Goal: Task Accomplishment & Management: Use online tool/utility

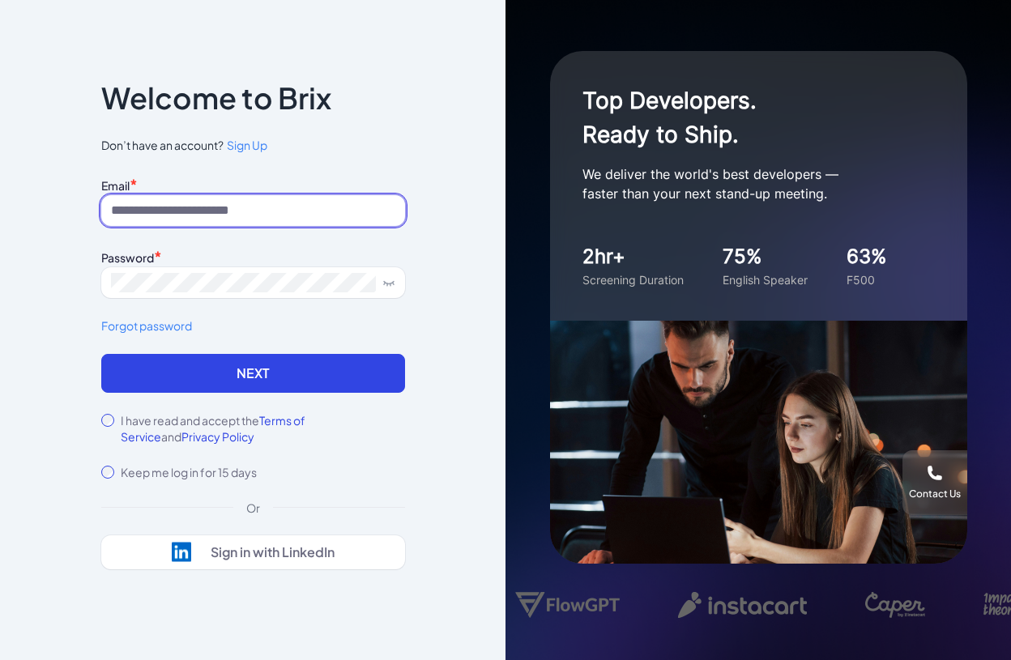
click at [211, 215] on input at bounding box center [253, 210] width 304 height 31
type input "**********"
click at [181, 265] on div "Password *" at bounding box center [253, 257] width 304 height 22
click at [107, 414] on div "I have read and accept the Terms of Service and Privacy Policy" at bounding box center [253, 428] width 304 height 32
click at [201, 387] on button "Next" at bounding box center [253, 373] width 304 height 39
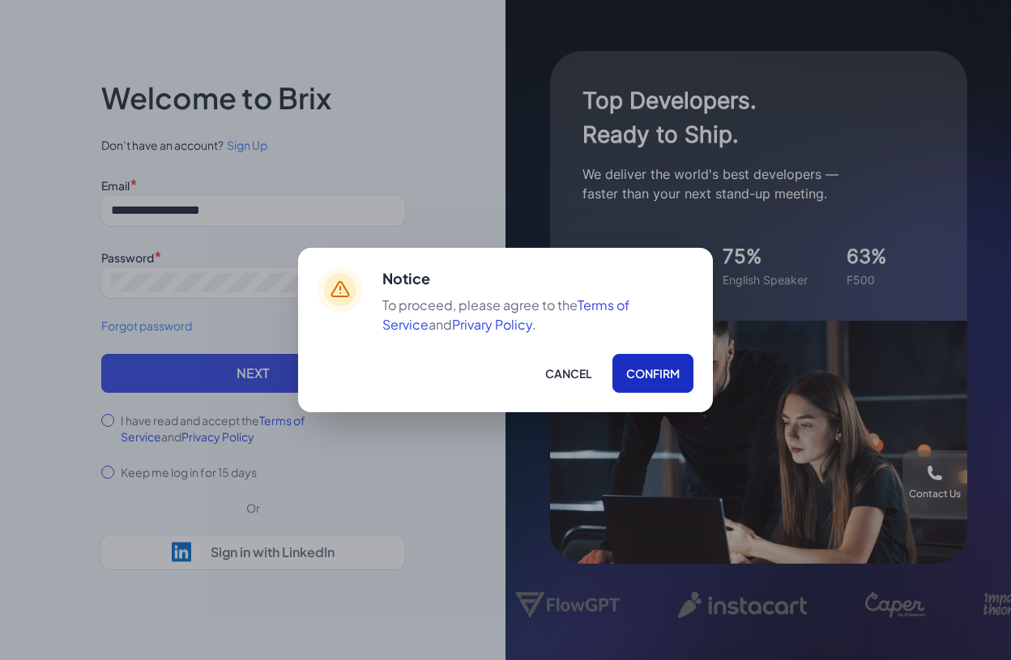
click at [660, 383] on button "Confirm" at bounding box center [653, 373] width 81 height 39
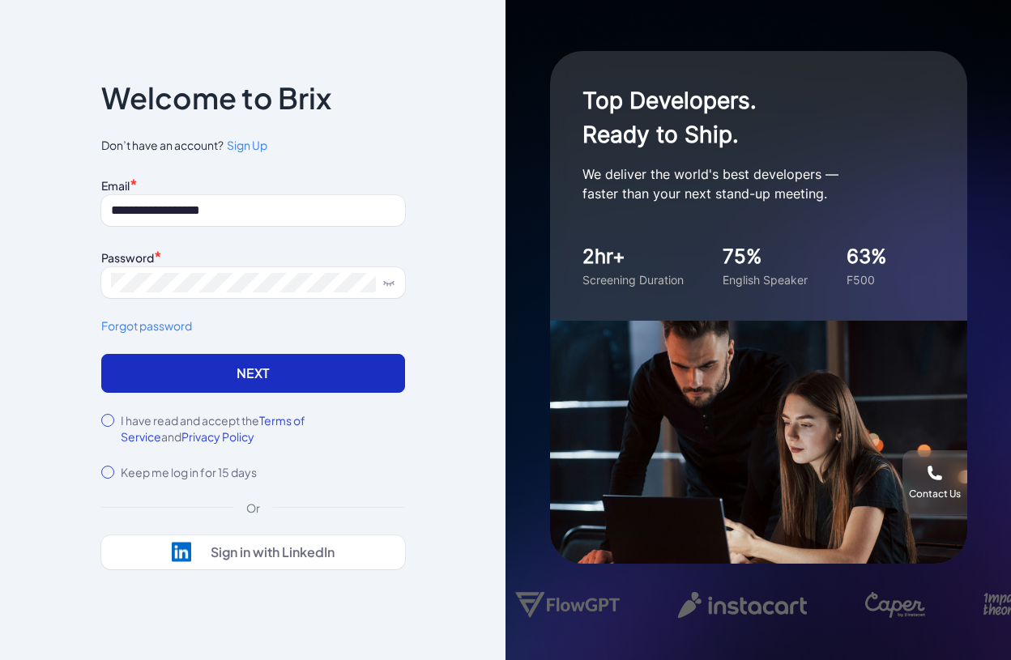
click at [267, 370] on button "Next" at bounding box center [253, 373] width 304 height 39
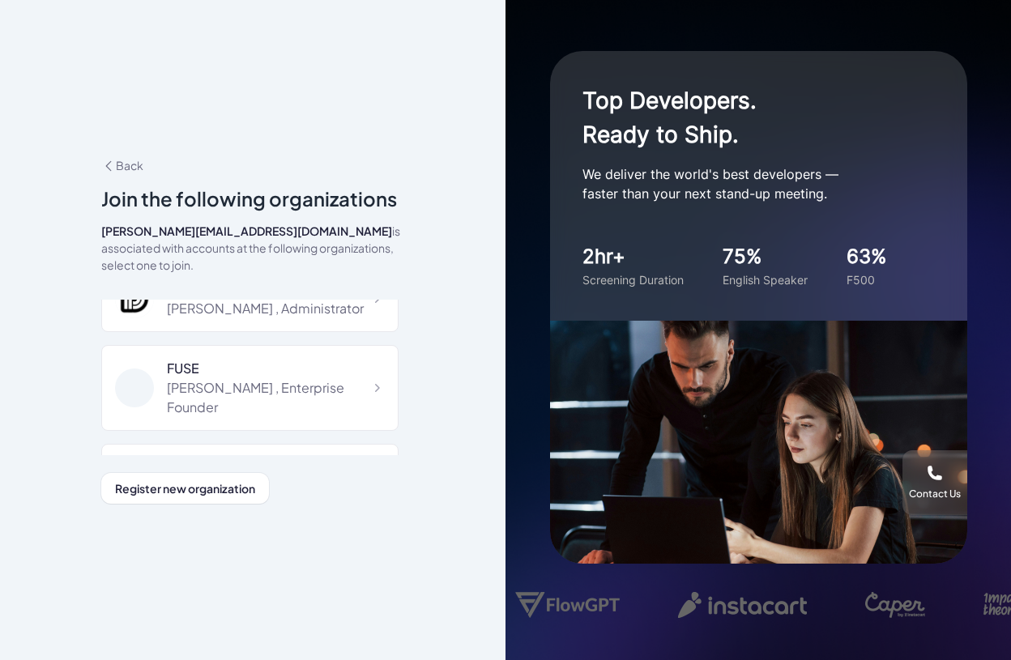
scroll to position [2853, 0]
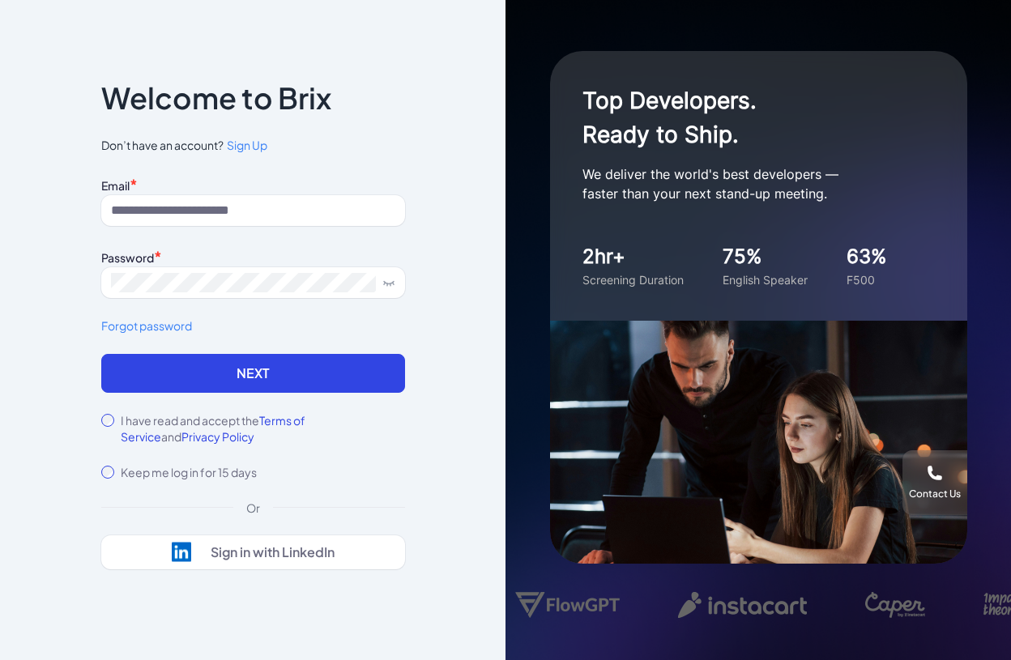
click at [194, 228] on div "Email * Password * Forgot password" at bounding box center [253, 263] width 304 height 181
click at [196, 220] on input at bounding box center [253, 210] width 304 height 31
drag, startPoint x: 253, startPoint y: 209, endPoint x: -19, endPoint y: 172, distance: 274.0
click at [0, 172] on html "**********" at bounding box center [505, 330] width 1011 height 660
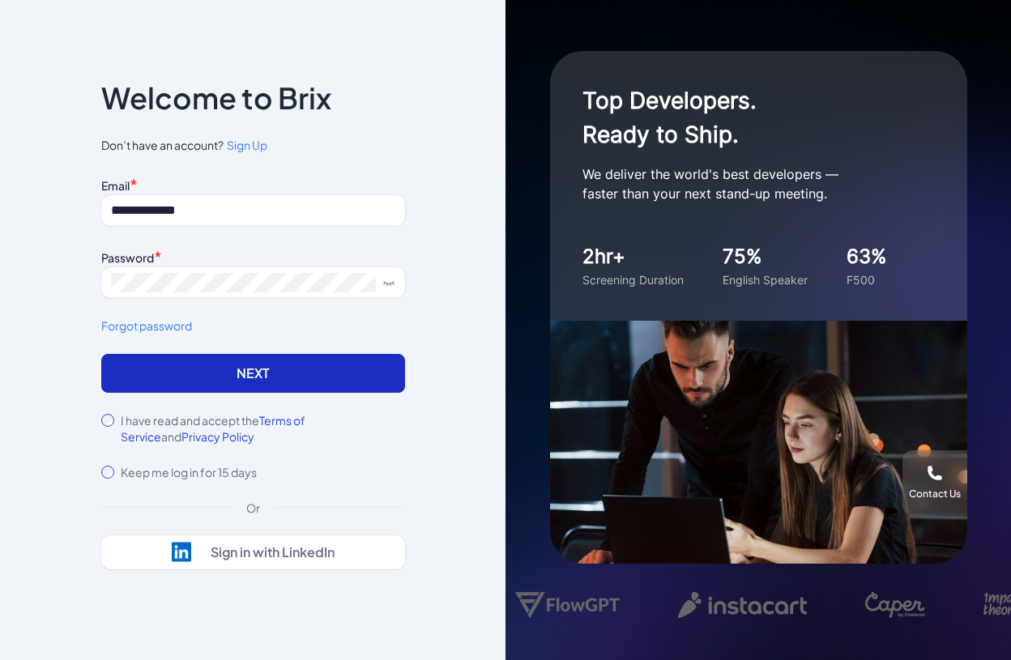
click at [228, 374] on button "Next" at bounding box center [253, 373] width 304 height 39
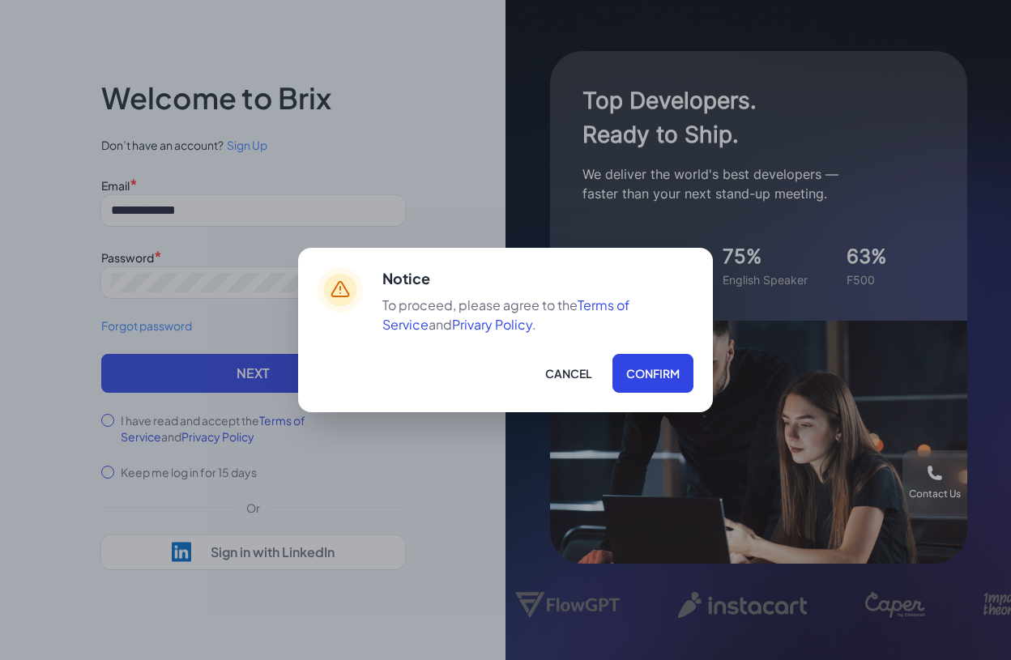
click at [649, 374] on button "Confirm" at bounding box center [653, 373] width 81 height 39
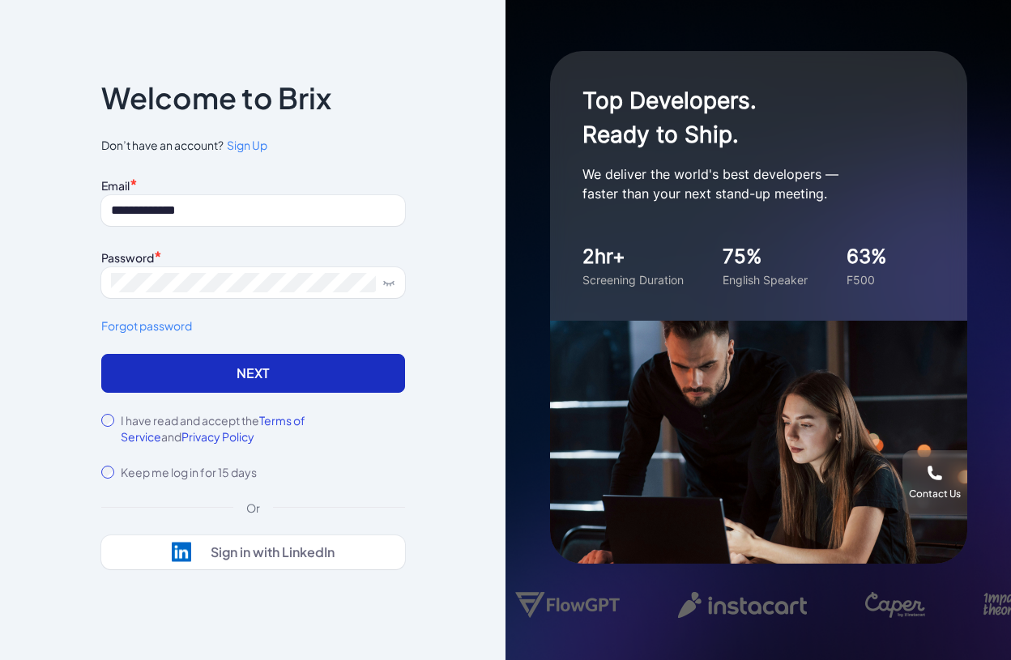
click at [203, 385] on button "Next" at bounding box center [253, 373] width 304 height 39
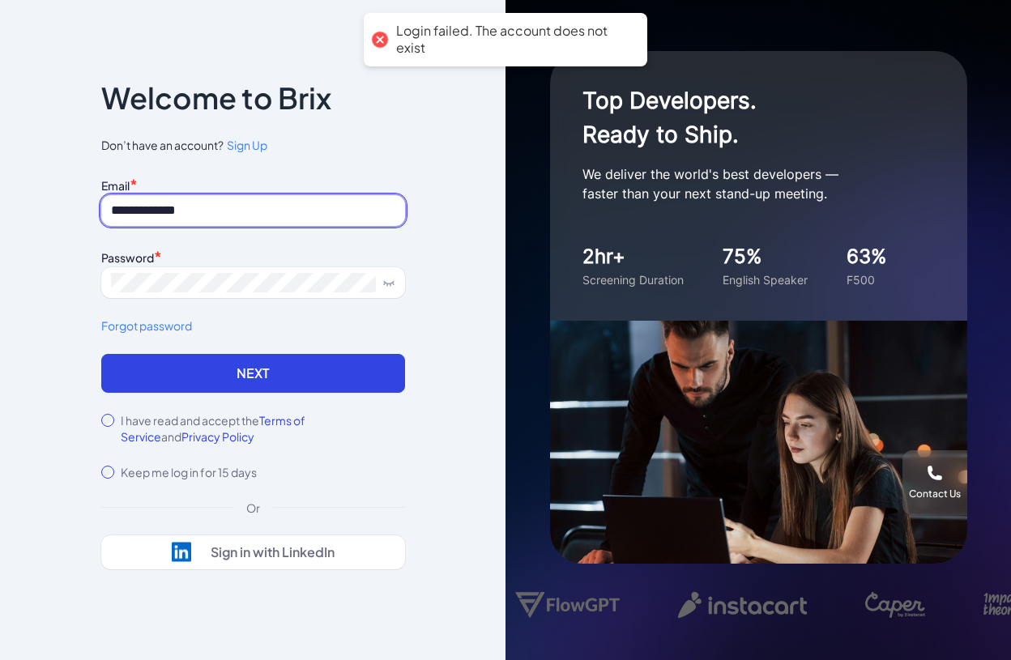
click at [208, 215] on input "**********" at bounding box center [253, 210] width 304 height 31
click at [232, 212] on input "**********" at bounding box center [253, 210] width 304 height 31
click at [196, 213] on input "**********" at bounding box center [253, 210] width 304 height 31
drag, startPoint x: 149, startPoint y: 211, endPoint x: 70, endPoint y: 214, distance: 79.5
click at [70, 214] on div "**********" at bounding box center [253, 330] width 506 height 660
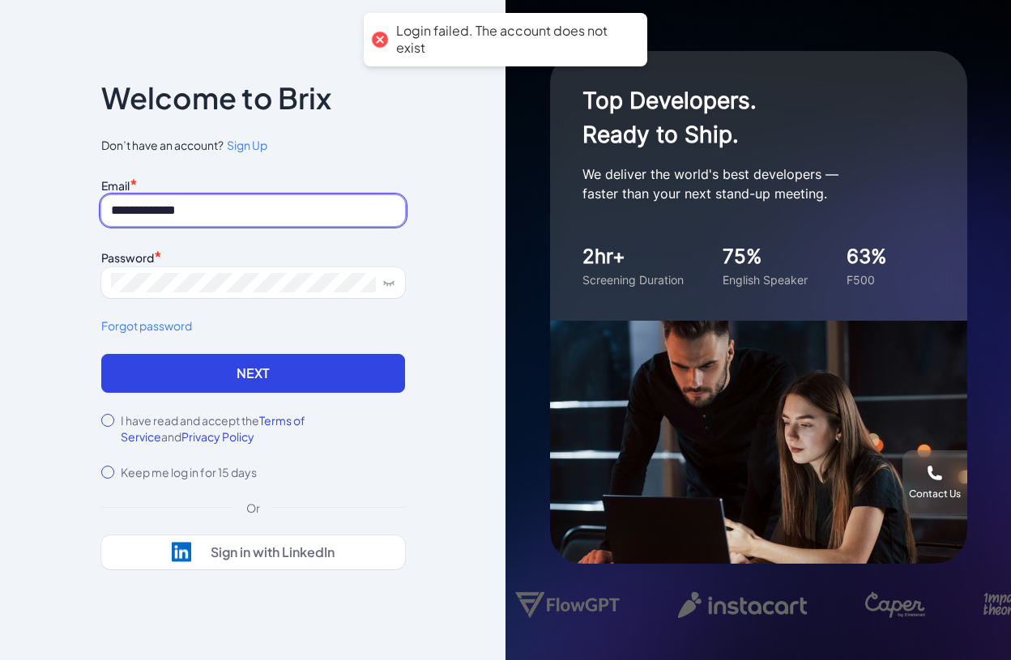
click at [196, 214] on input "**********" at bounding box center [253, 210] width 304 height 31
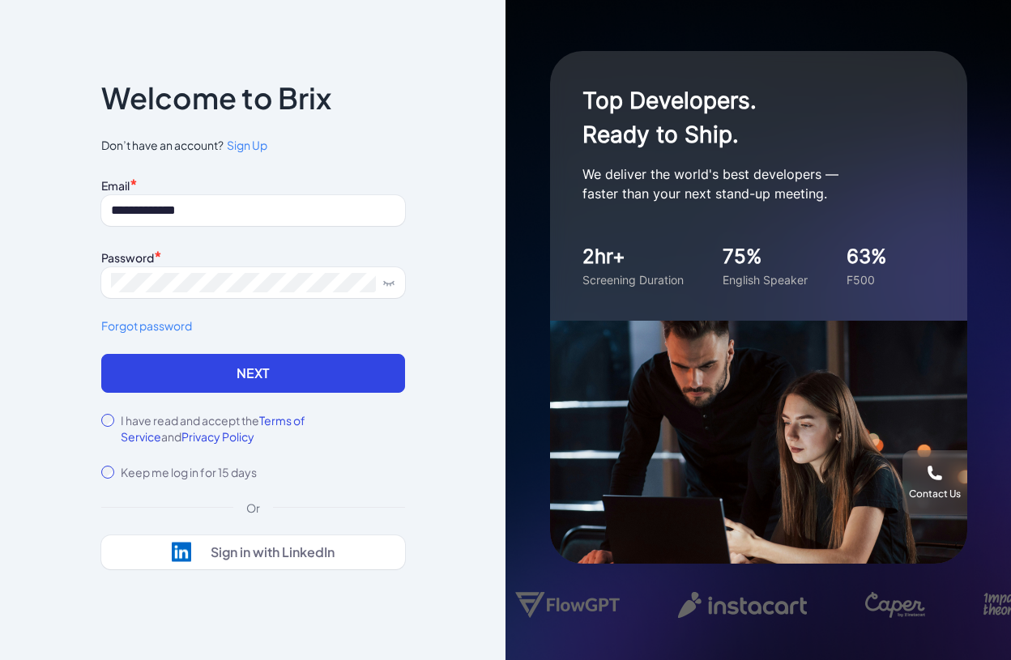
click at [423, 225] on div "**********" at bounding box center [253, 330] width 356 height 595
click at [161, 207] on input "**********" at bounding box center [253, 210] width 304 height 31
click at [190, 269] on span at bounding box center [253, 282] width 304 height 31
click at [192, 214] on input "**********" at bounding box center [253, 210] width 304 height 31
click at [266, 212] on input "**********" at bounding box center [253, 210] width 304 height 31
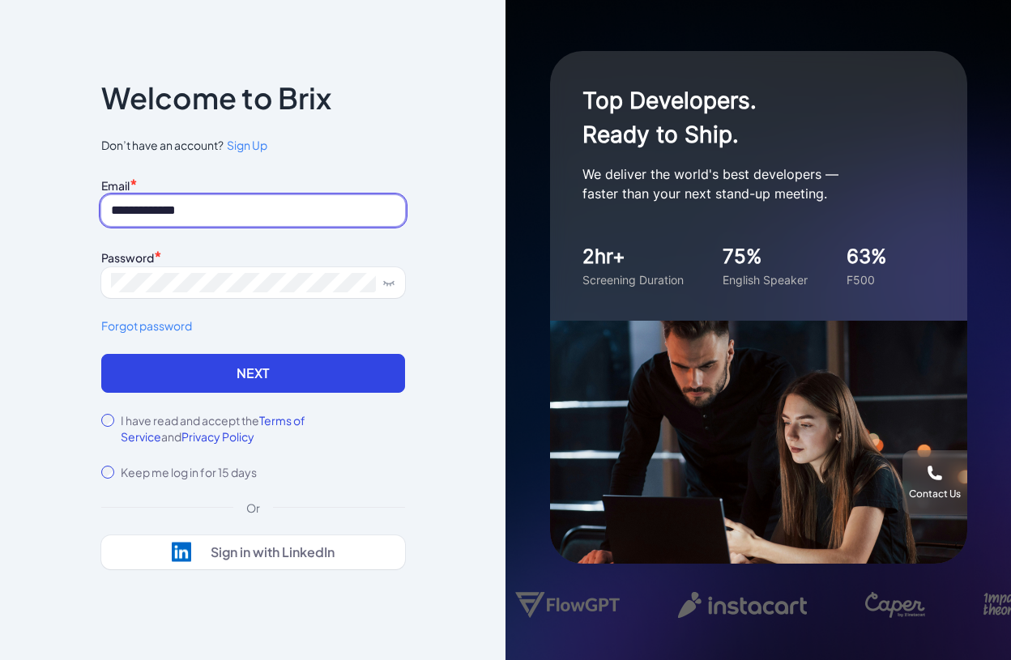
click at [278, 207] on input "**********" at bounding box center [253, 210] width 304 height 31
drag, startPoint x: 269, startPoint y: 216, endPoint x: -130, endPoint y: 188, distance: 400.5
click at [0, 188] on html "**********" at bounding box center [505, 330] width 1011 height 660
paste input "*"
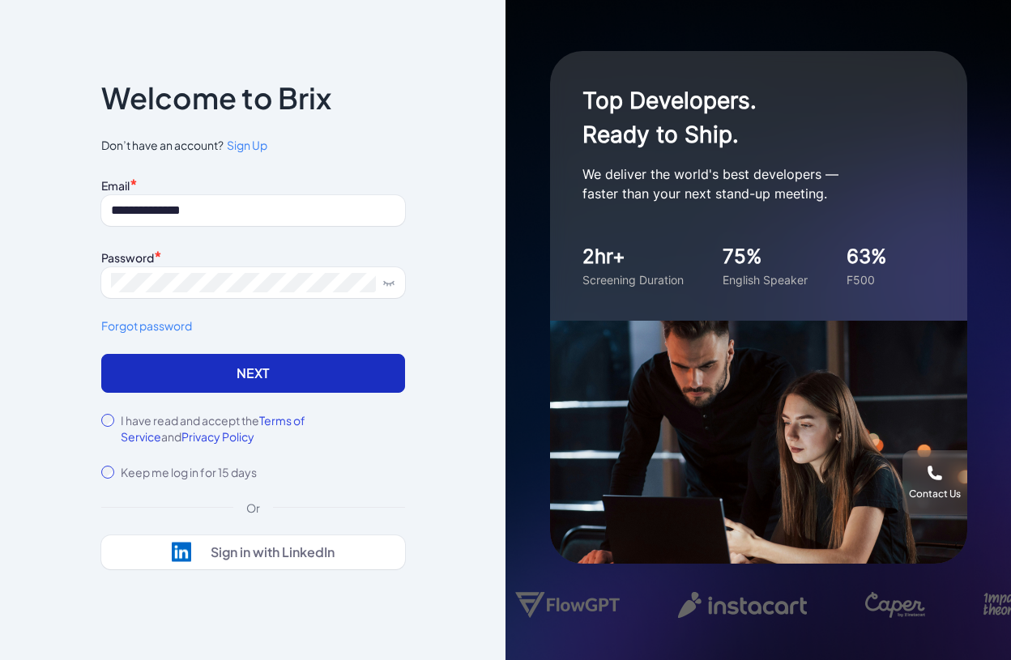
click at [173, 370] on button "Next" at bounding box center [253, 373] width 304 height 39
click at [225, 367] on button "Next" at bounding box center [253, 373] width 304 height 39
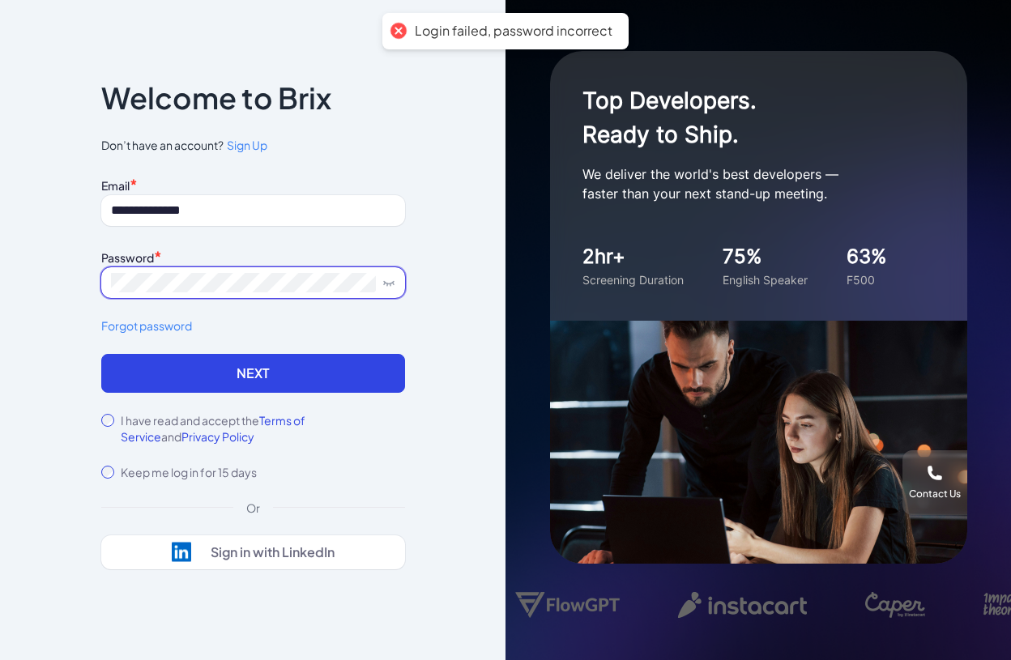
click at [396, 283] on span at bounding box center [253, 282] width 304 height 31
click at [395, 283] on span at bounding box center [253, 282] width 304 height 31
click at [392, 284] on icon at bounding box center [388, 282] width 13 height 13
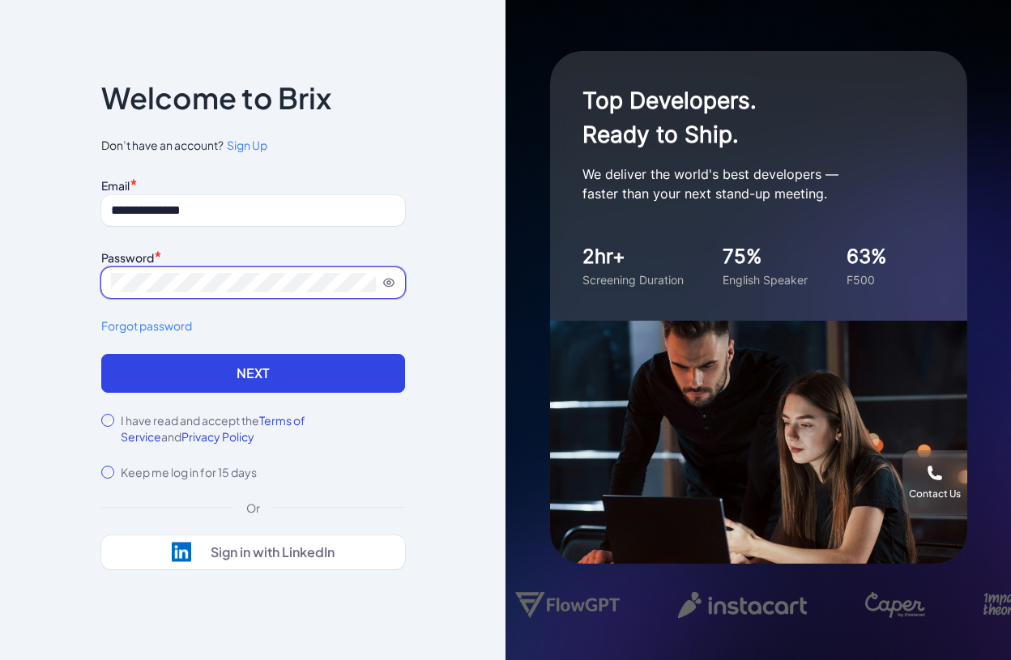
click at [101, 354] on button "Next" at bounding box center [253, 373] width 304 height 39
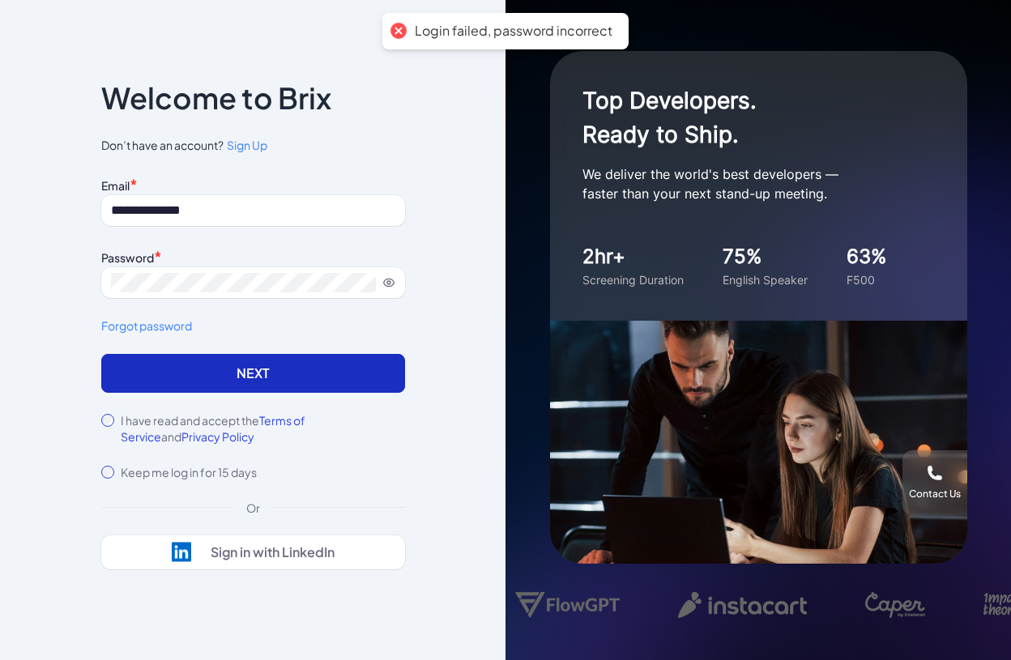
click at [306, 364] on button "Next" at bounding box center [253, 373] width 304 height 39
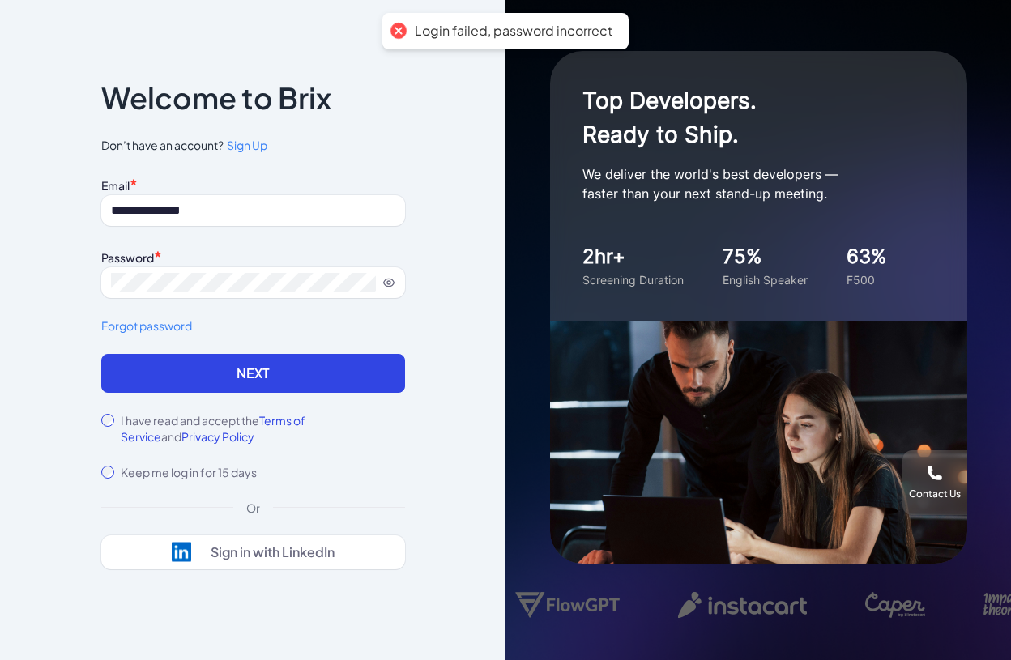
click at [303, 364] on button "Next" at bounding box center [253, 373] width 304 height 39
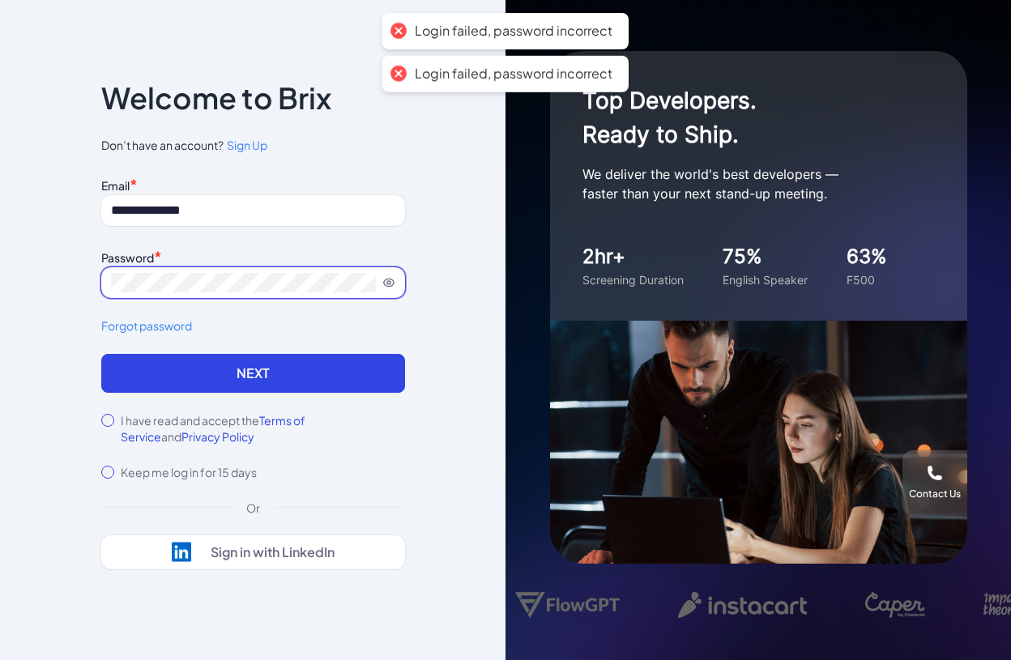
click at [387, 290] on span at bounding box center [253, 282] width 304 height 31
click at [387, 287] on icon at bounding box center [388, 282] width 13 height 13
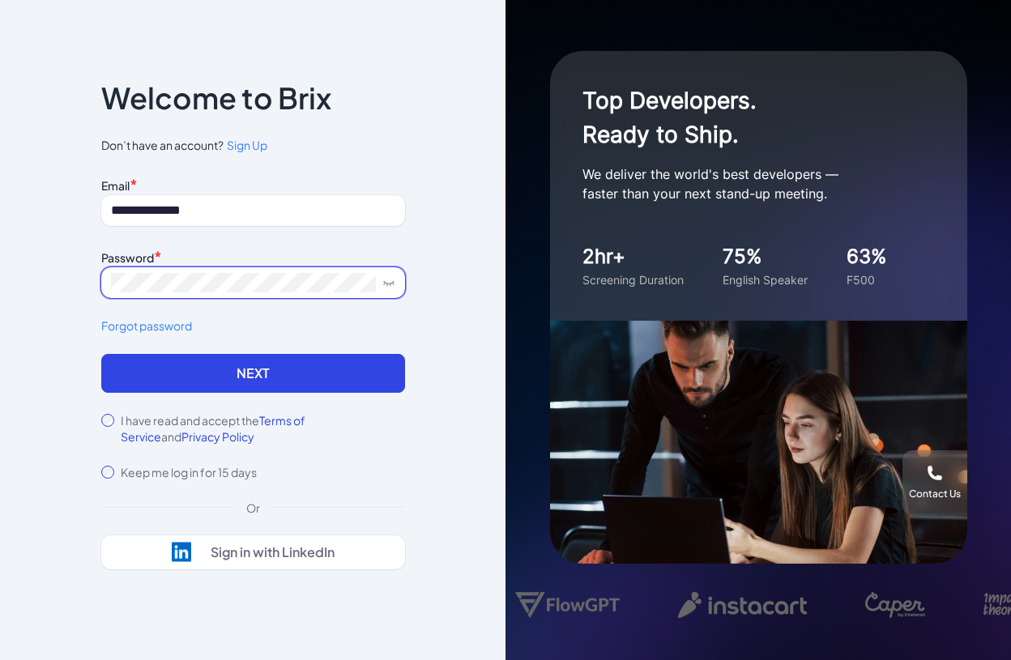
click at [0, 269] on html "**********" at bounding box center [505, 330] width 1011 height 660
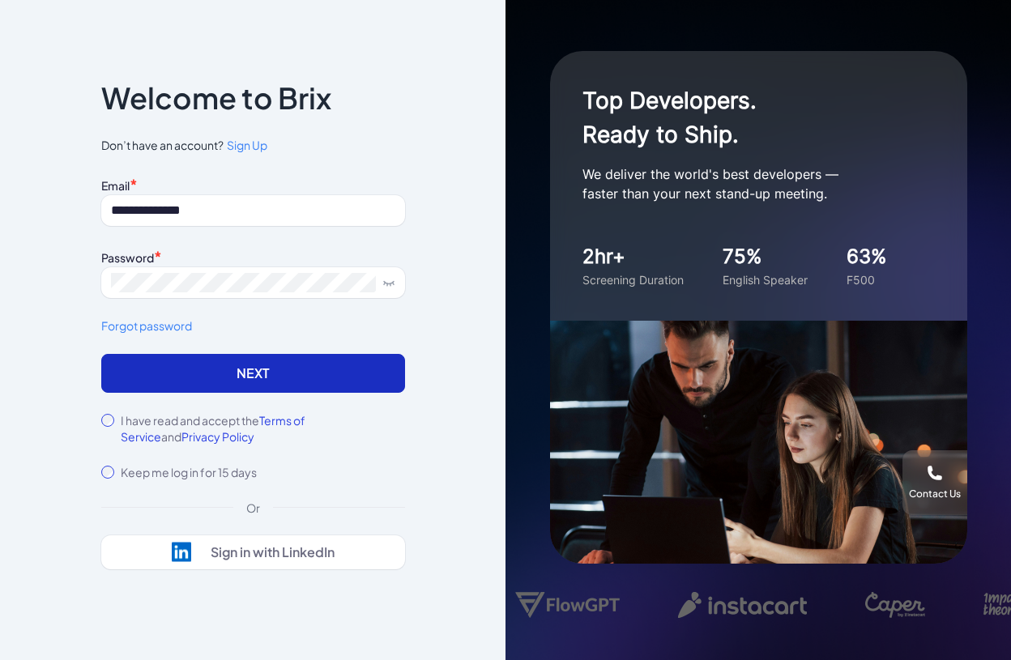
click at [179, 381] on button "Next" at bounding box center [253, 373] width 304 height 39
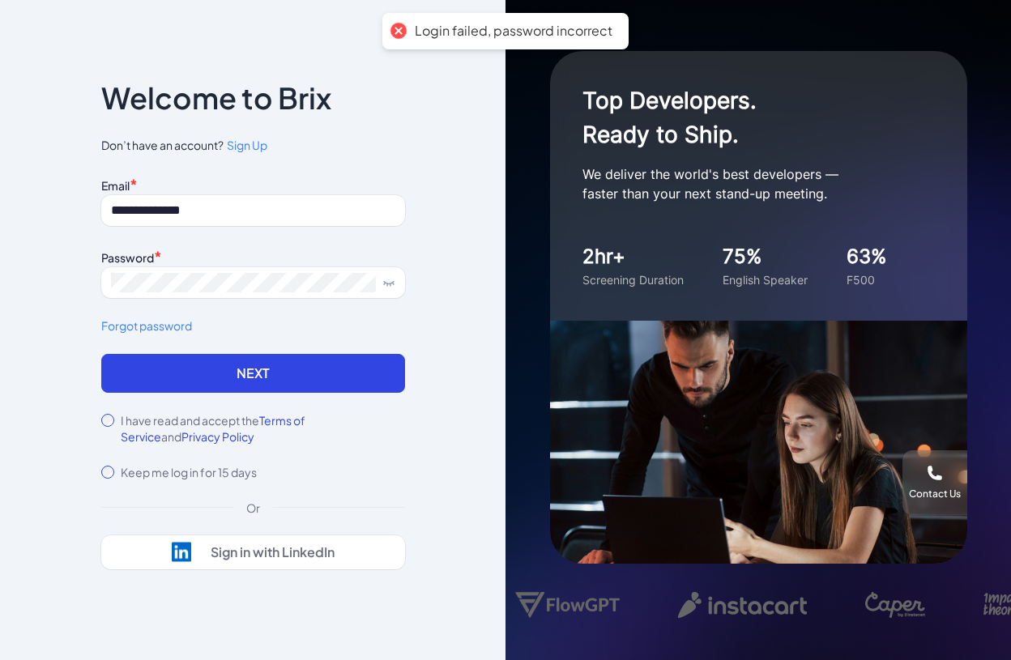
click at [394, 286] on icon at bounding box center [388, 282] width 13 height 13
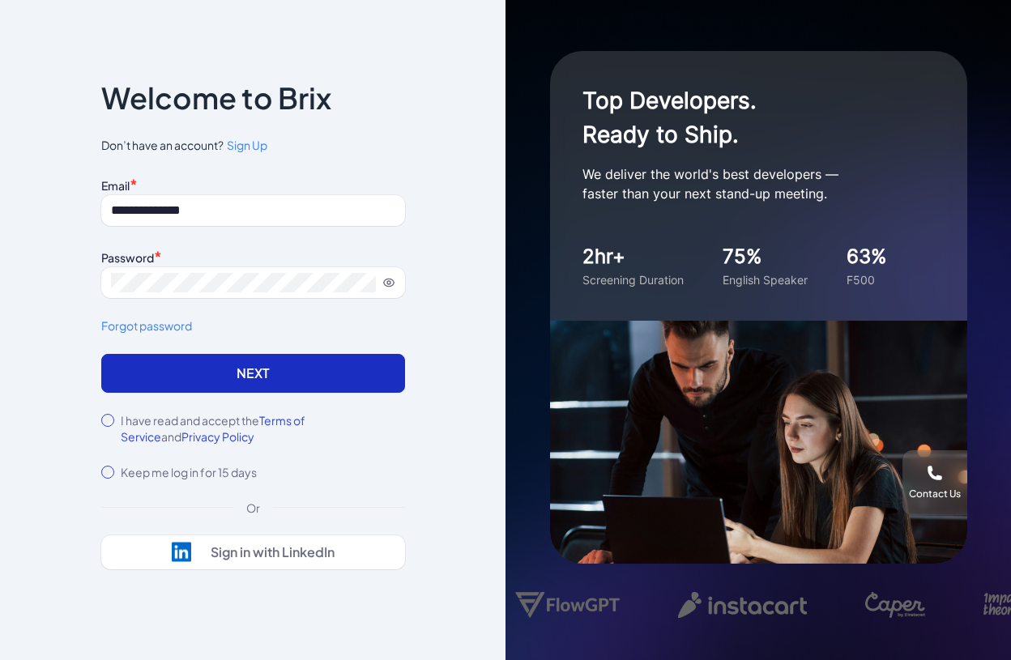
click at [235, 372] on button "Next" at bounding box center [253, 373] width 304 height 39
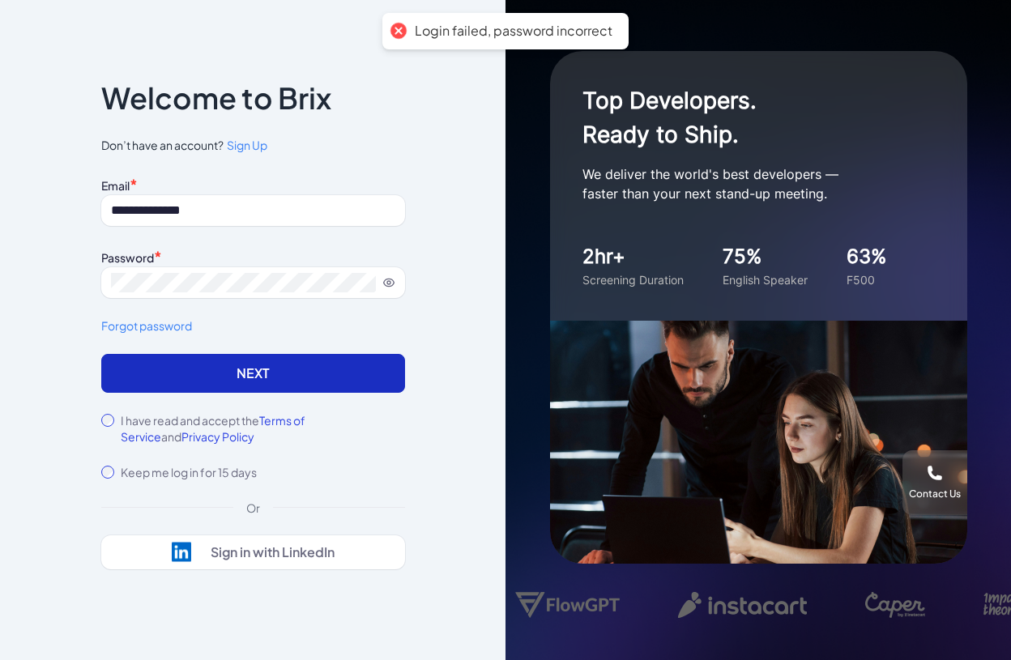
click at [267, 367] on button "Next" at bounding box center [253, 373] width 304 height 39
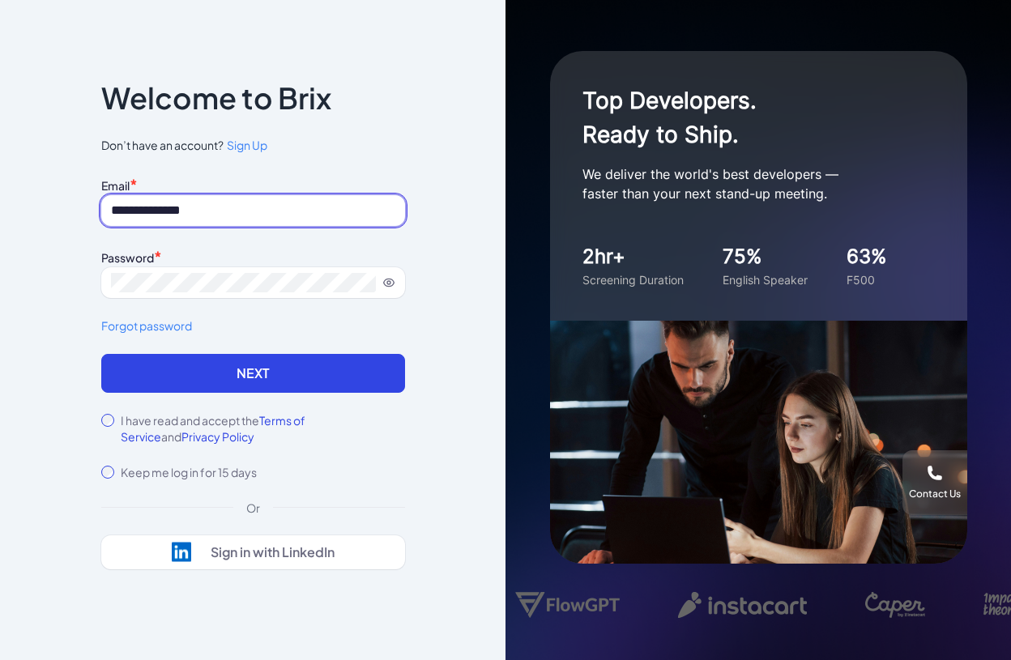
drag, startPoint x: 237, startPoint y: 216, endPoint x: -7, endPoint y: 192, distance: 245.1
click at [0, 192] on html "**********" at bounding box center [505, 330] width 1011 height 660
paste input "***"
type input "**********"
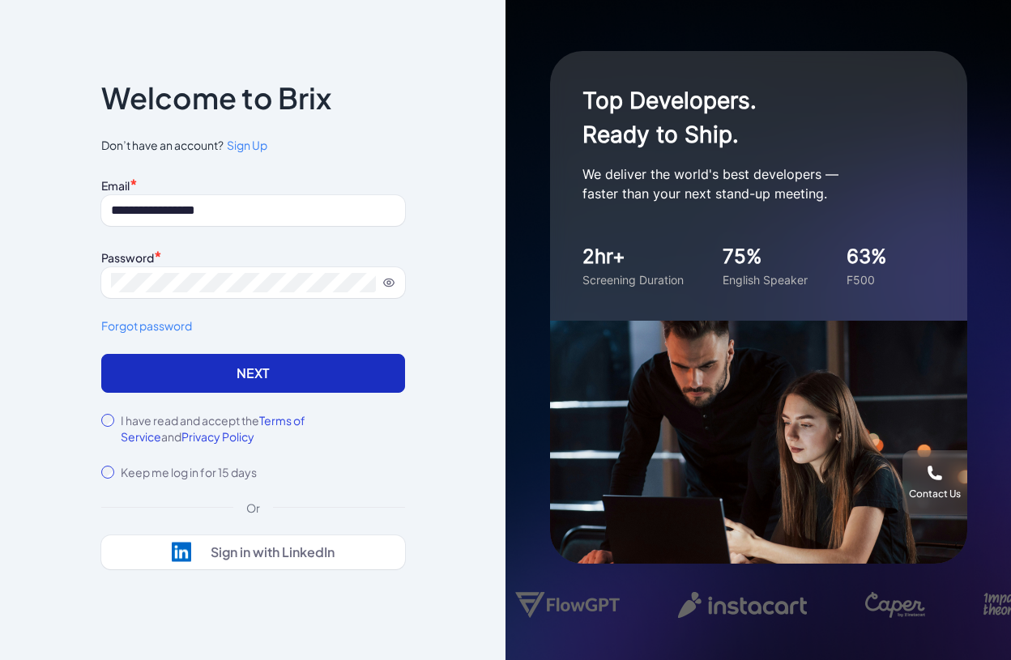
click at [189, 377] on button "Next" at bounding box center [253, 373] width 304 height 39
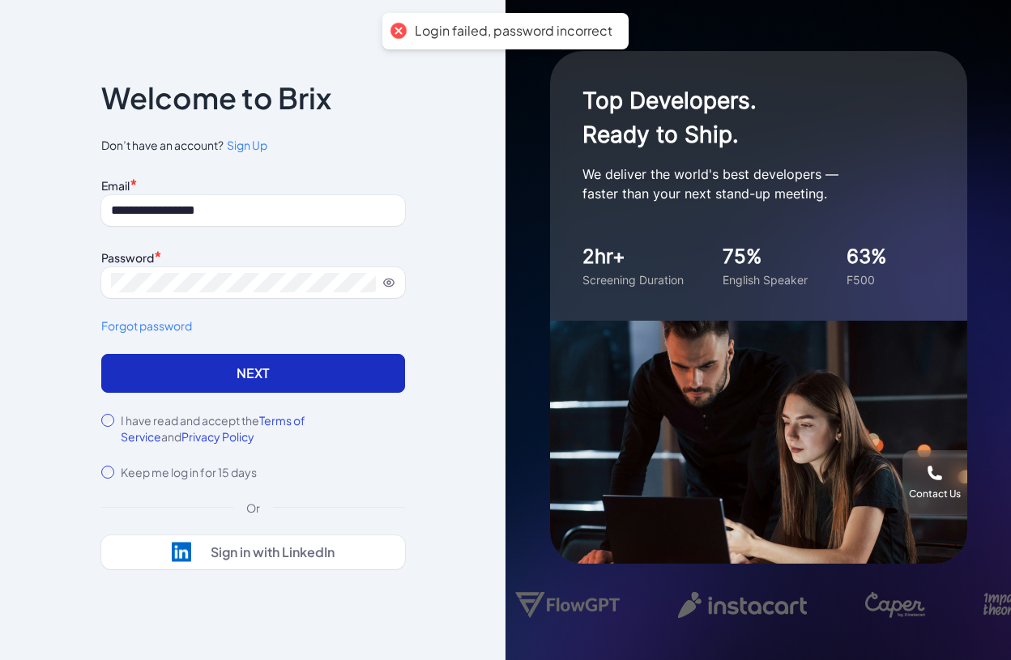
click at [215, 370] on button "Next" at bounding box center [253, 373] width 304 height 39
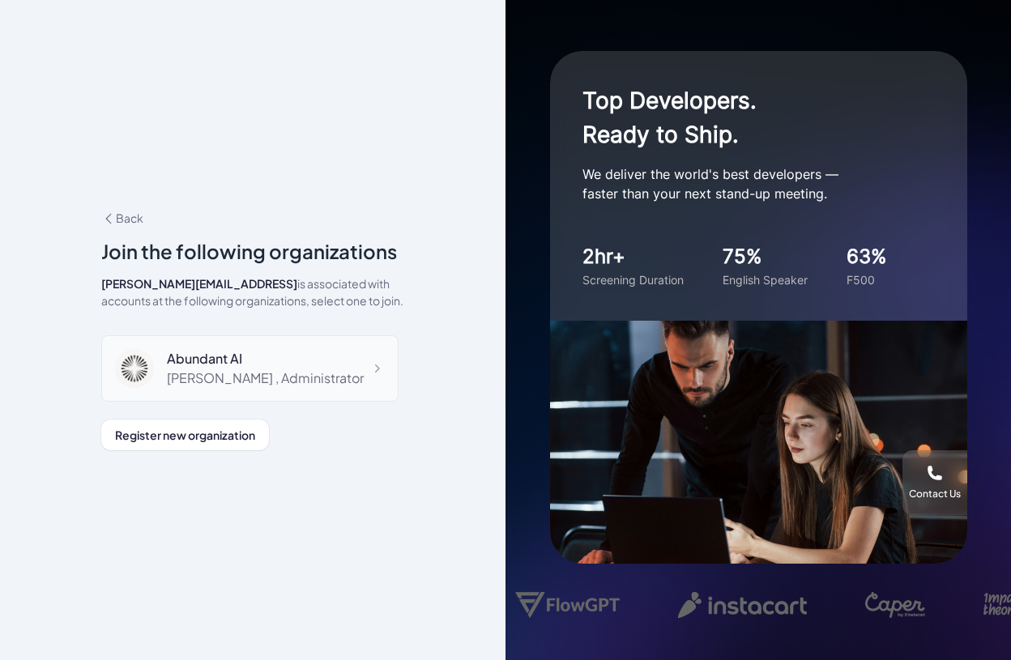
click at [282, 361] on div "Abundant AI" at bounding box center [265, 358] width 197 height 19
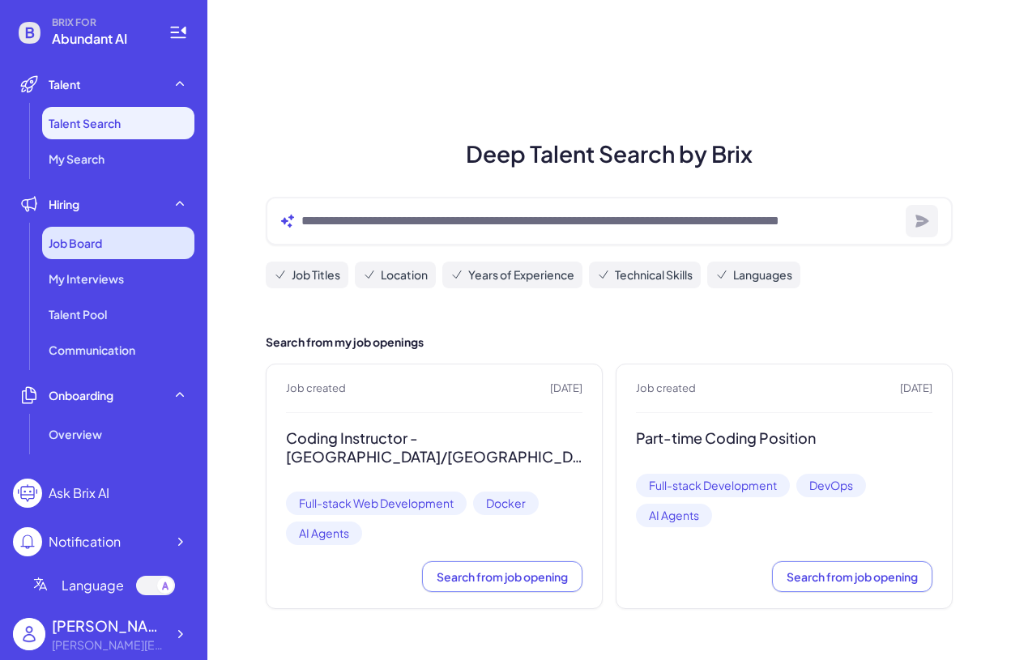
click at [112, 239] on div "Job Board" at bounding box center [118, 243] width 152 height 32
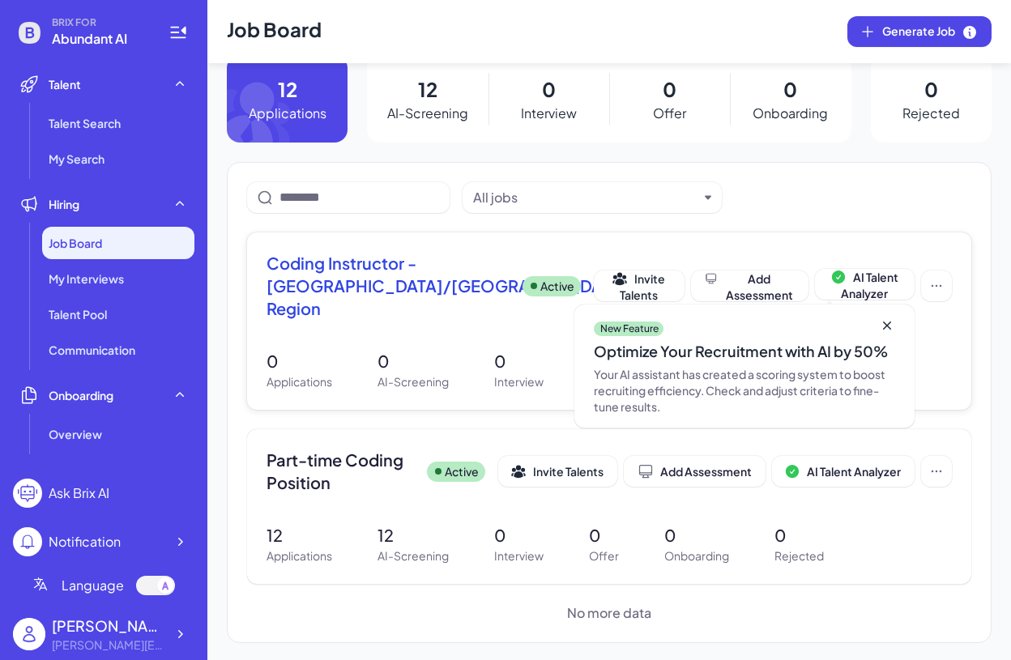
scroll to position [30, 0]
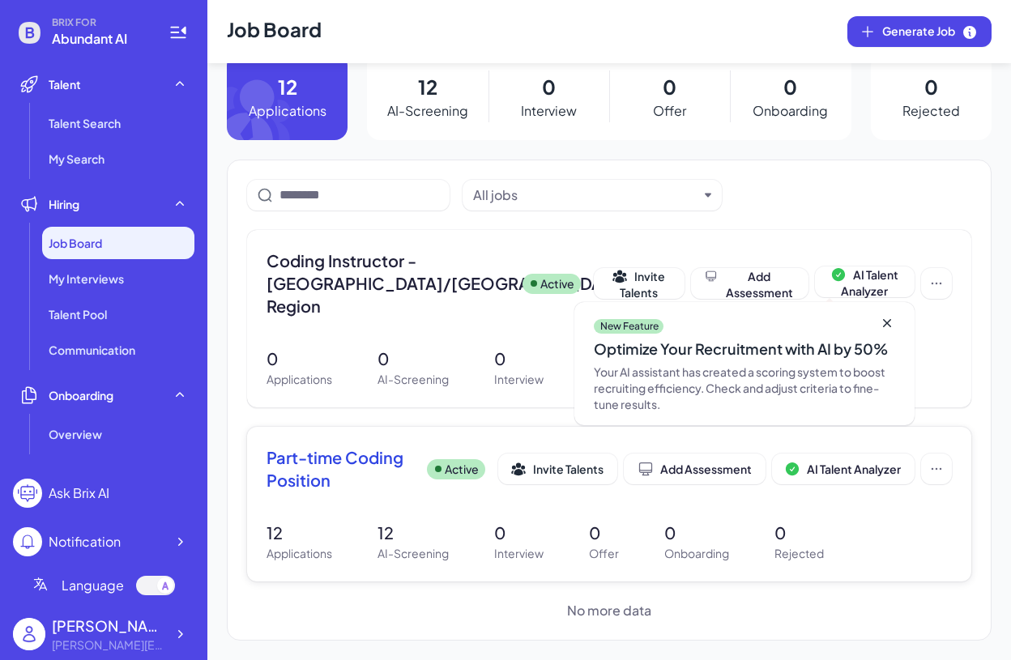
click at [334, 471] on span "Part-time Coding Position" at bounding box center [340, 469] width 147 height 45
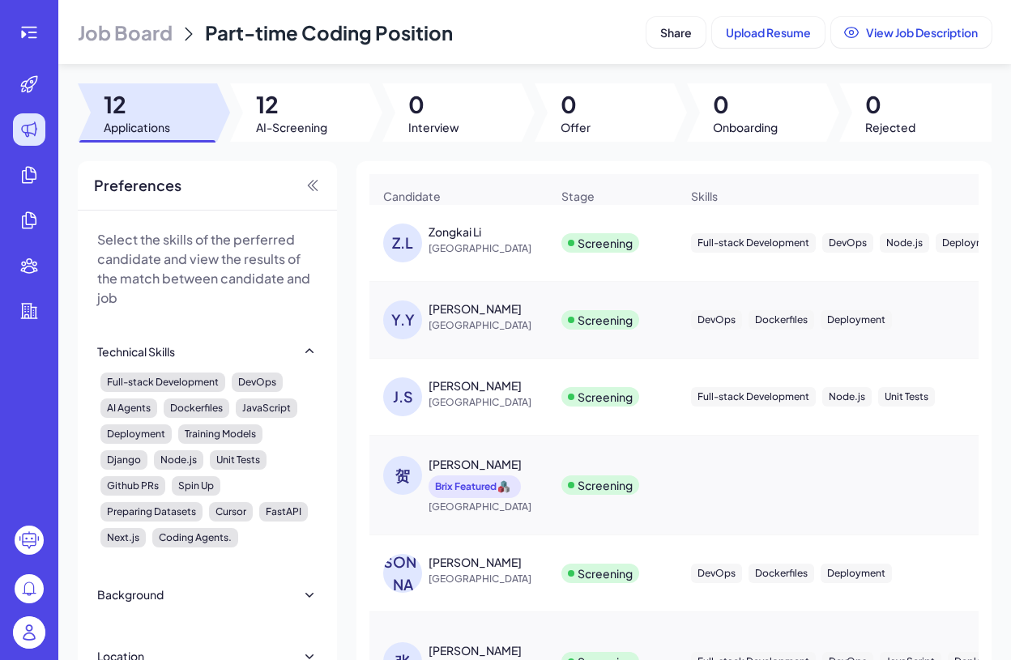
scroll to position [259, 0]
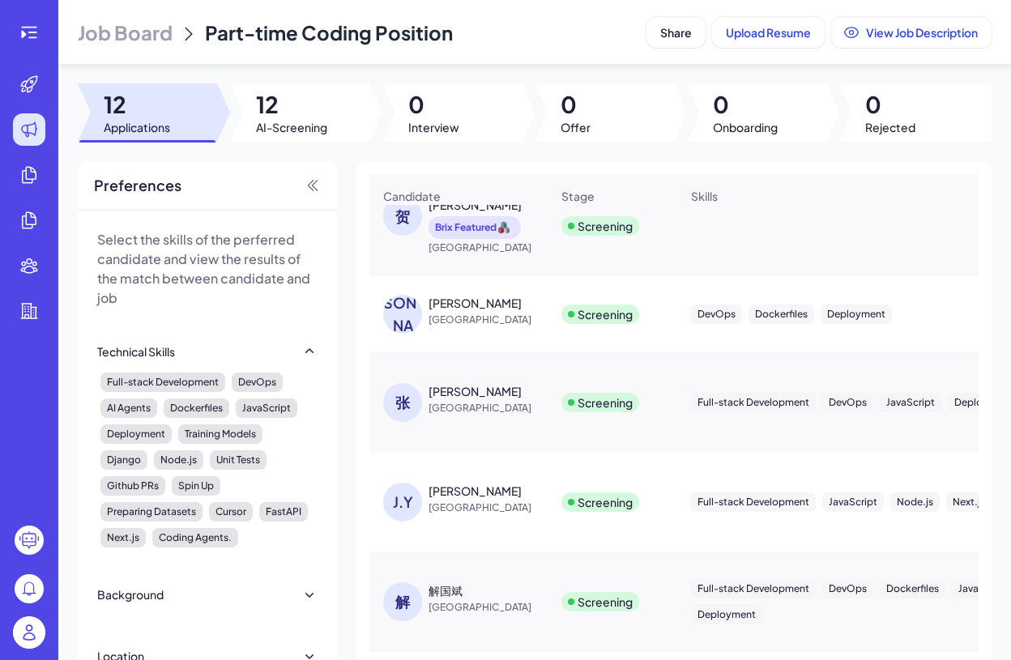
click at [435, 498] on div "[PERSON_NAME]" at bounding box center [475, 491] width 93 height 16
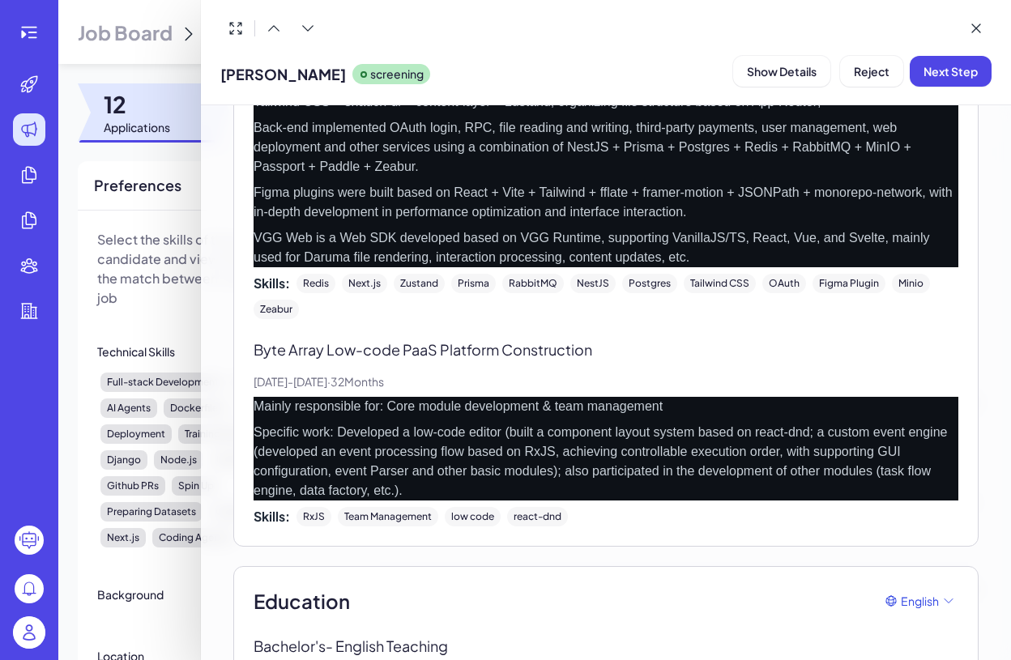
scroll to position [1541, 0]
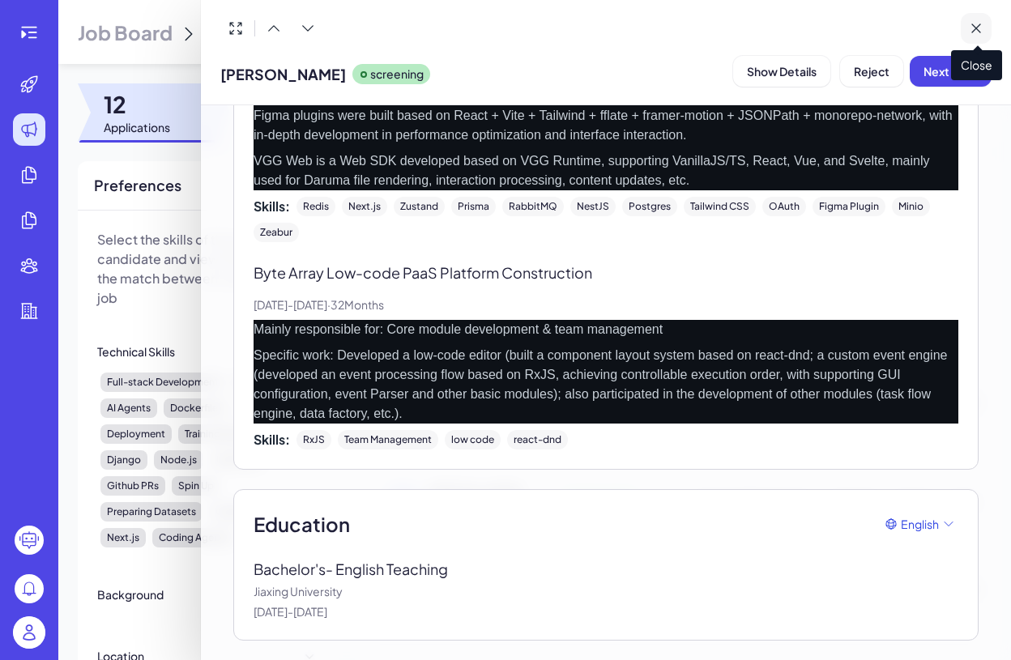
click at [977, 22] on icon at bounding box center [976, 28] width 16 height 16
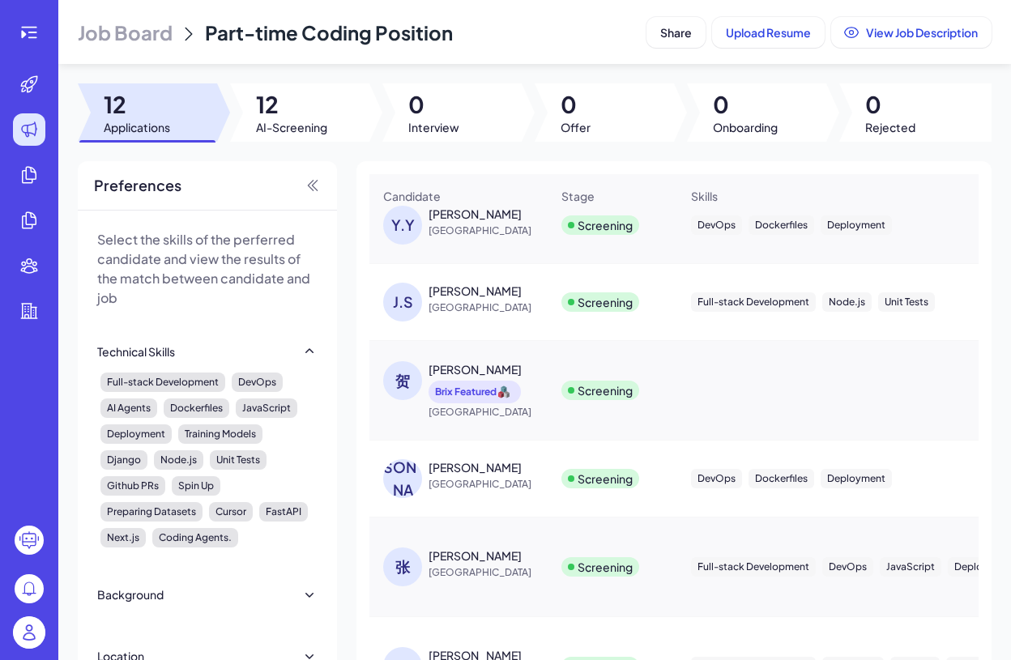
scroll to position [0, 0]
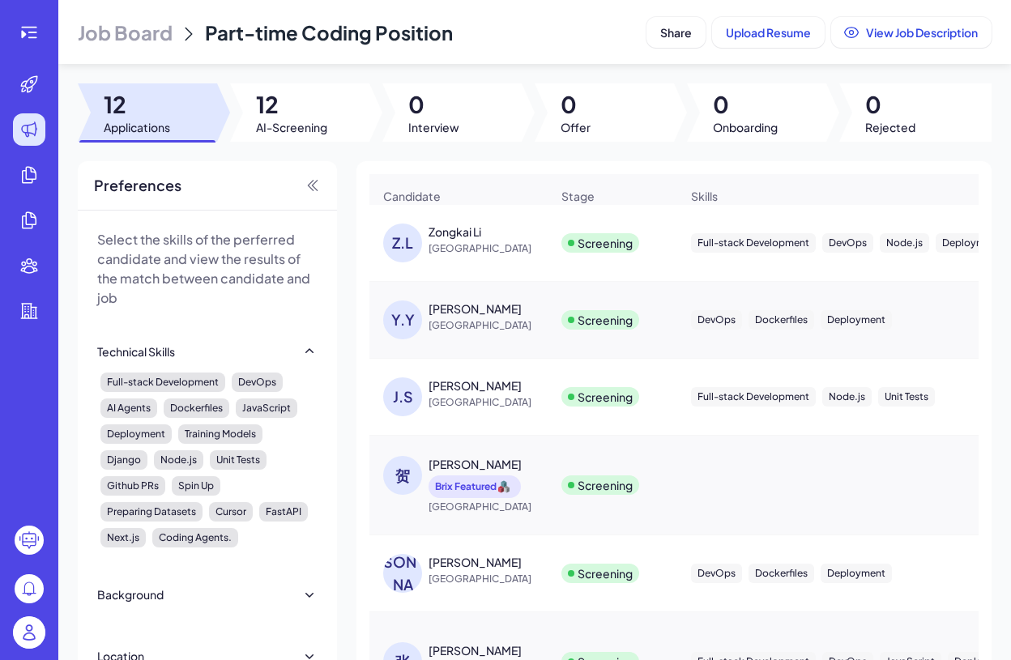
click at [467, 240] on div "Zongkai Li" at bounding box center [455, 232] width 53 height 16
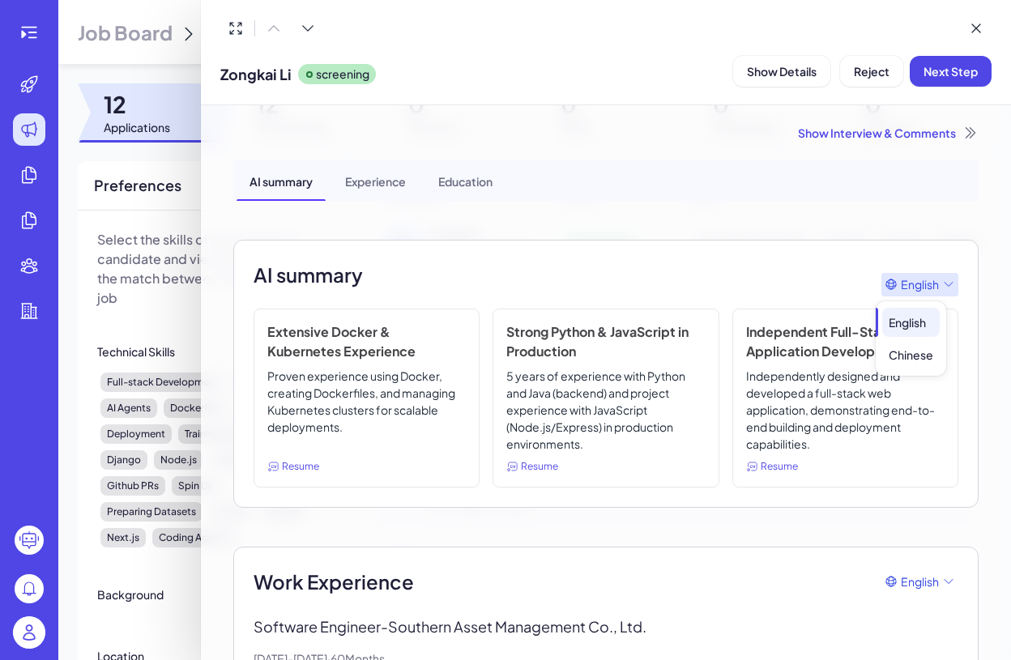
click at [912, 284] on span "English" at bounding box center [920, 284] width 38 height 17
click at [909, 348] on div "Chinese" at bounding box center [912, 354] width 58 height 29
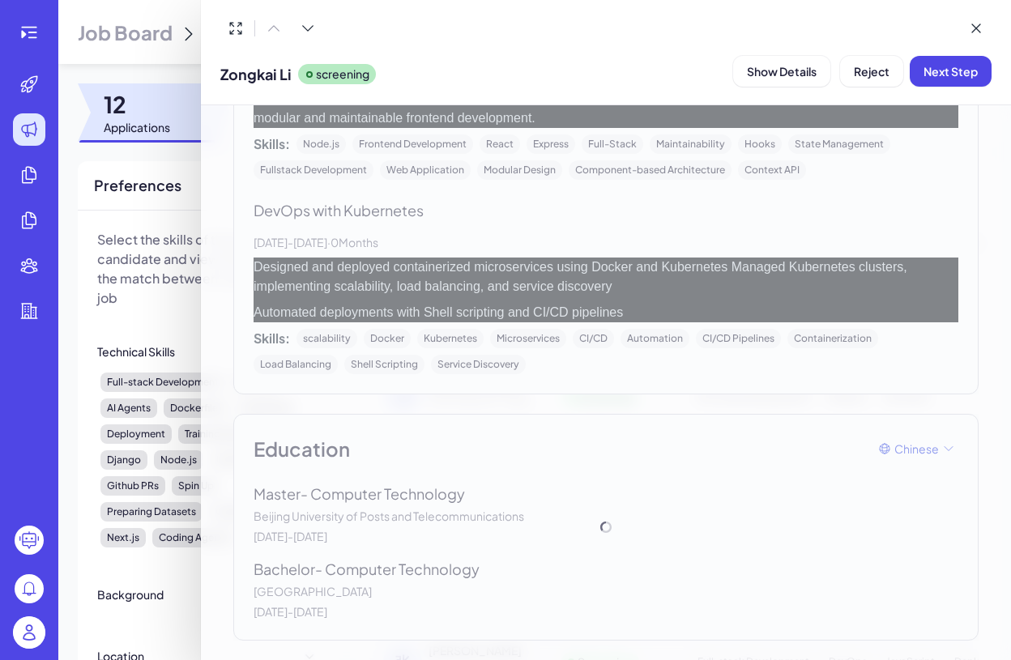
scroll to position [1172, 0]
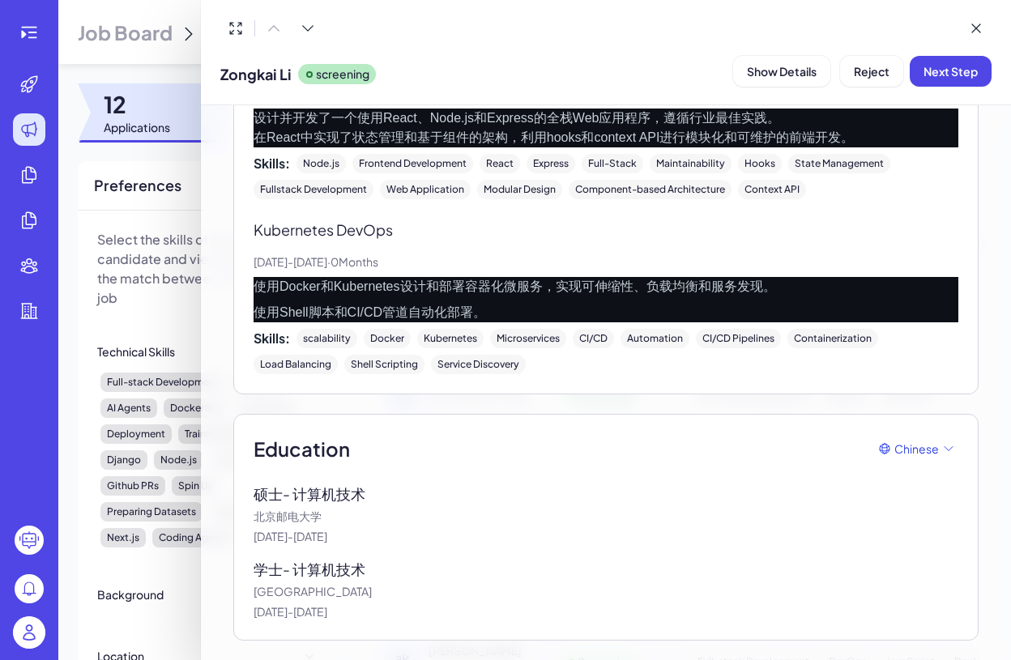
click at [158, 239] on div at bounding box center [505, 330] width 1011 height 660
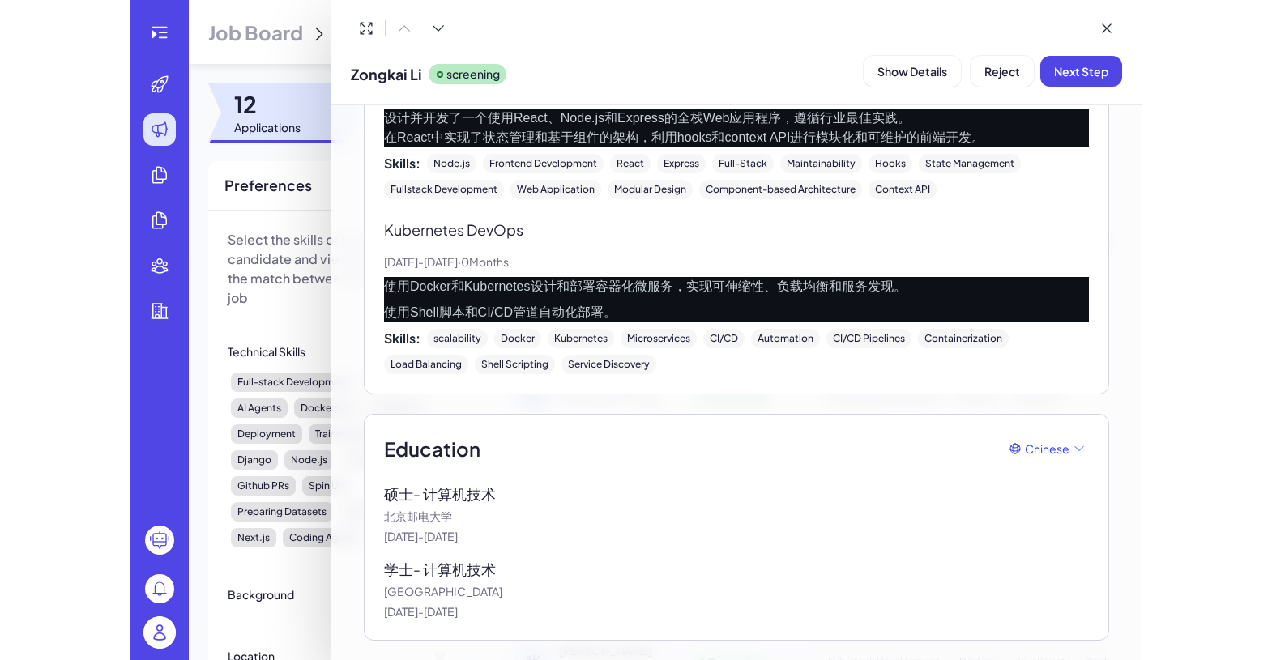
scroll to position [0, 0]
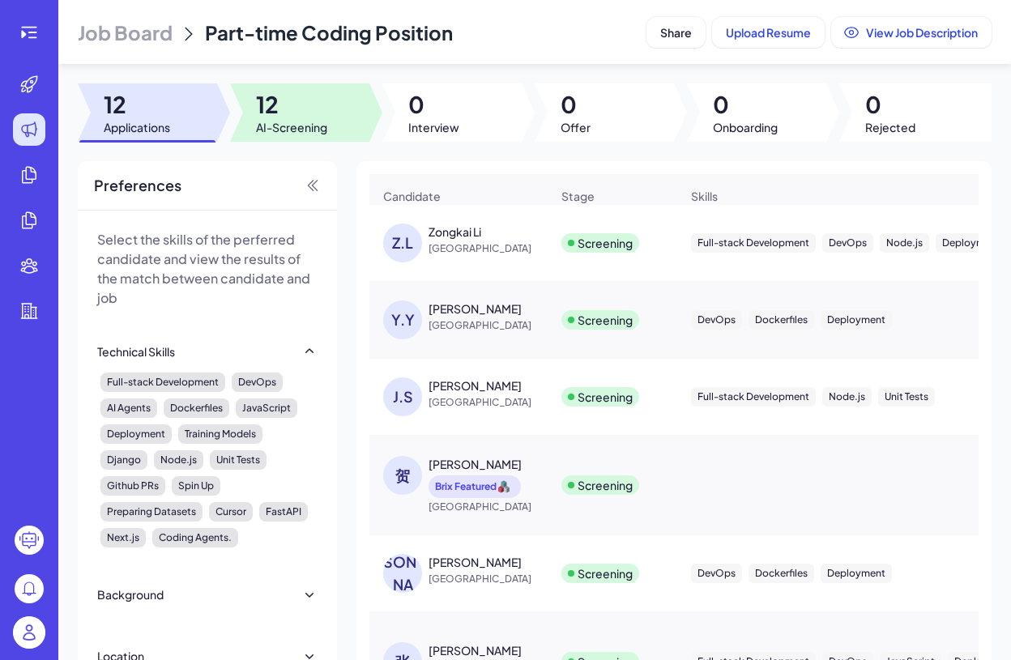
click at [282, 112] on span "12" at bounding box center [291, 104] width 71 height 29
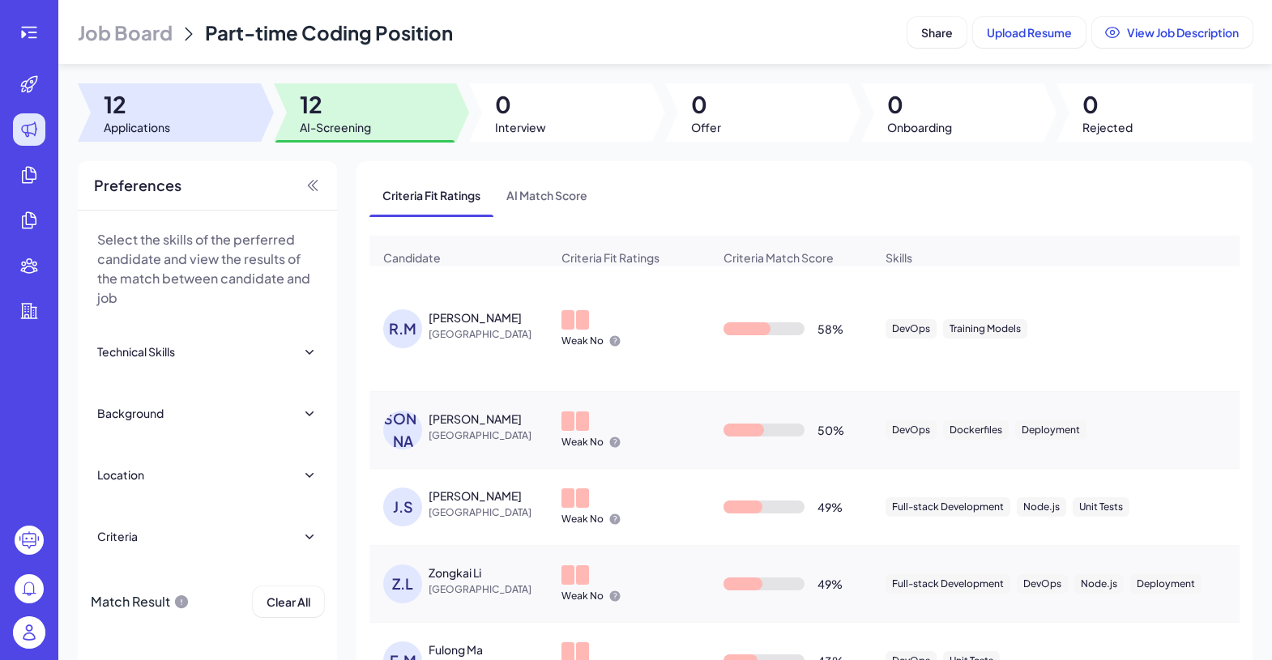
click at [150, 87] on div at bounding box center [169, 112] width 183 height 58
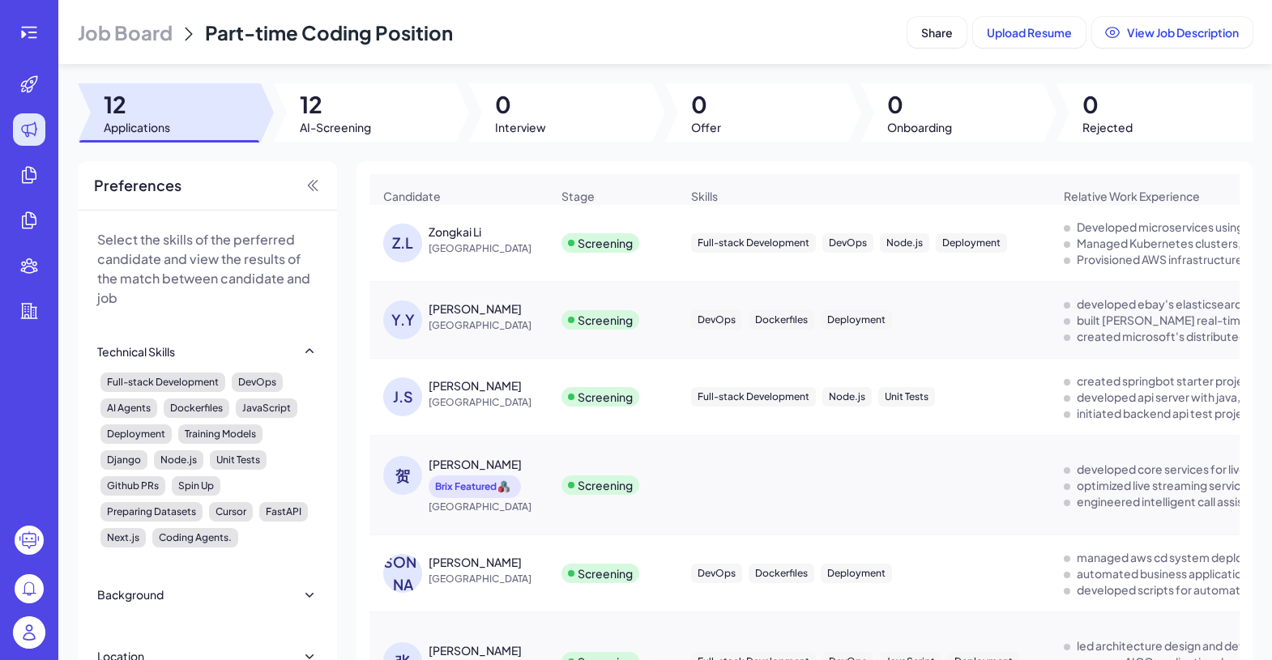
click at [96, 27] on span "Job Board" at bounding box center [125, 32] width 95 height 26
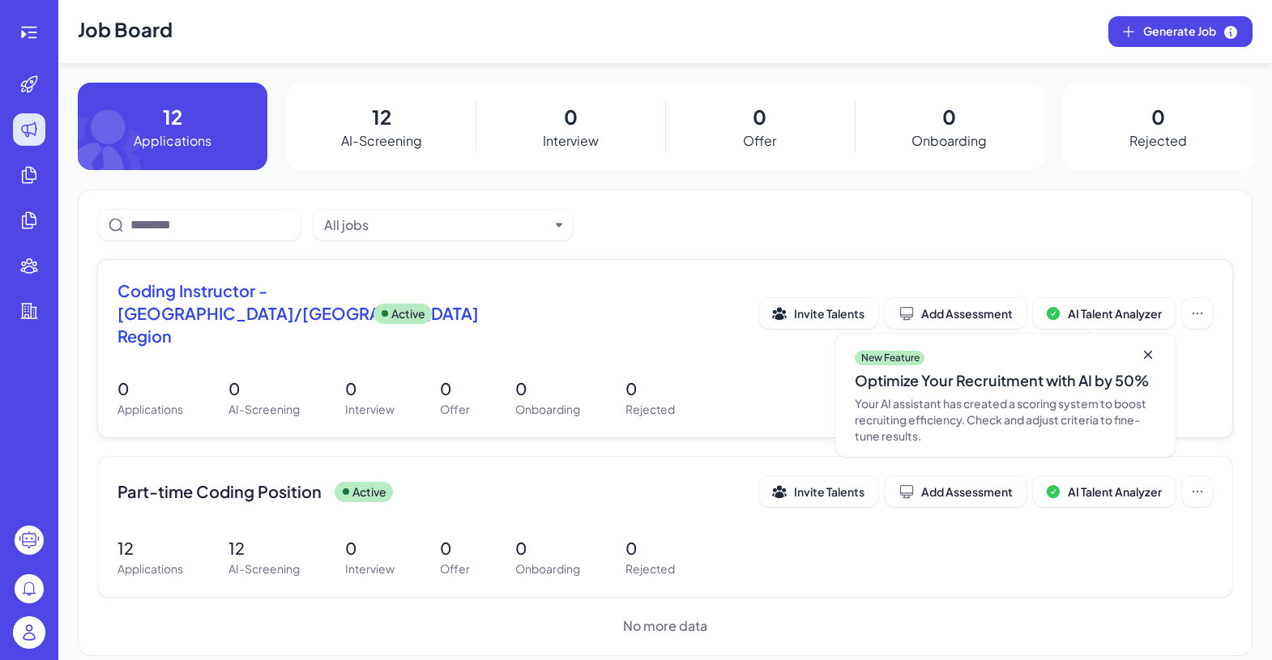
click at [1011, 347] on icon at bounding box center [1148, 355] width 16 height 16
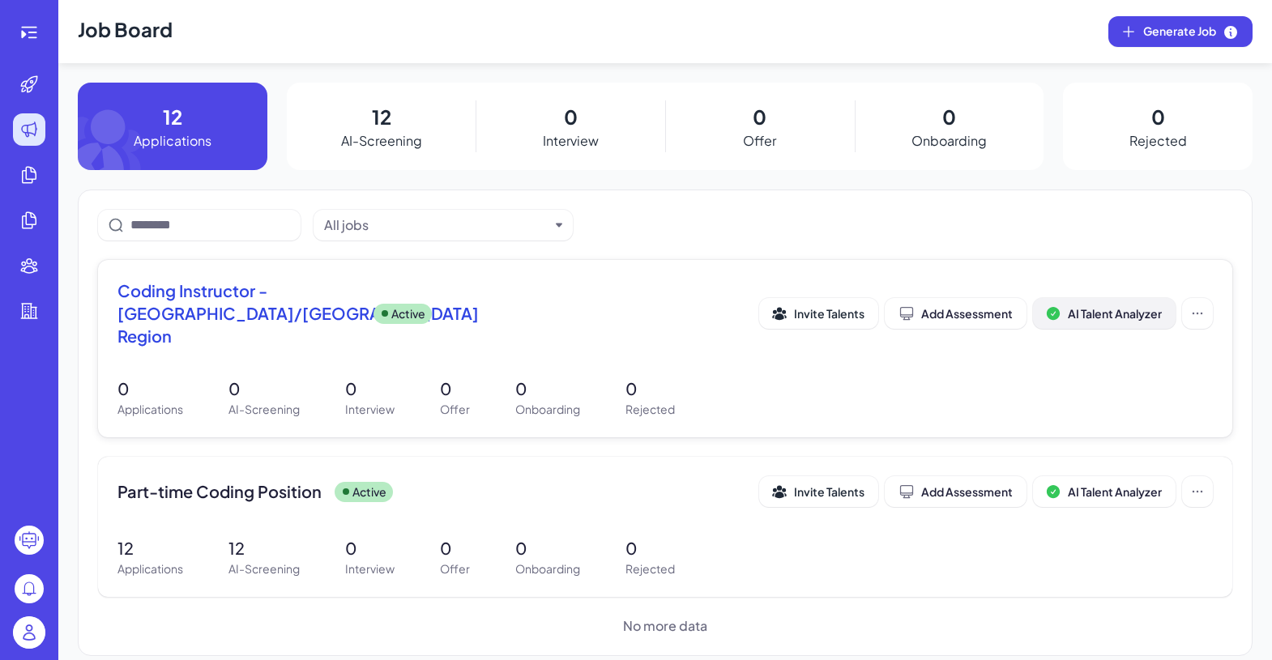
click at [1011, 309] on span "AI Talent Analyzer" at bounding box center [1115, 313] width 94 height 15
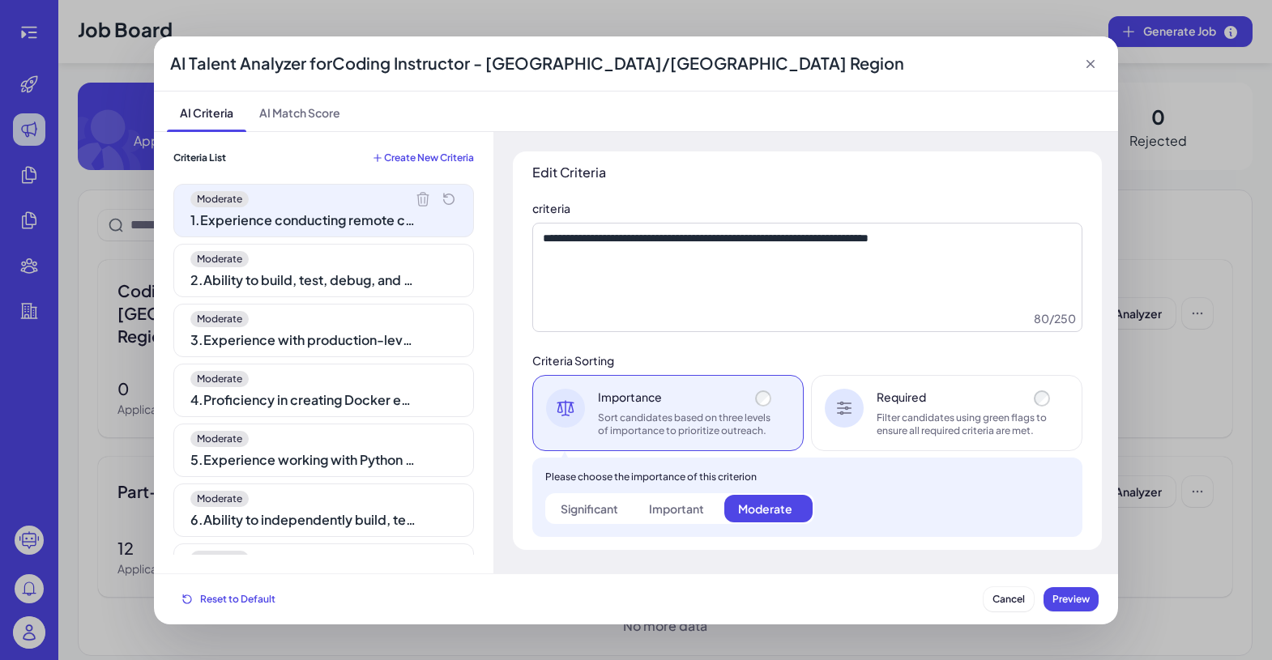
click at [129, 344] on div "AI Talent Analyzer for Coding Instructor - US/Canada Region AI Criteria AI Matc…" at bounding box center [636, 330] width 1272 height 660
click at [1011, 67] on icon at bounding box center [1091, 64] width 16 height 16
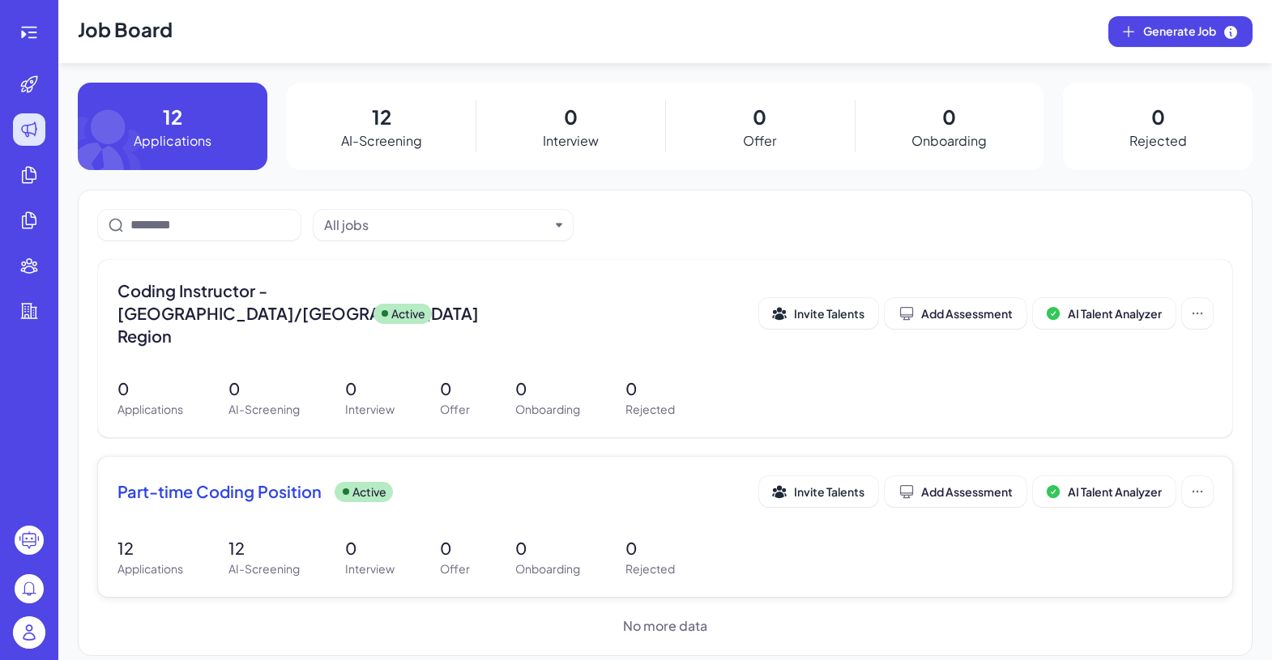
click at [558, 457] on div "Part-time Coding Position Active Invite Talents Add Assessment AI Talent Analyz…" at bounding box center [665, 527] width 1135 height 140
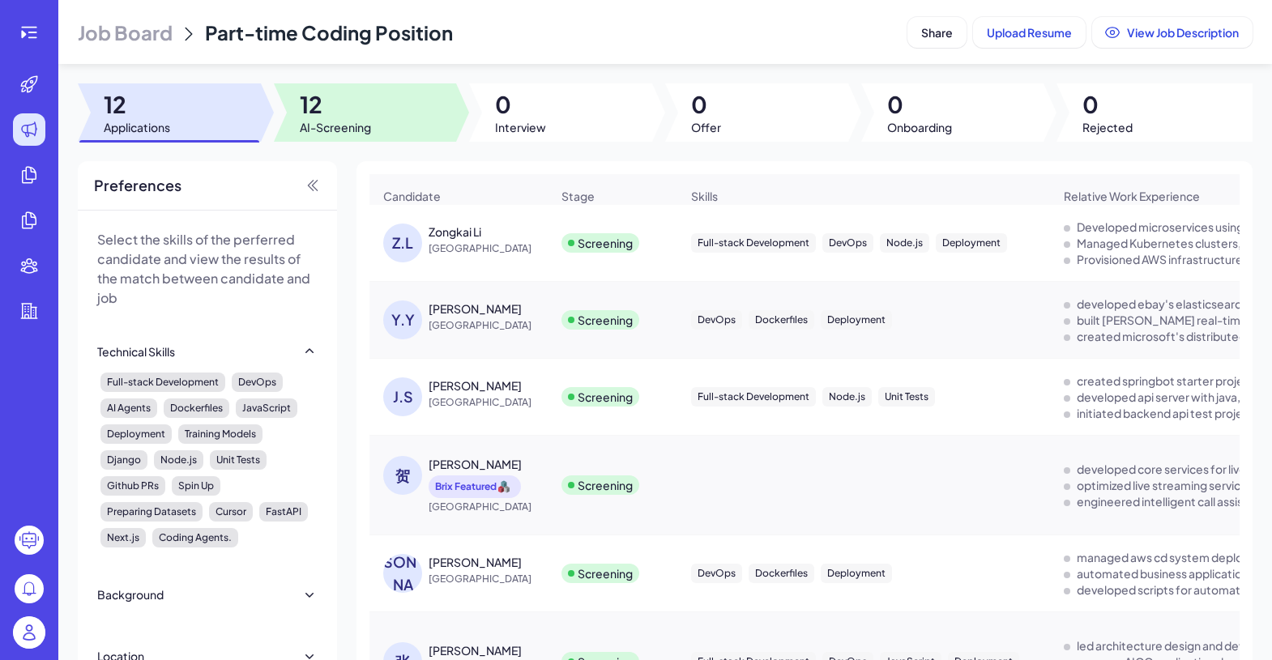
drag, startPoint x: 327, startPoint y: 117, endPoint x: 332, endPoint y: 109, distance: 9.2
click at [327, 116] on span "12" at bounding box center [335, 104] width 71 height 29
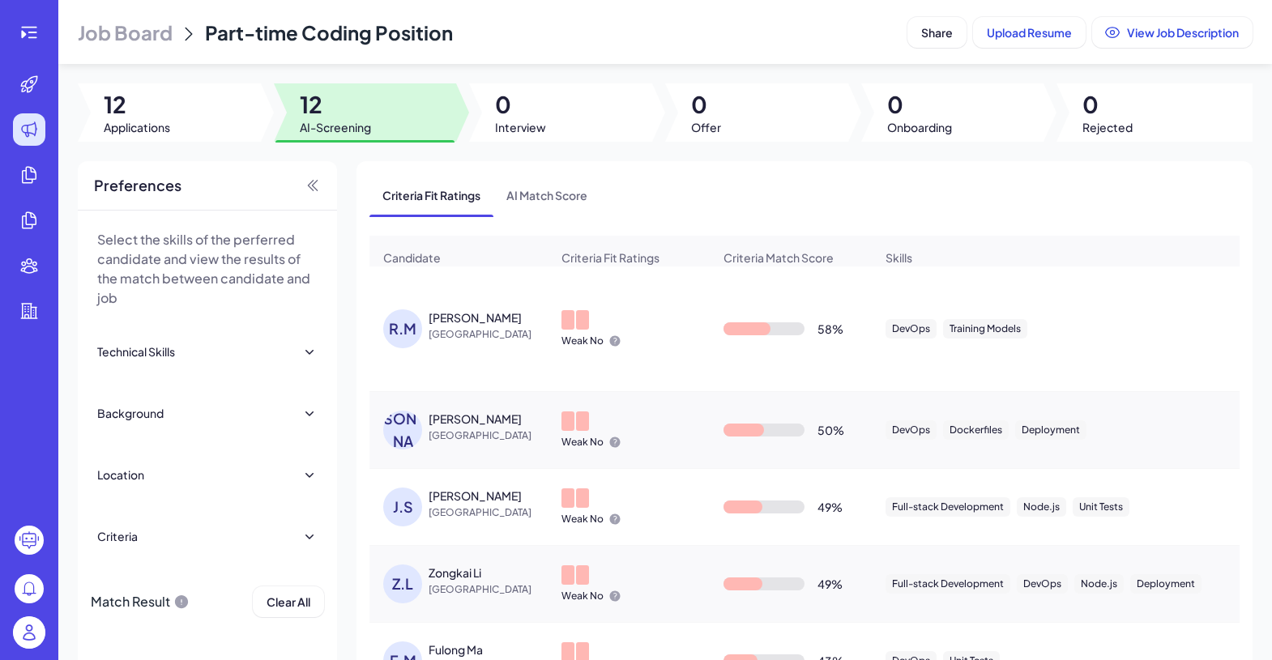
click at [464, 343] on span "[GEOGRAPHIC_DATA]" at bounding box center [490, 335] width 122 height 16
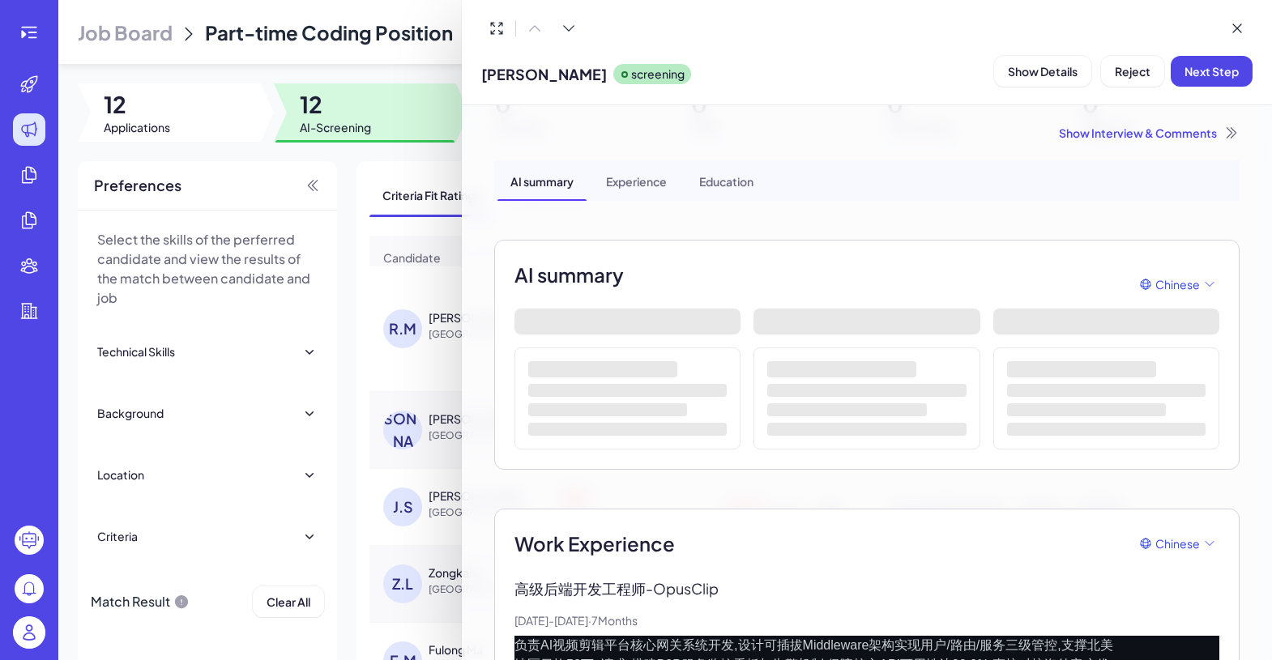
scroll to position [277, 0]
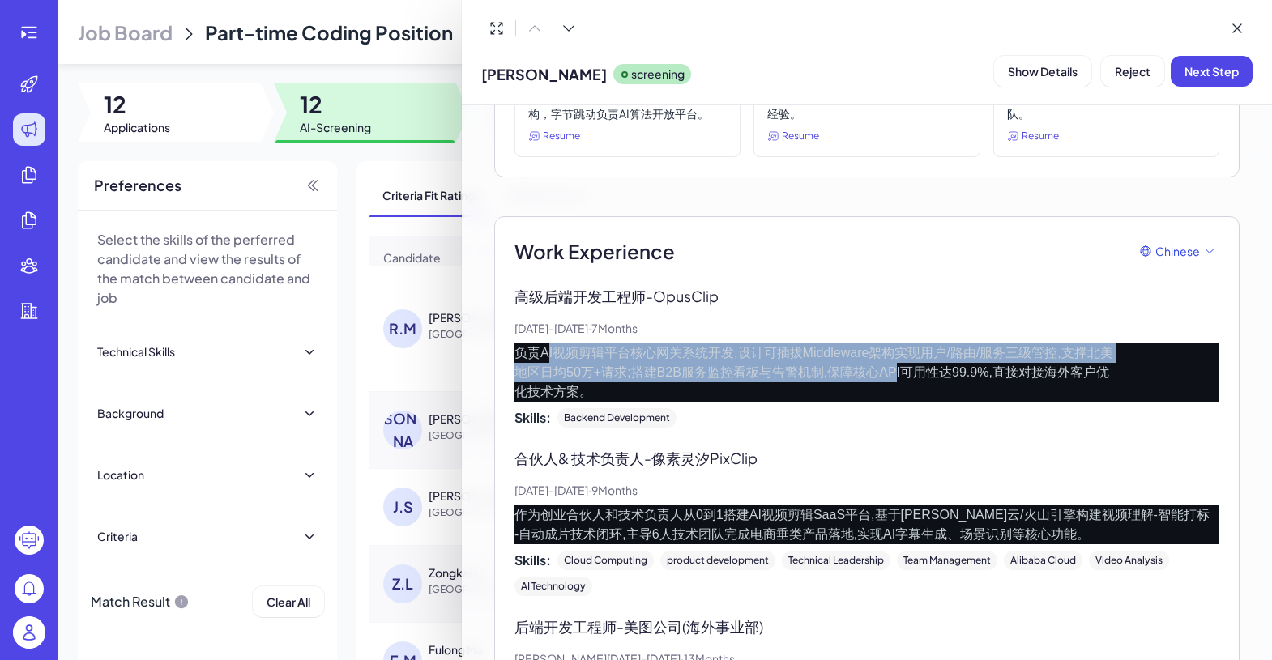
drag, startPoint x: 881, startPoint y: 383, endPoint x: 546, endPoint y: 358, distance: 335.6
click at [547, 358] on p "负责AI视频剪辑平台核心网关系统开发,设计可插拔Middleware架构实现用户/路由/服务三级管控,支撑北美 地区日均50万+请求;搭建B2B服务监控看板与…" at bounding box center [867, 373] width 705 height 58
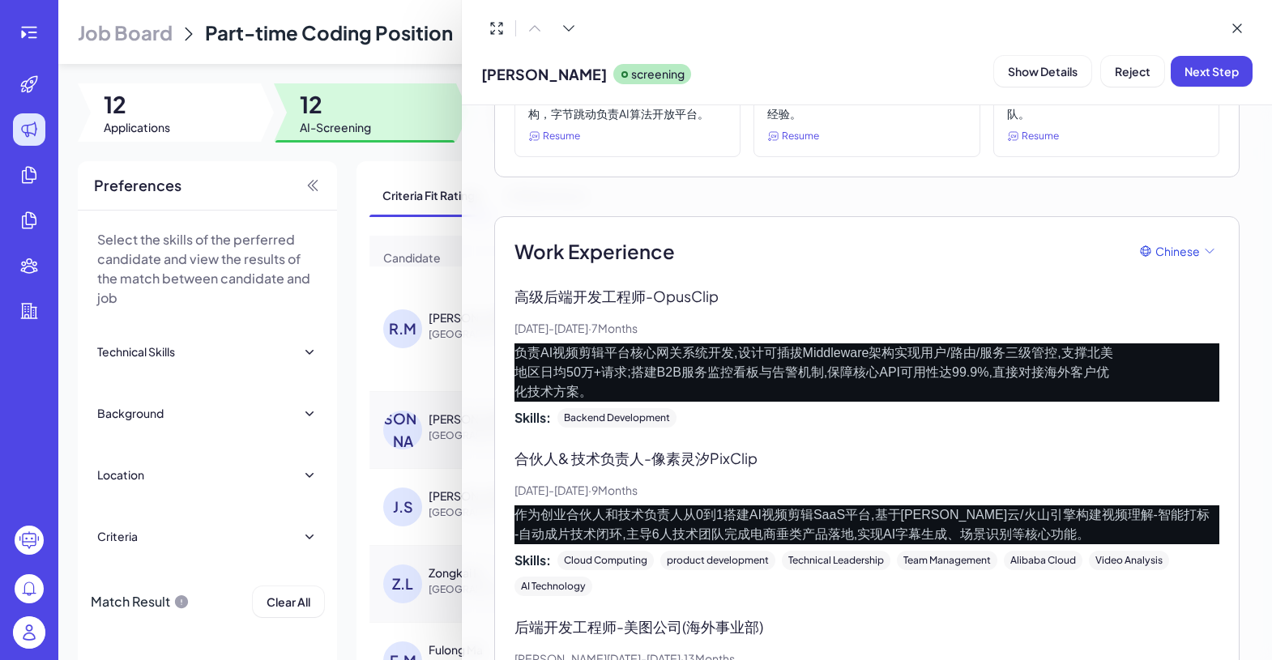
click at [389, 241] on div at bounding box center [636, 330] width 1272 height 660
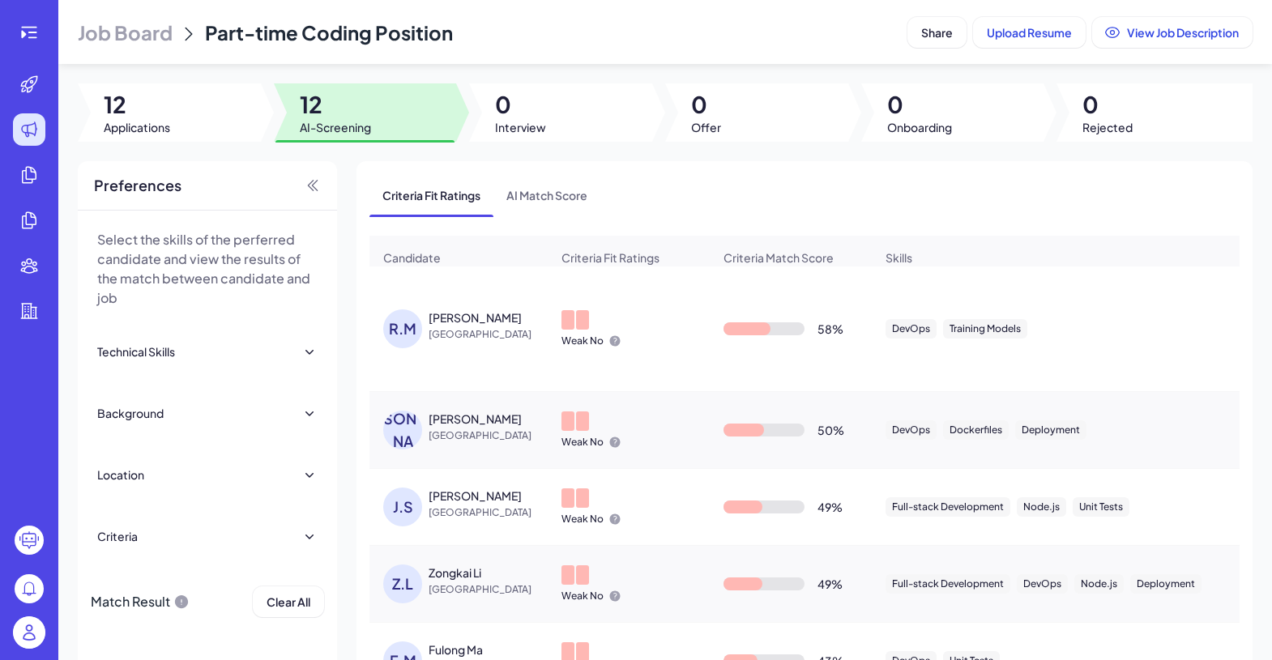
click at [139, 43] on span "Job Board" at bounding box center [125, 32] width 95 height 26
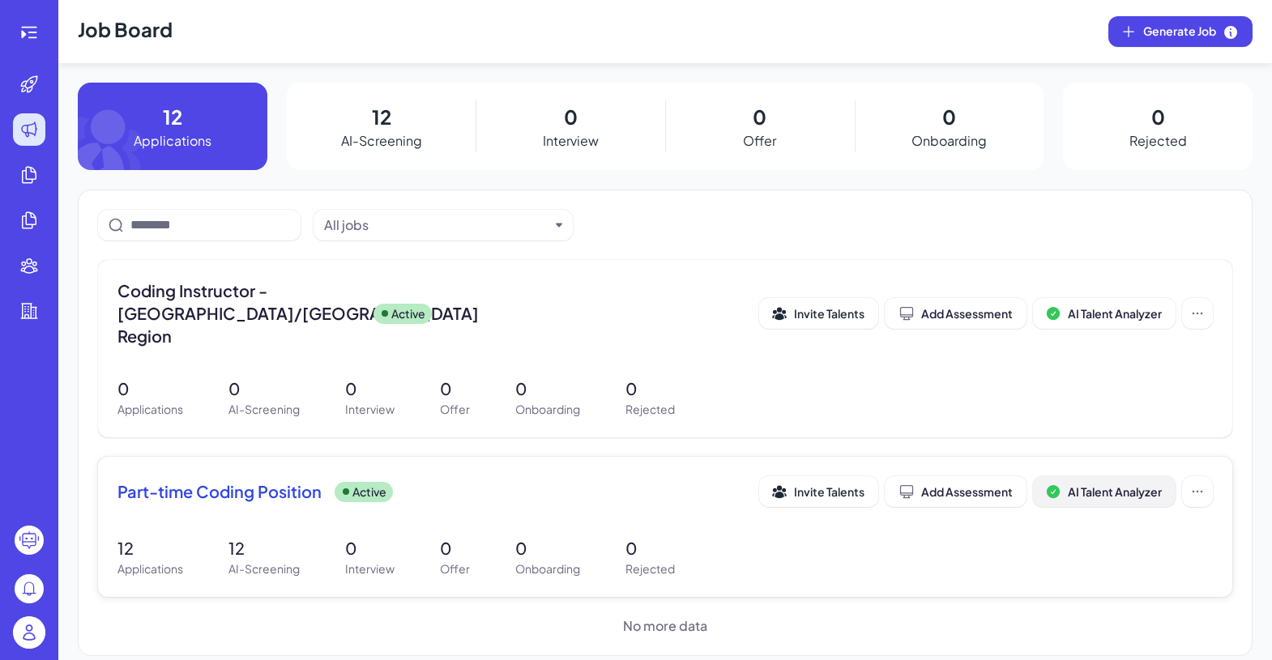
click at [1011, 485] on span "AI Talent Analyzer" at bounding box center [1115, 492] width 94 height 15
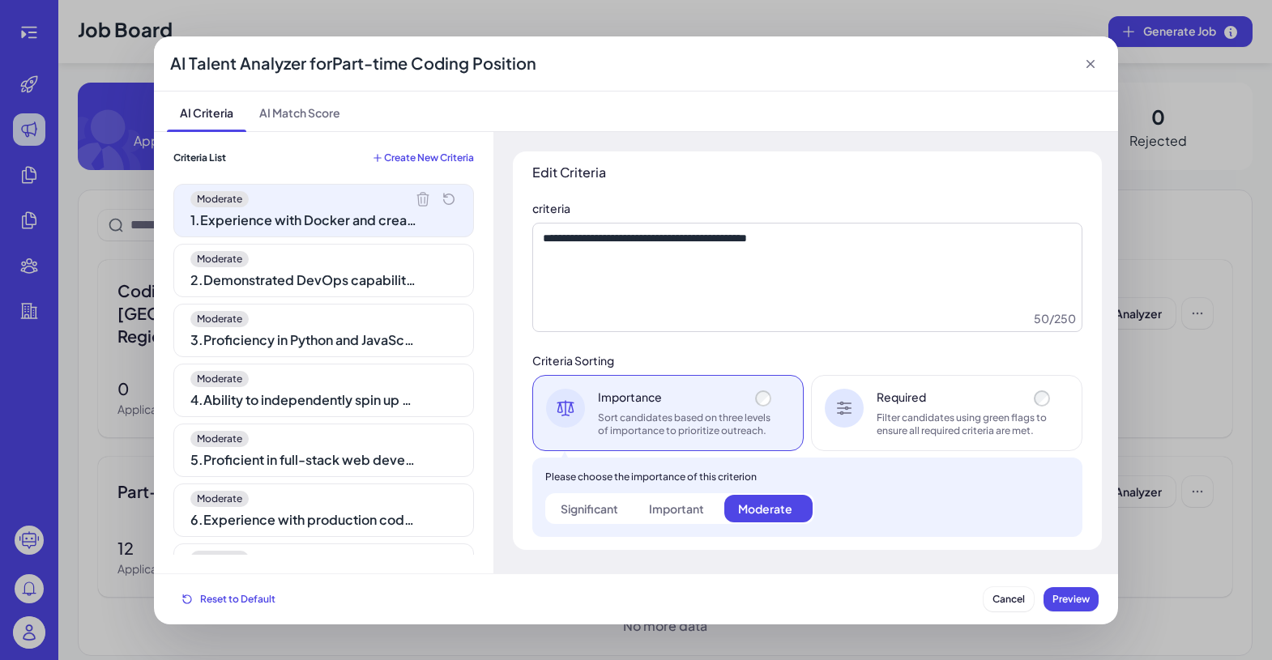
click at [404, 263] on div "Moderate" at bounding box center [323, 259] width 267 height 16
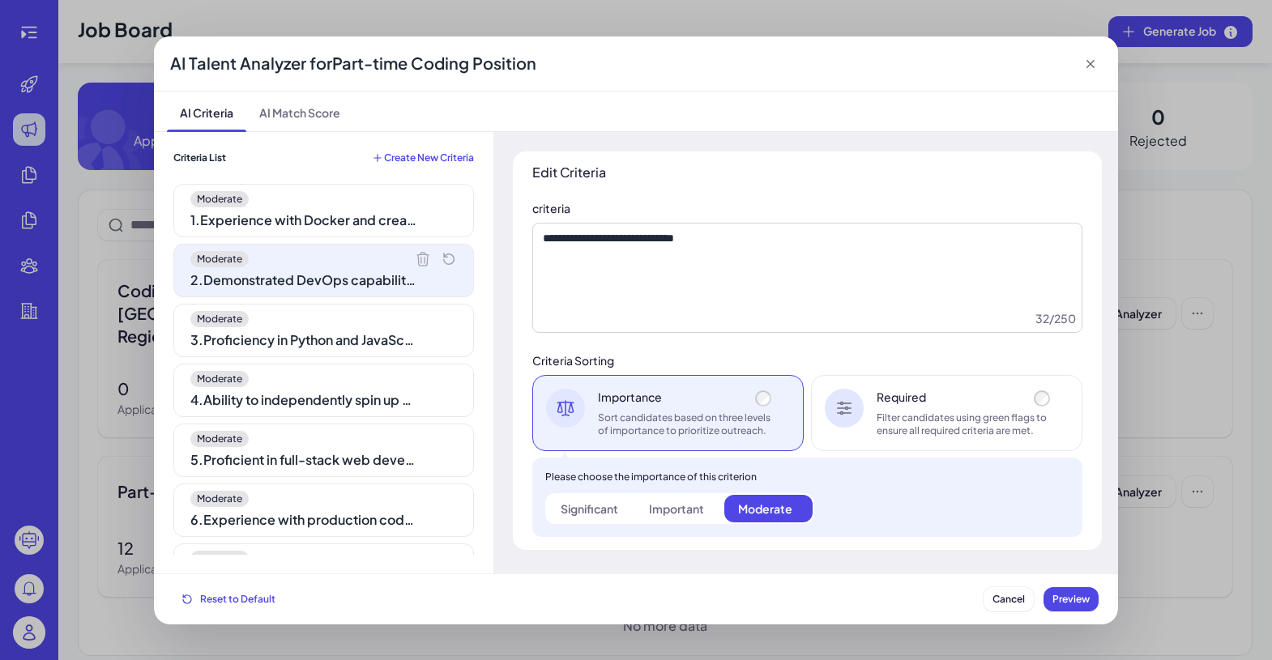
click at [417, 258] on icon at bounding box center [422, 258] width 11 height 13
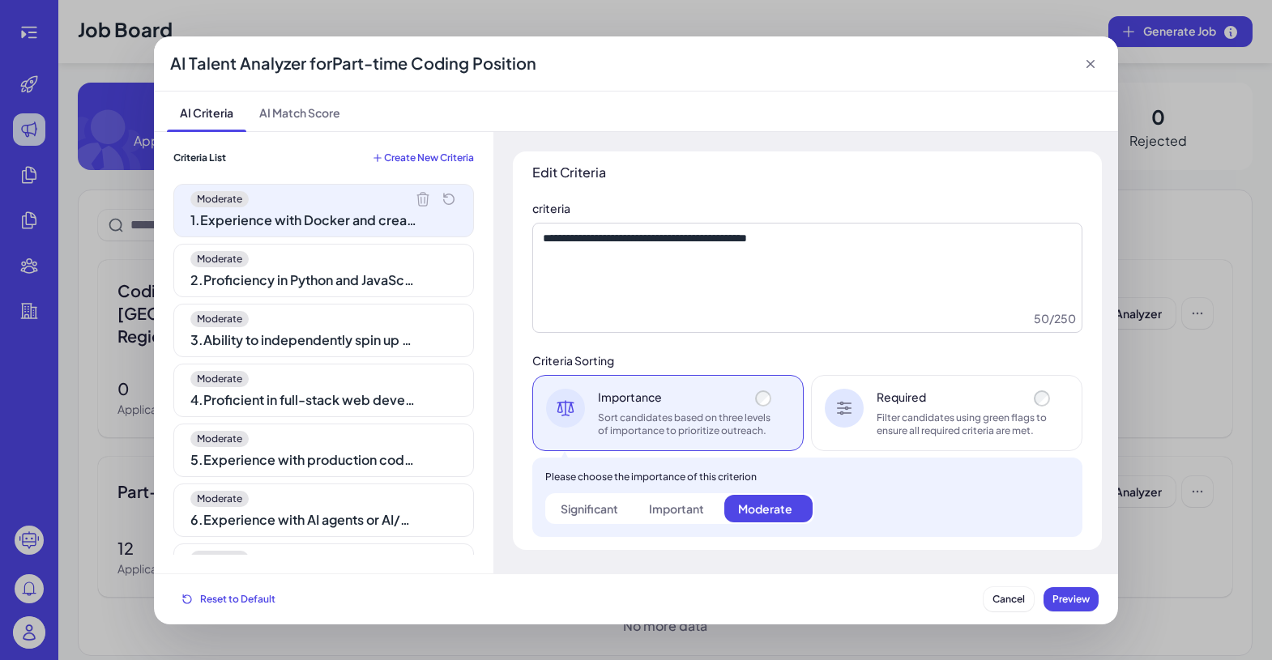
click at [412, 264] on div "Moderate" at bounding box center [323, 259] width 267 height 16
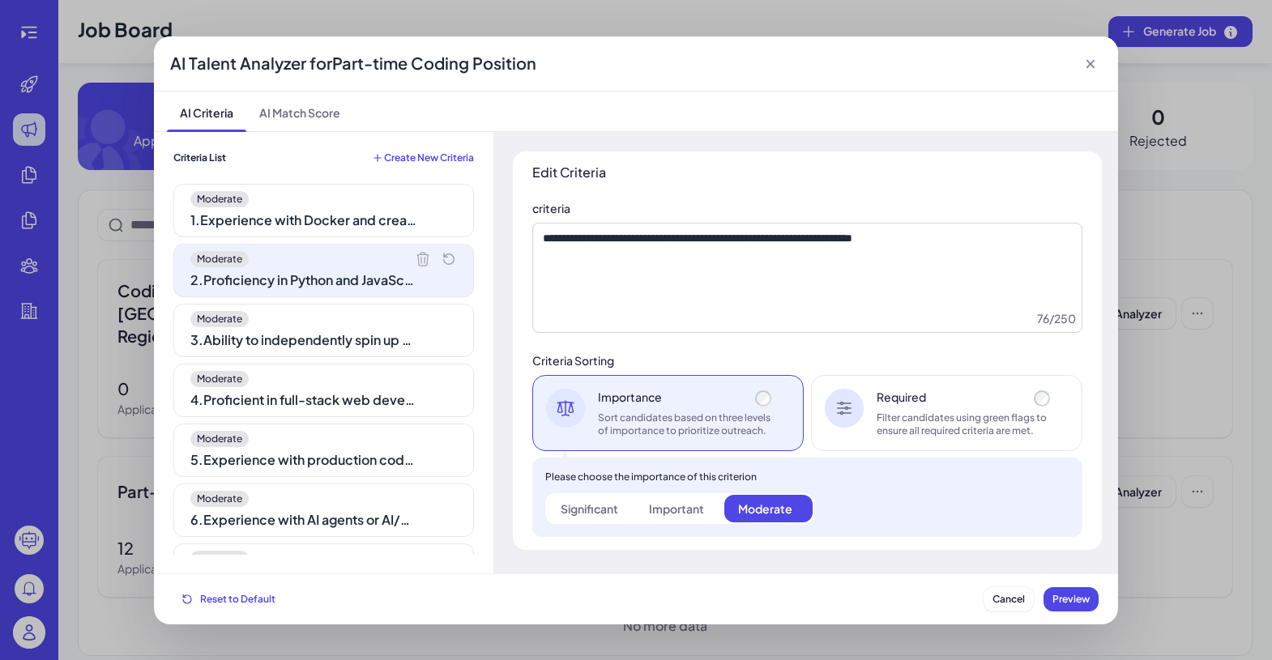
click at [412, 316] on div "Moderate" at bounding box center [323, 319] width 267 height 16
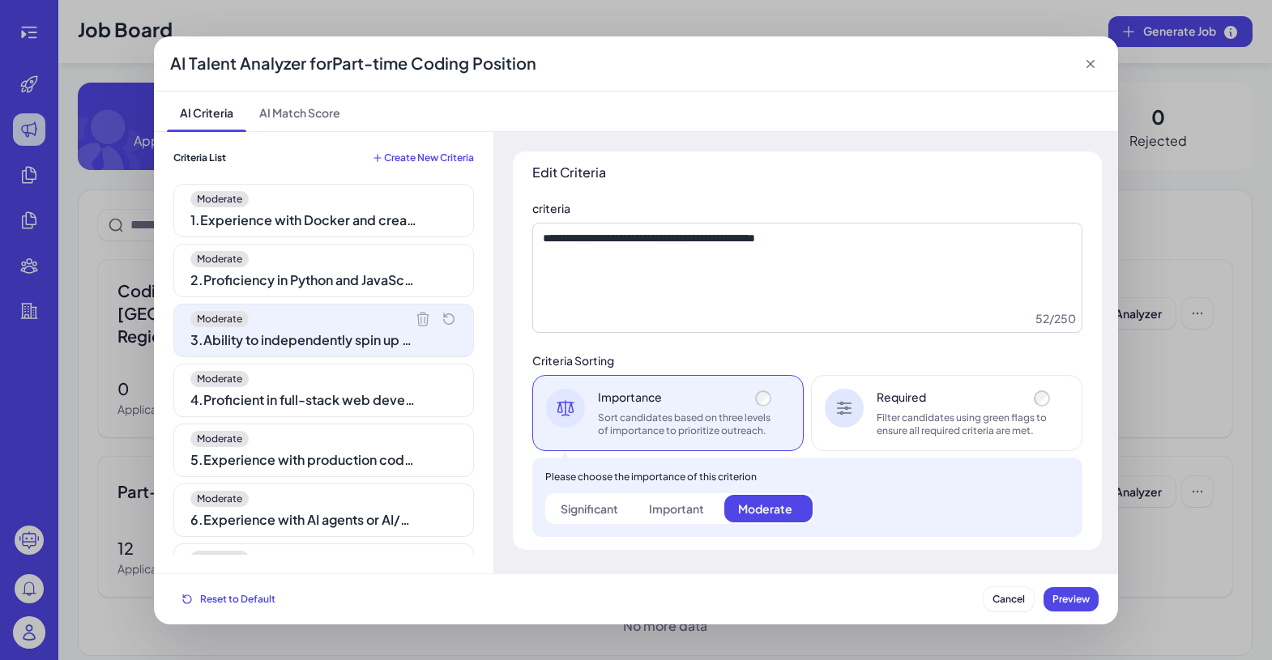
click at [417, 314] on icon at bounding box center [422, 318] width 11 height 13
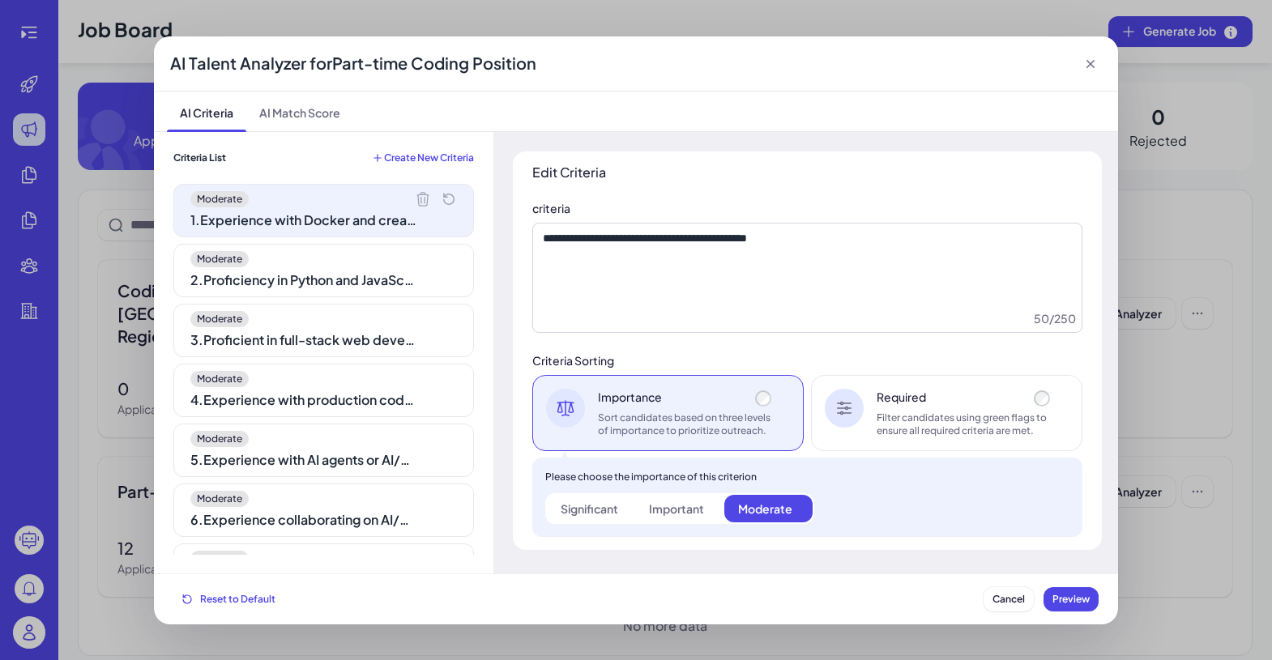
click at [416, 326] on div "Moderate" at bounding box center [323, 319] width 267 height 16
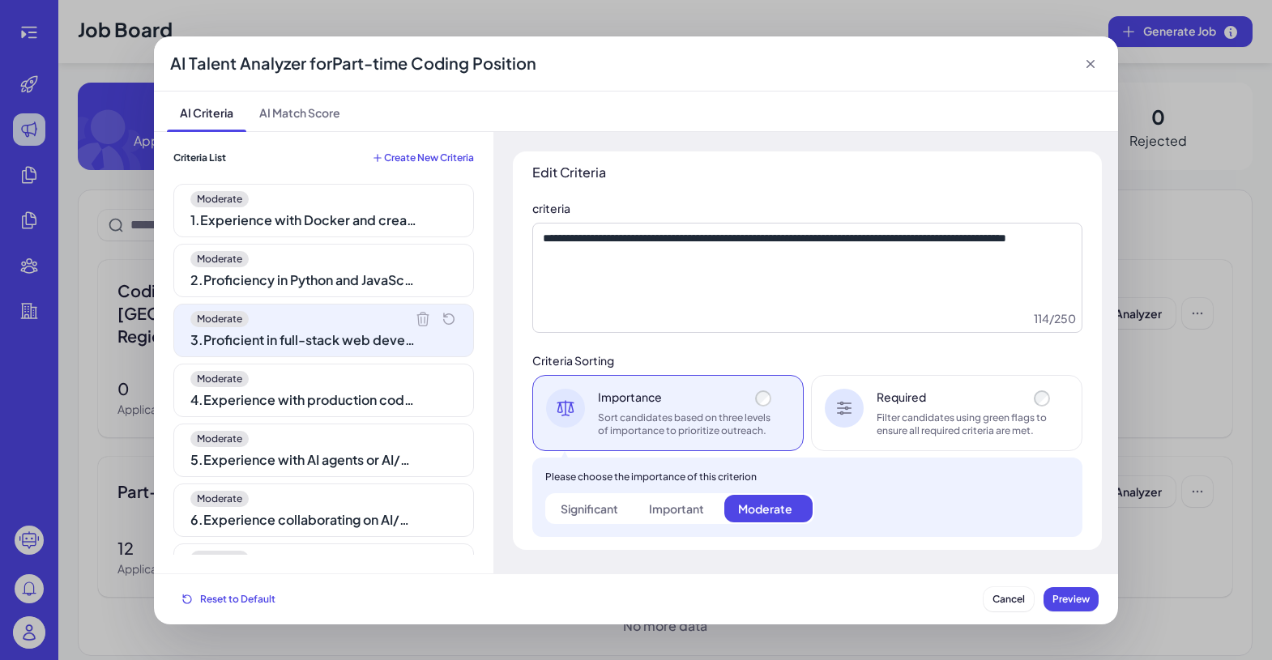
click at [412, 382] on div "Moderate" at bounding box center [323, 379] width 267 height 16
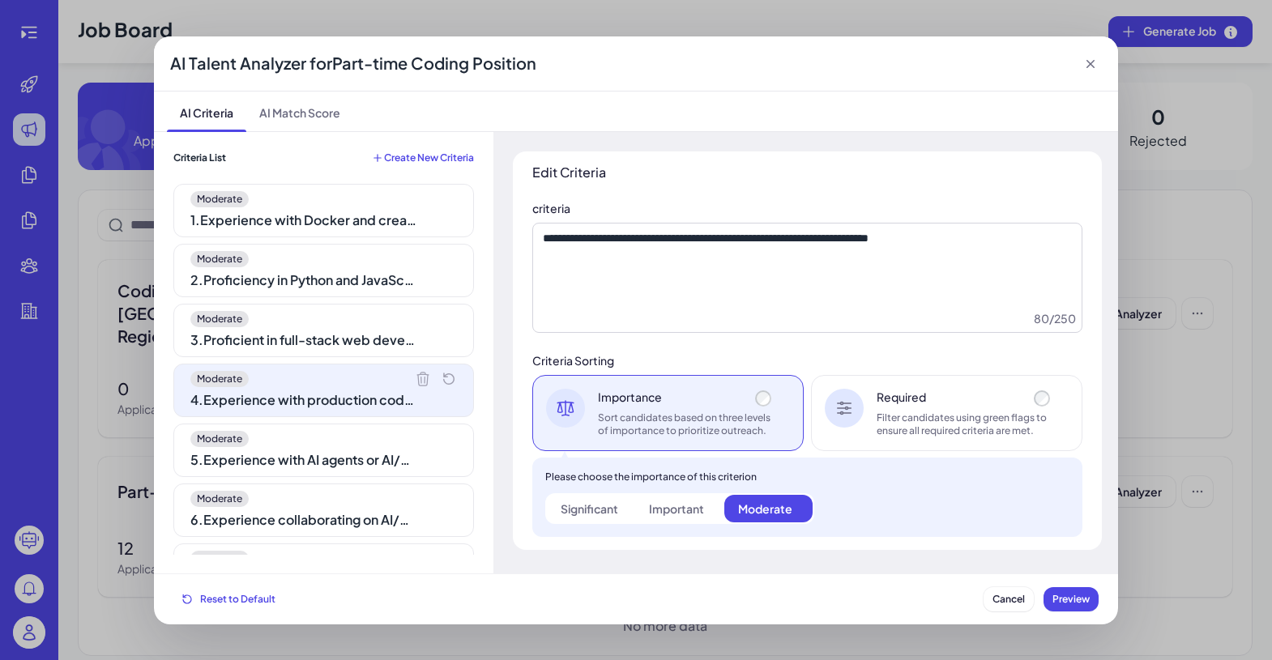
click at [417, 376] on icon at bounding box center [423, 379] width 16 height 16
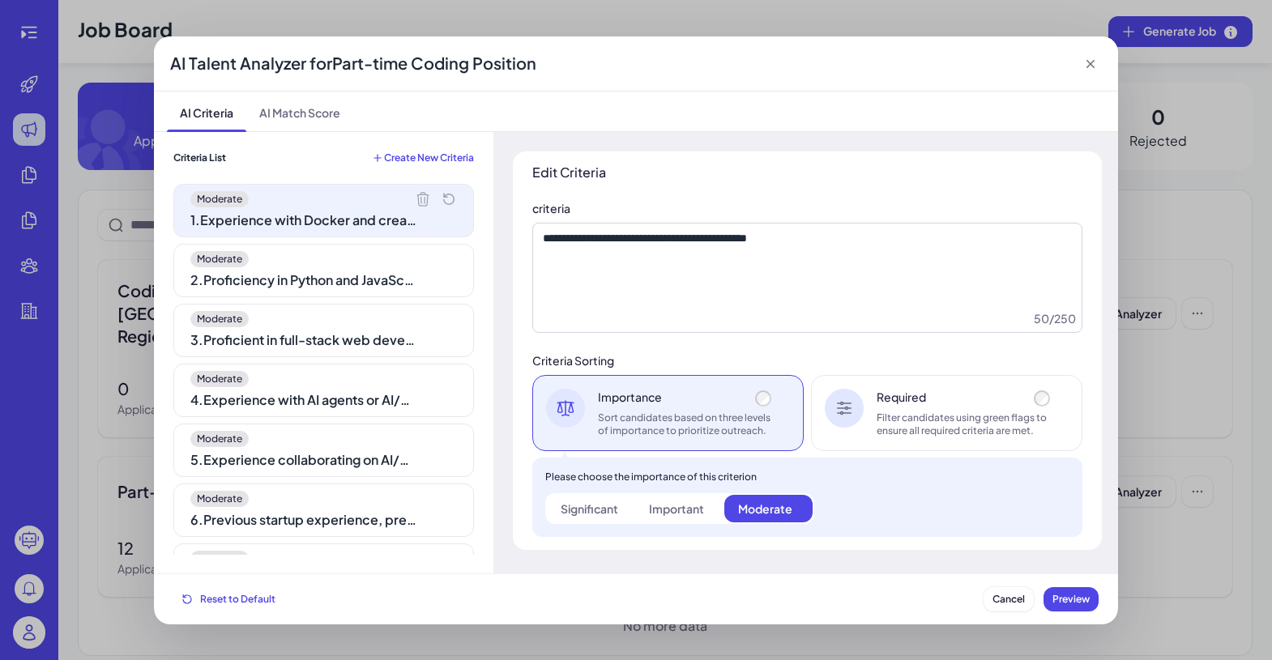
click at [414, 386] on div "Moderate" at bounding box center [323, 379] width 267 height 16
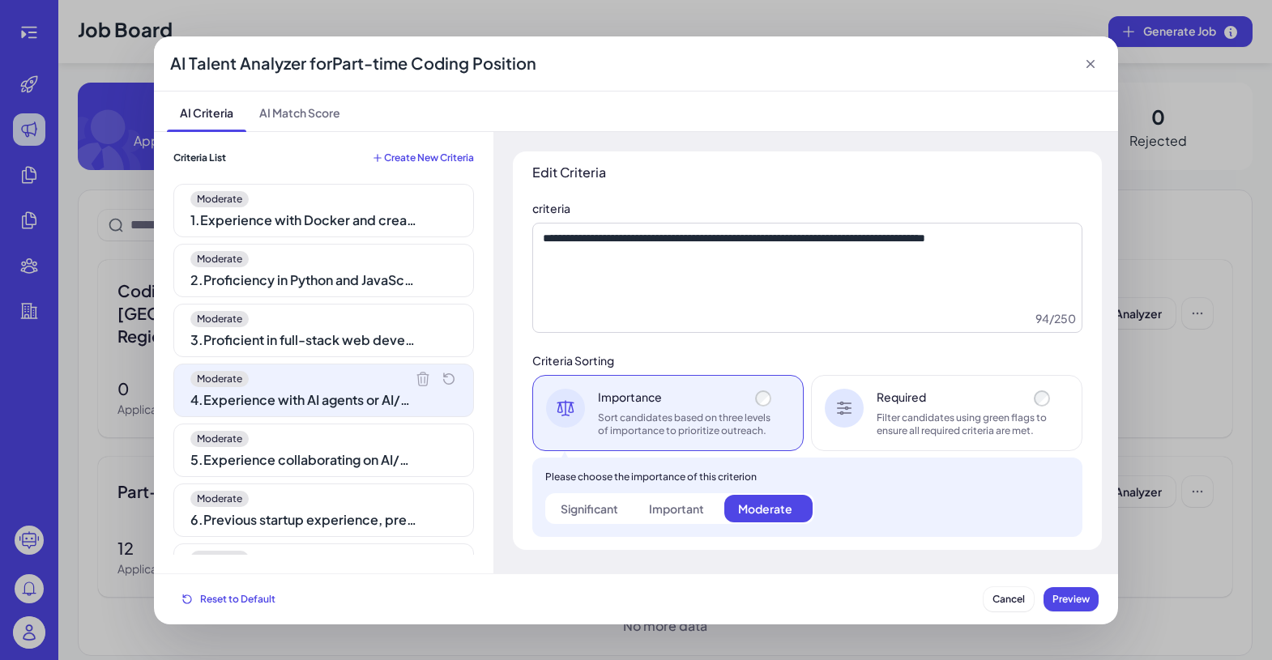
click at [402, 332] on div "3 . Proficient in full-stack web development with frameworks like FastAPI, Djan…" at bounding box center [303, 340] width 227 height 19
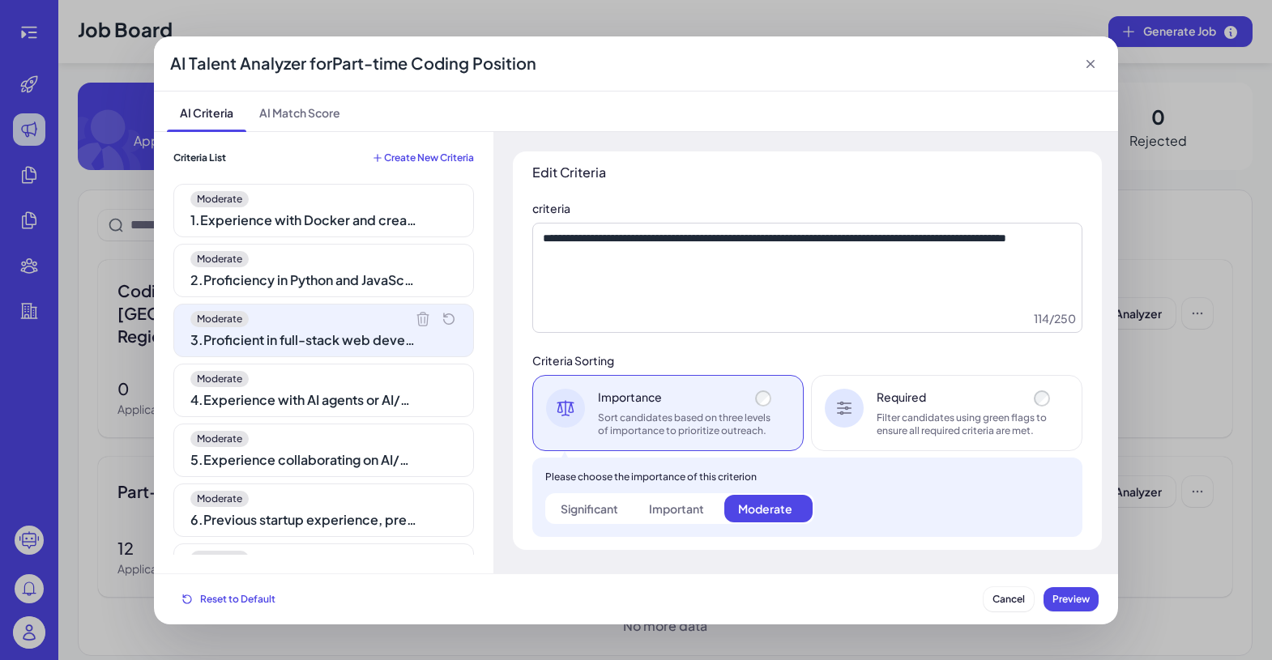
click at [405, 403] on div "4 . Experience with AI agents or AI/ML research, including implementation, trai…" at bounding box center [303, 400] width 227 height 19
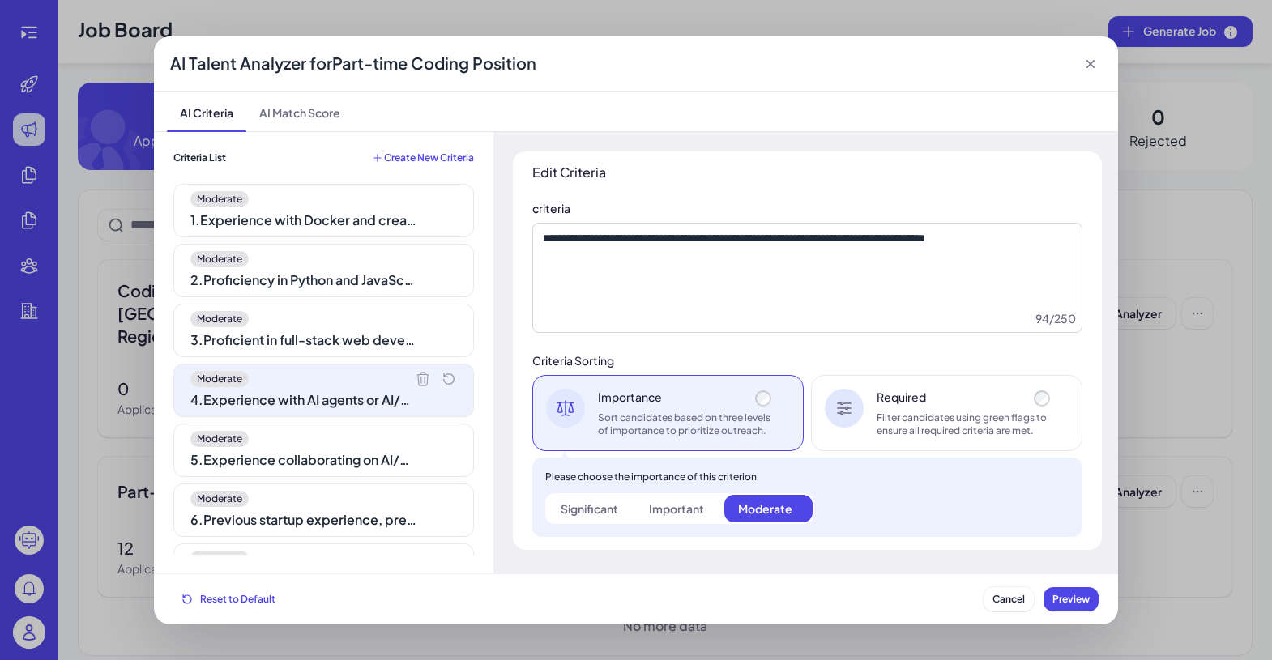
click at [351, 468] on div "5 . Experience collaborating on AI/ML projects, including dataset preparation a…" at bounding box center [303, 460] width 227 height 19
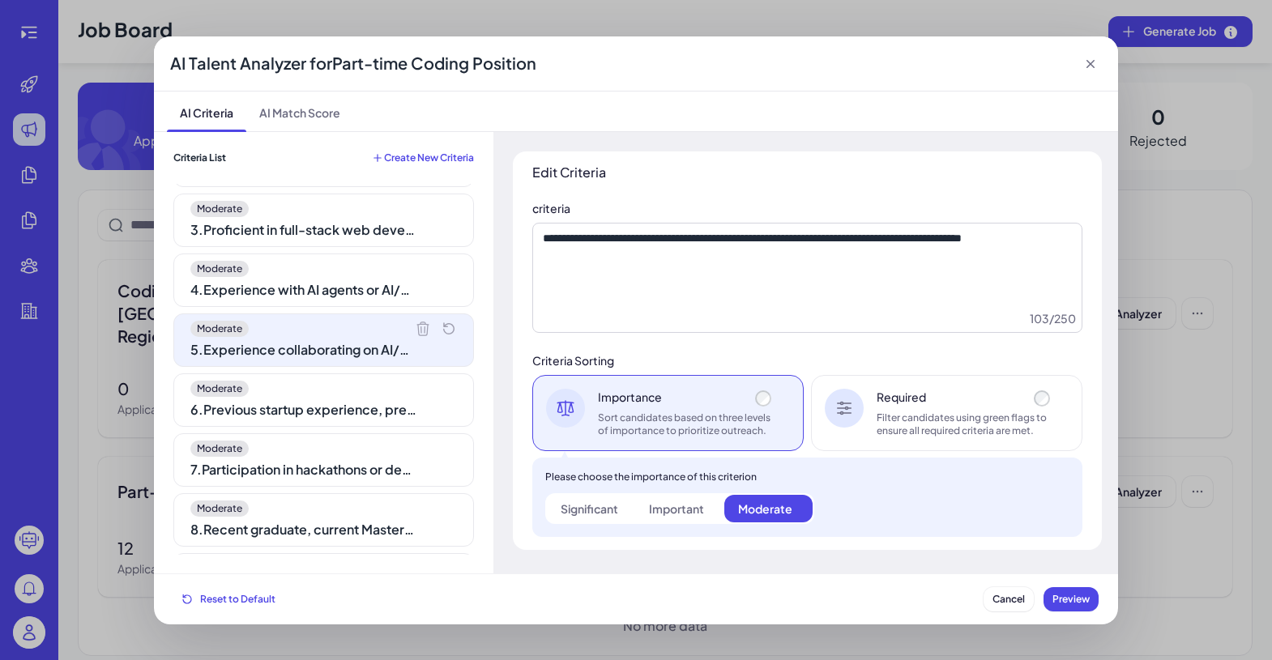
scroll to position [112, 0]
click at [417, 326] on icon at bounding box center [422, 326] width 11 height 13
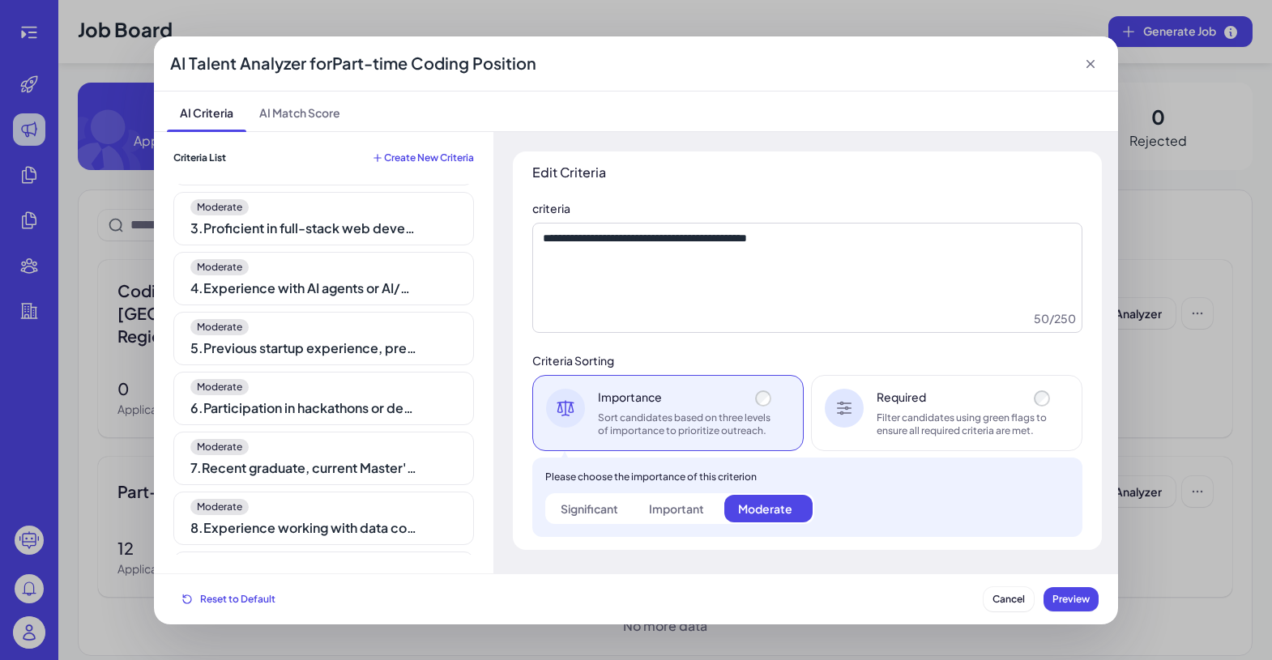
click at [401, 335] on div "Moderate 5 . Previous startup experience, preferably US-based and Y Combinator …" at bounding box center [323, 338] width 301 height 53
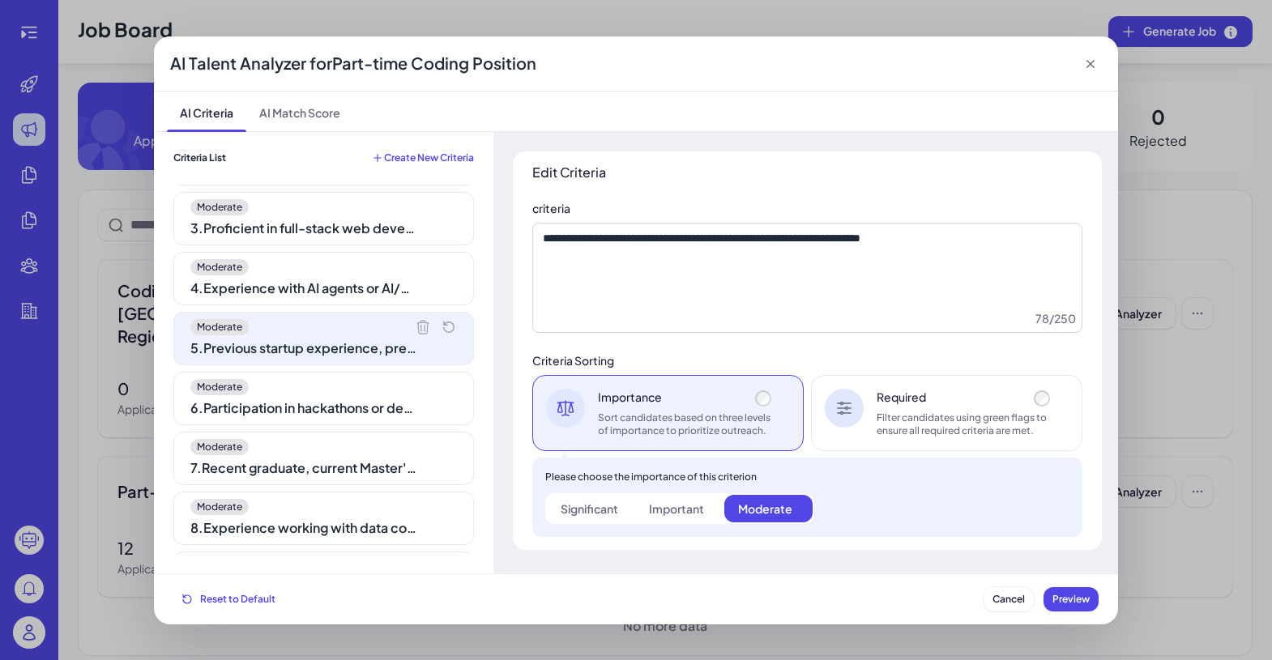
click at [417, 326] on icon at bounding box center [422, 326] width 11 height 13
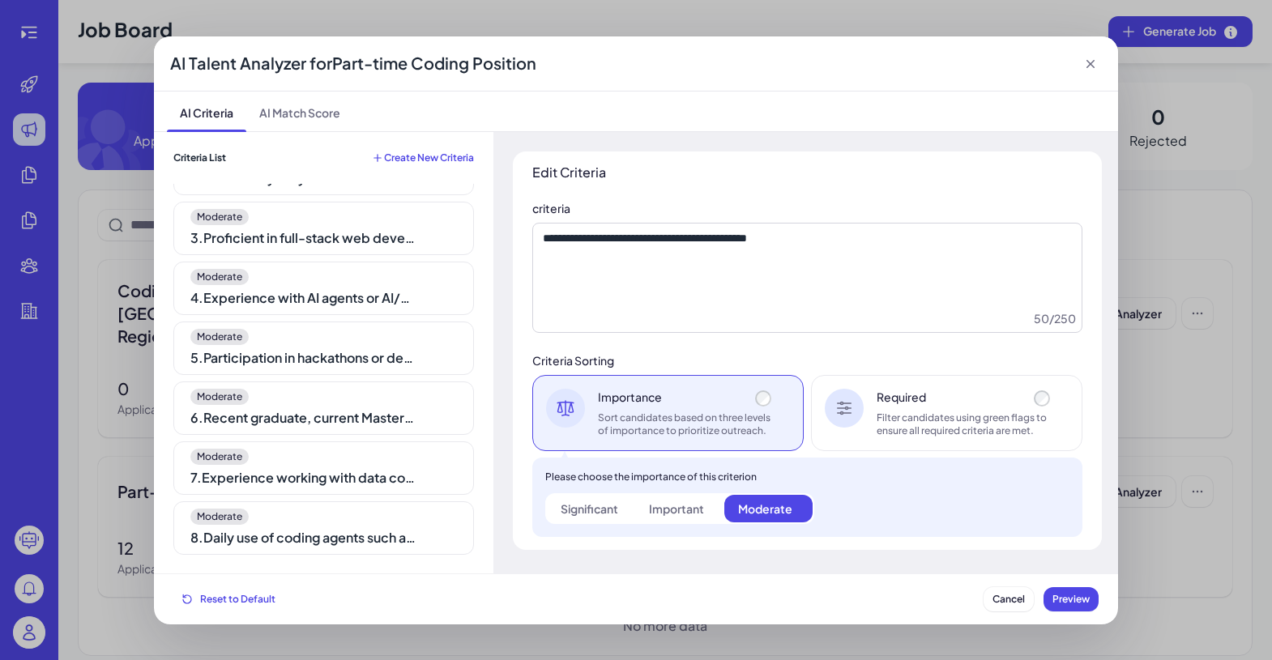
click at [404, 343] on div "Moderate" at bounding box center [323, 337] width 267 height 16
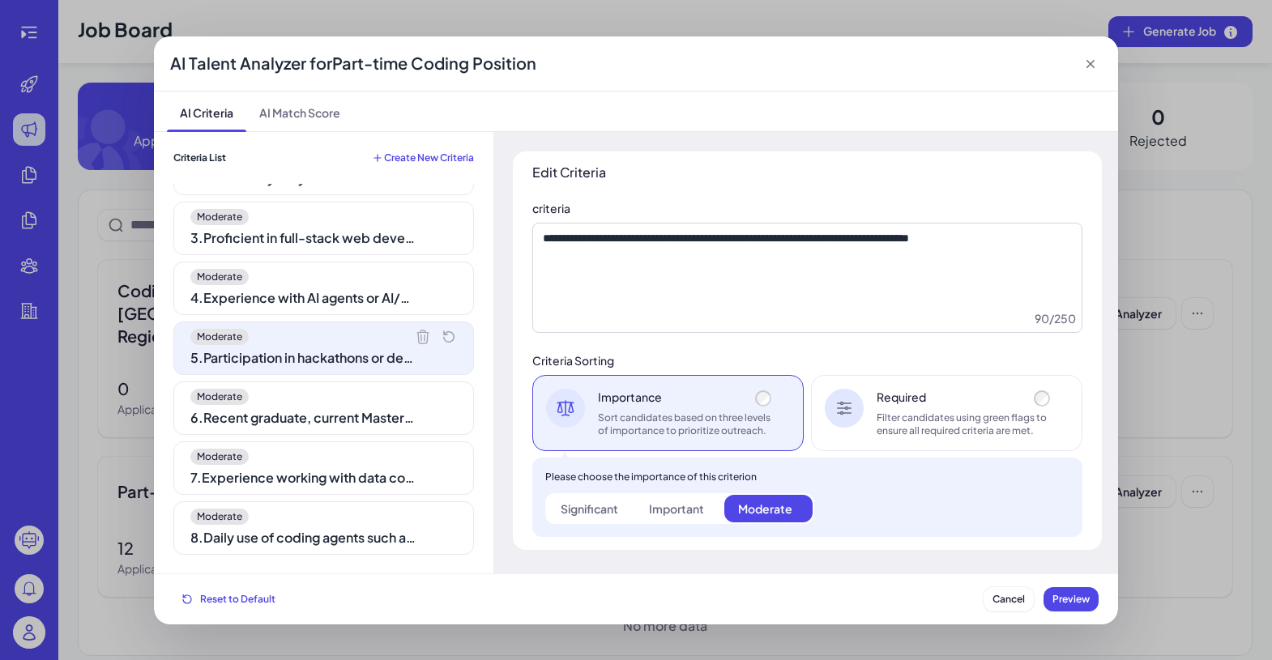
click at [415, 339] on icon at bounding box center [423, 337] width 16 height 16
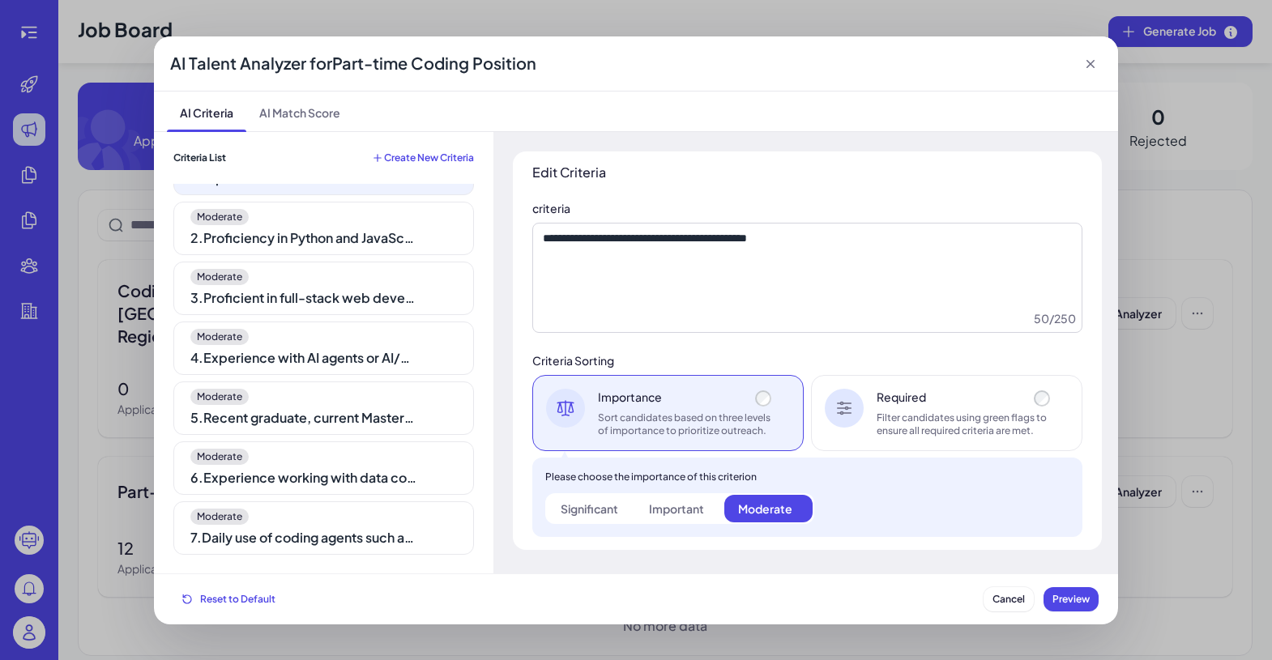
click at [391, 408] on div "5 . Recent graduate, current Master's or PhD student, or strong undergraduate c…" at bounding box center [303, 417] width 227 height 19
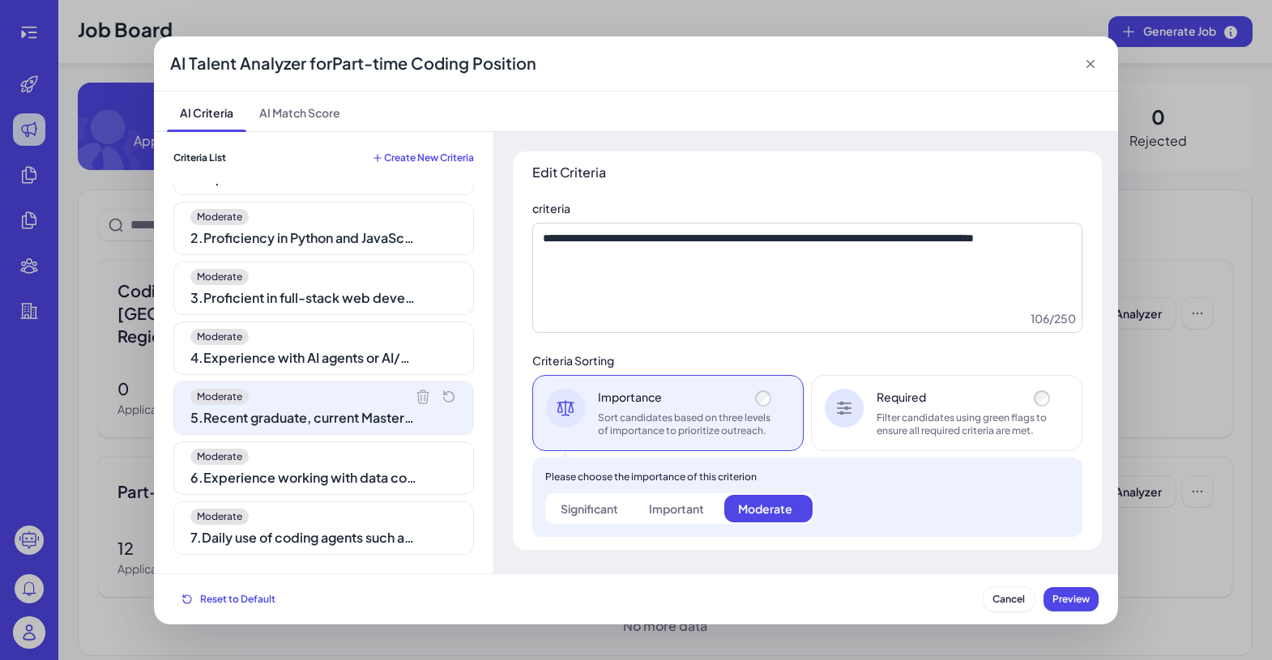
click at [417, 391] on icon at bounding box center [422, 396] width 11 height 13
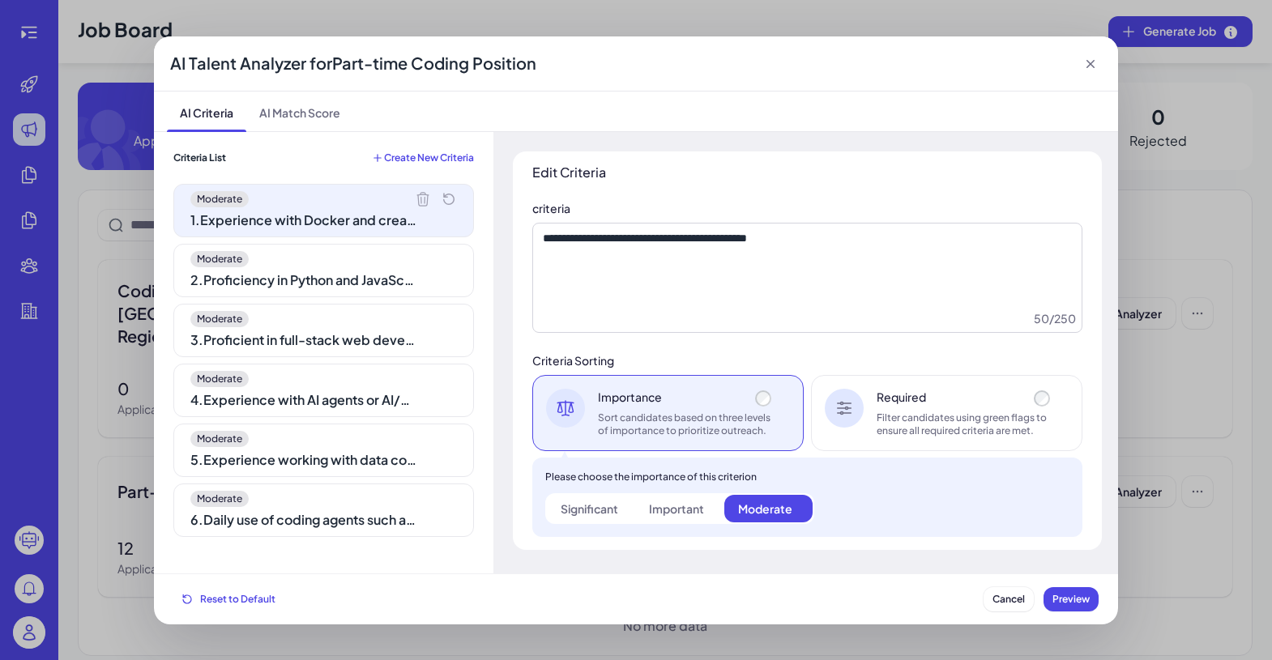
scroll to position [0, 0]
click at [387, 347] on div "3 . Proficient in full-stack web development with frameworks like FastAPI, Djan…" at bounding box center [303, 340] width 227 height 19
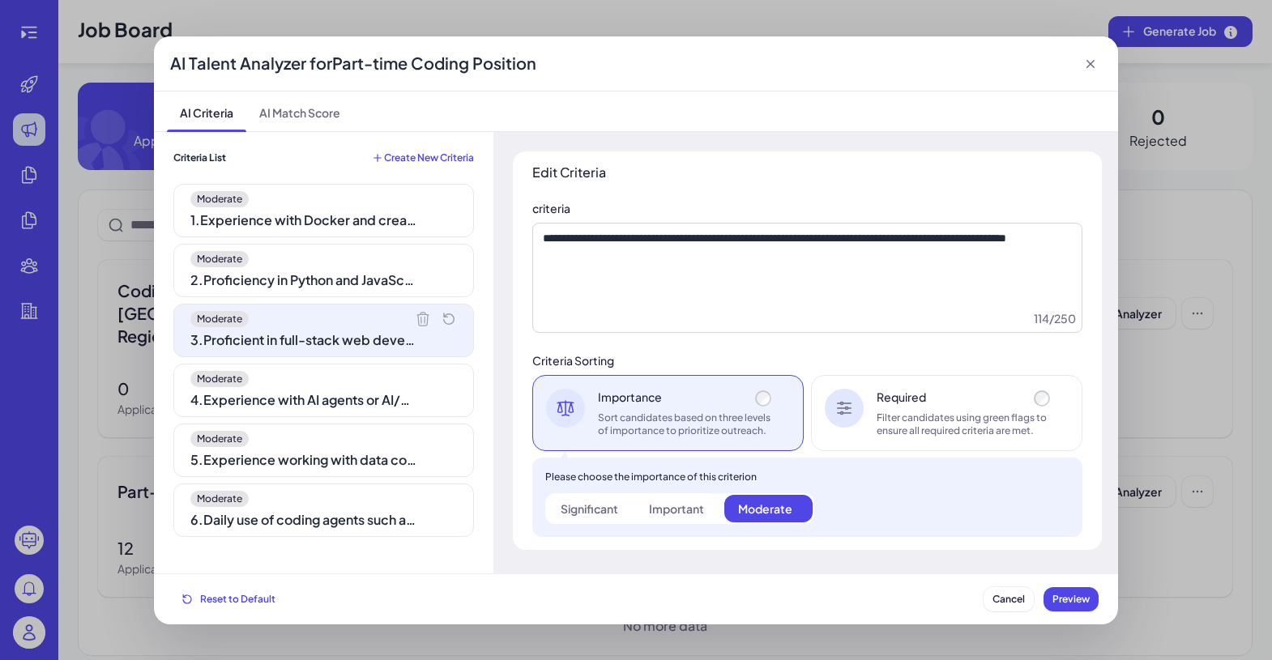
click at [389, 407] on div "4 . Experience with AI agents or AI/ML research, including implementation, trai…" at bounding box center [303, 400] width 227 height 19
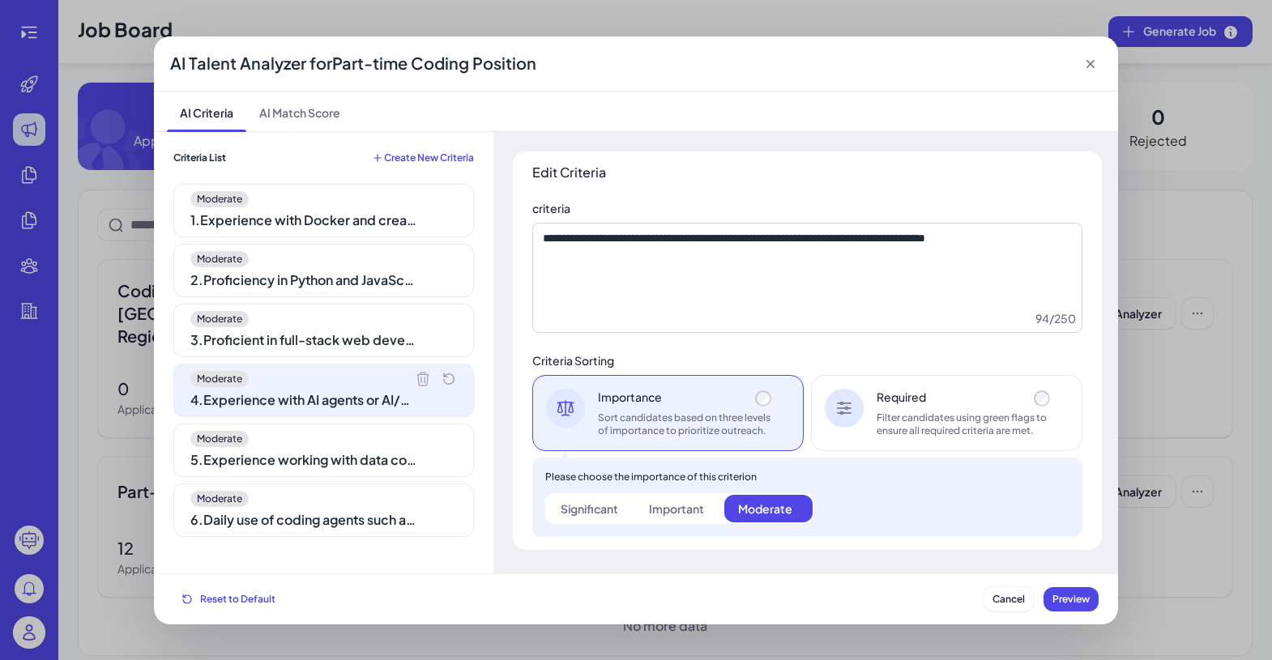
click at [385, 457] on div "5 . Experience working with data companies like Scale AI, Surge, Mercor, or Tur…" at bounding box center [303, 460] width 227 height 19
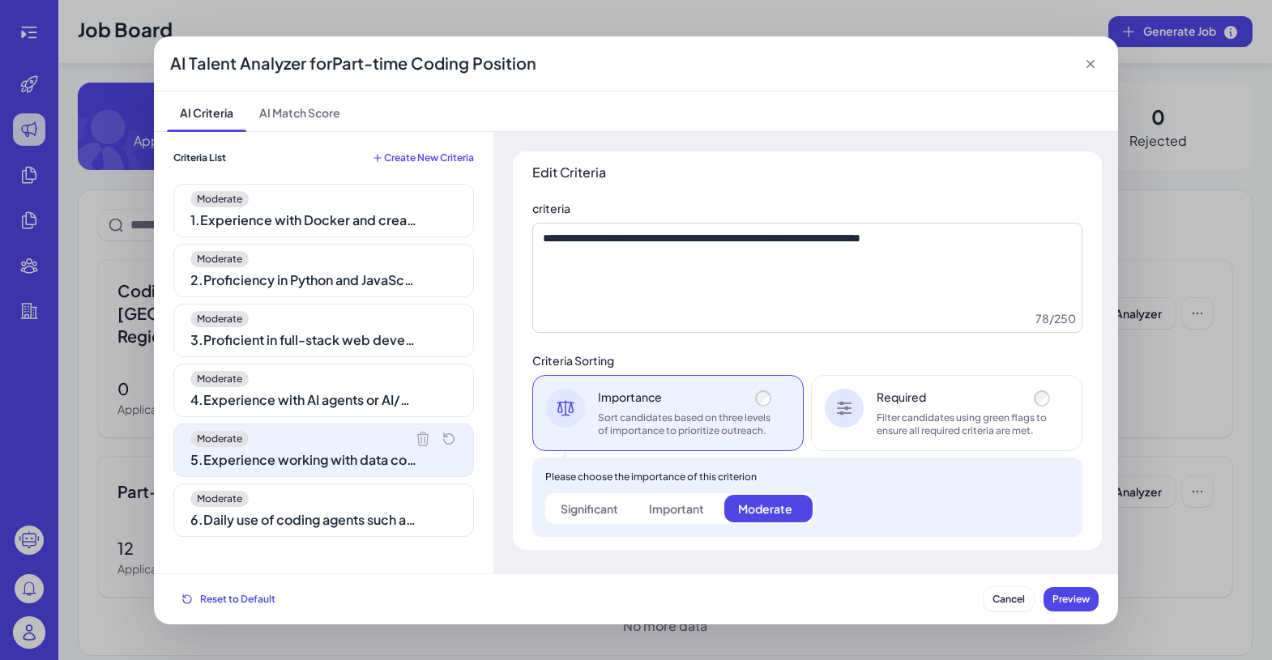
click at [390, 500] on div "Moderate" at bounding box center [323, 499] width 267 height 16
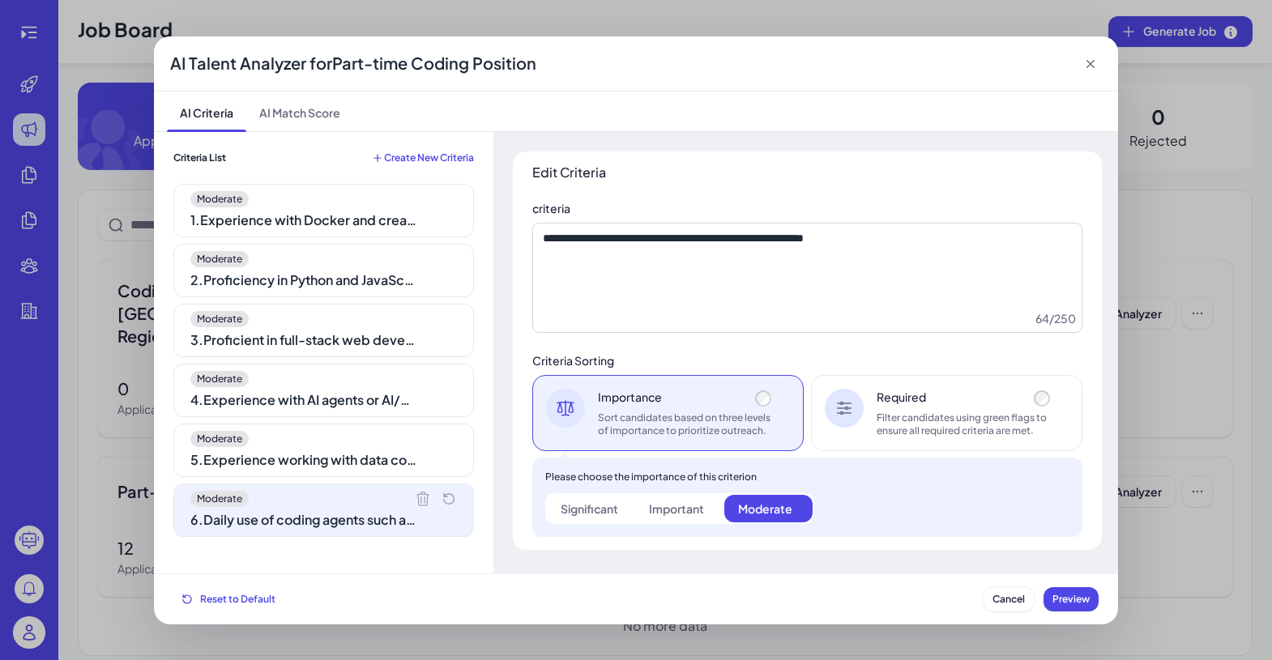
click at [409, 458] on div "5 . Experience working with data companies like Scale AI, Surge, Mercor, or Tur…" at bounding box center [303, 460] width 227 height 19
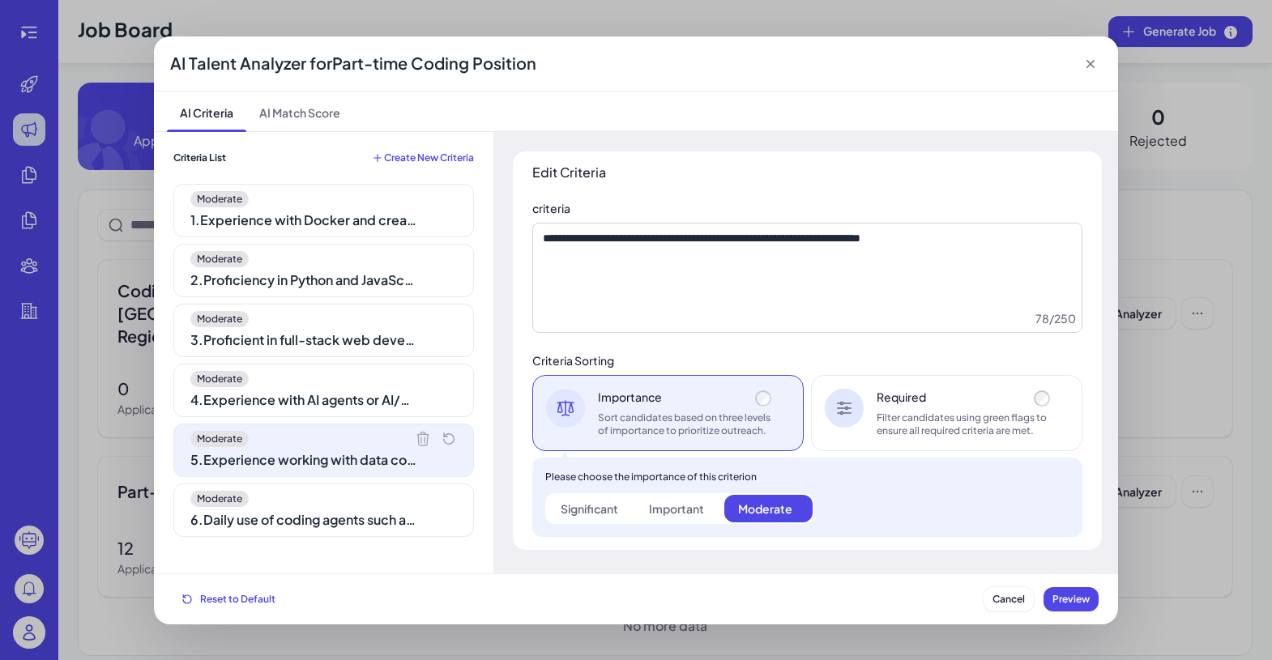
click at [417, 437] on icon at bounding box center [423, 439] width 16 height 16
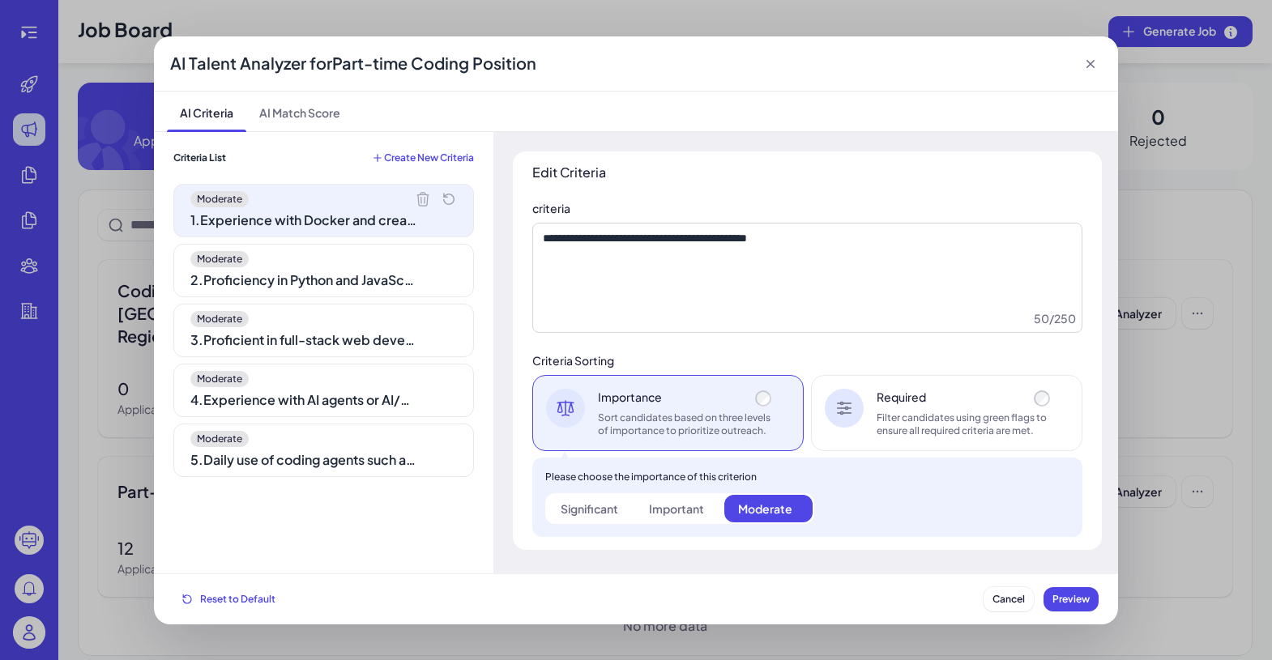
click at [407, 395] on div "4 . Experience with AI agents or AI/ML research, including implementation, trai…" at bounding box center [303, 400] width 227 height 19
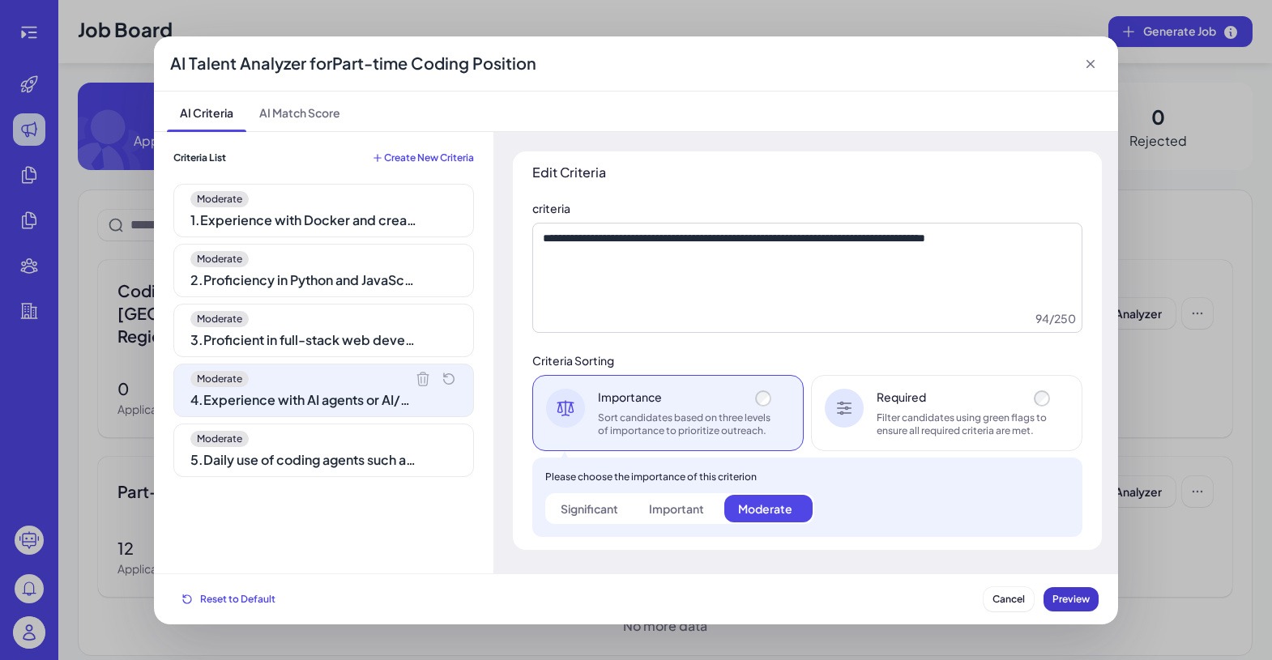
click at [1011, 593] on span "Preview" at bounding box center [1071, 599] width 37 height 12
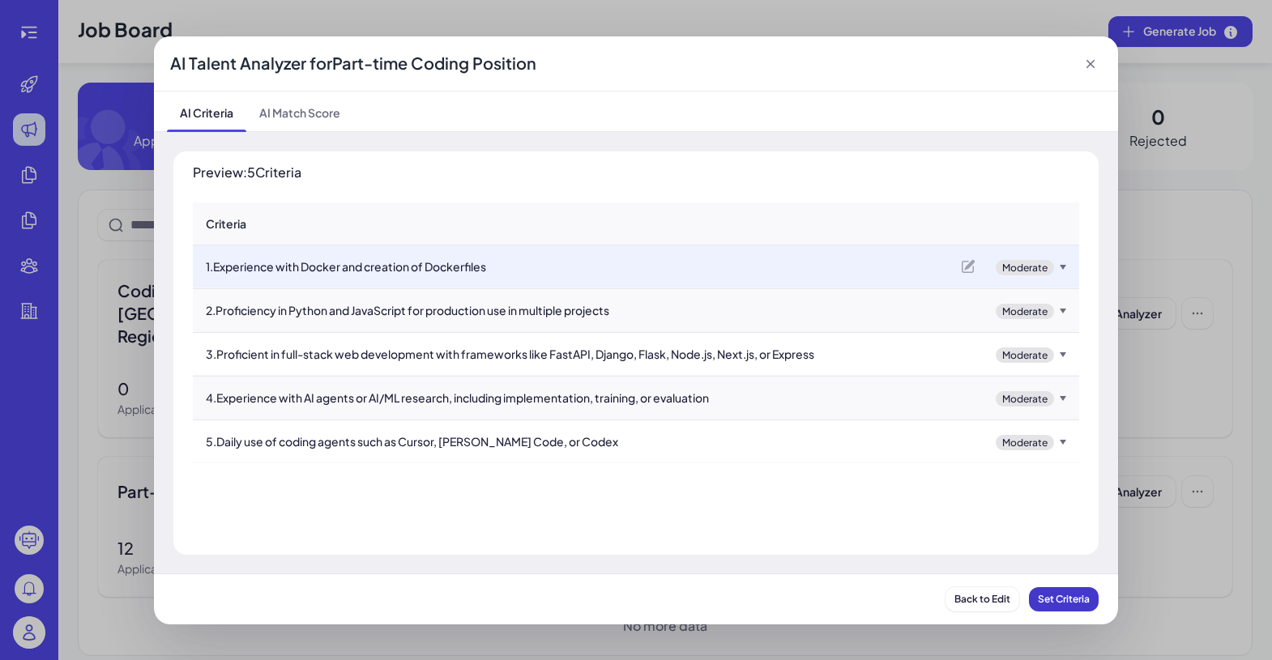
click at [1011, 594] on span "Set Criteria" at bounding box center [1064, 599] width 52 height 12
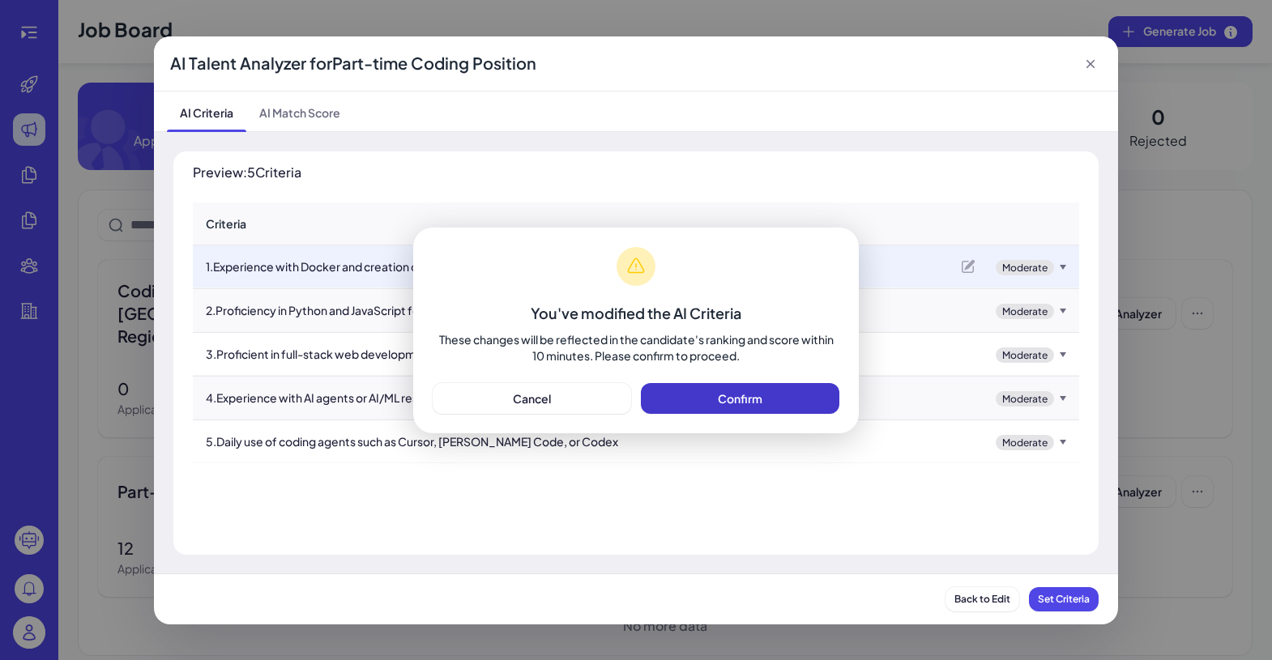
click at [772, 405] on button "Confirm" at bounding box center [740, 398] width 199 height 31
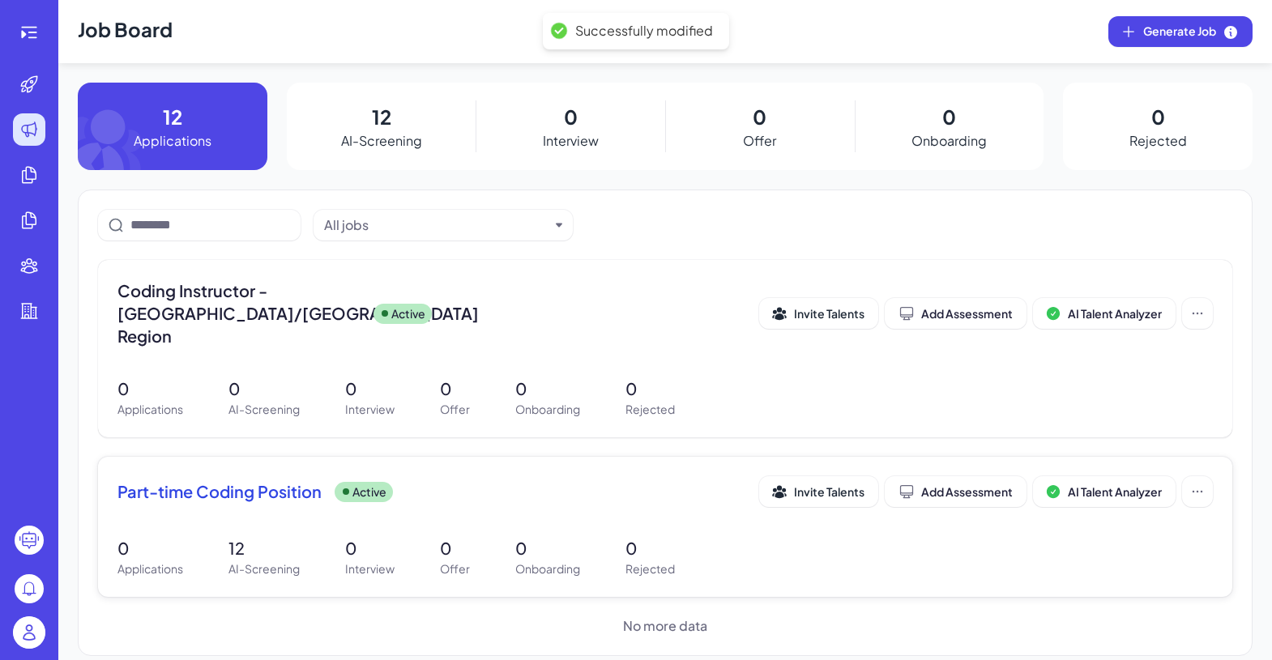
click at [187, 481] on div "Part-time Coding Position Active Invite Talents Add Assessment AI Talent Analyz…" at bounding box center [666, 492] width 1096 height 31
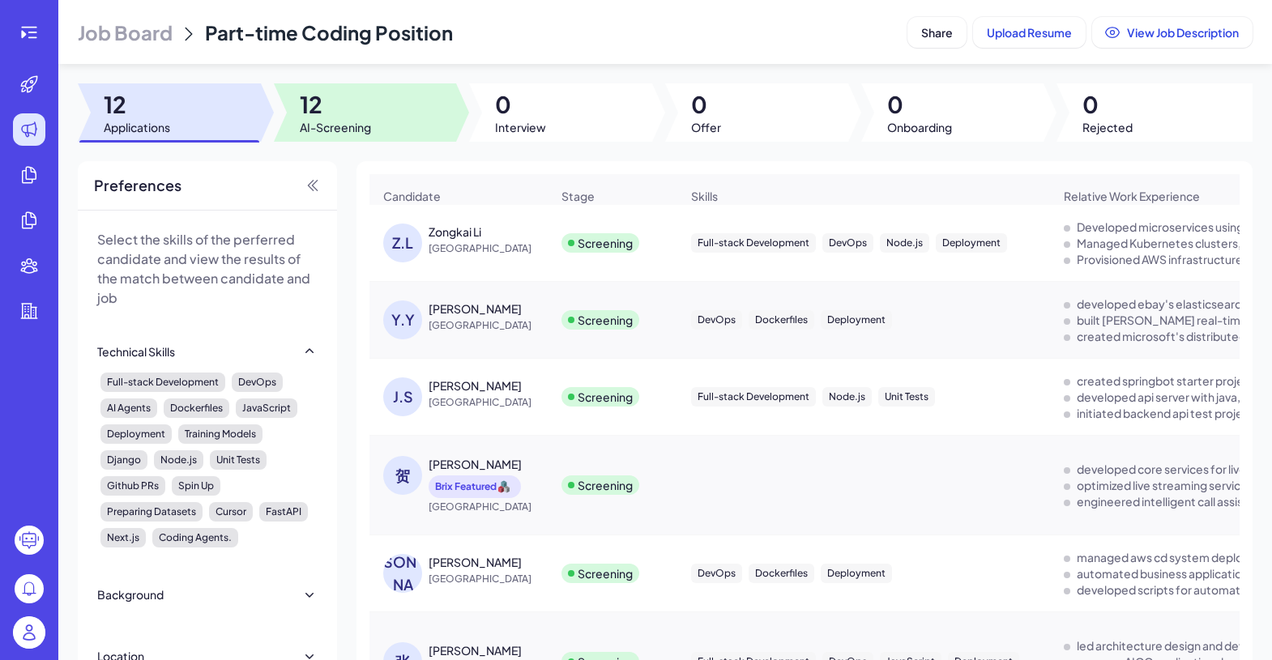
click at [368, 119] on span "AI-Screening" at bounding box center [335, 127] width 71 height 16
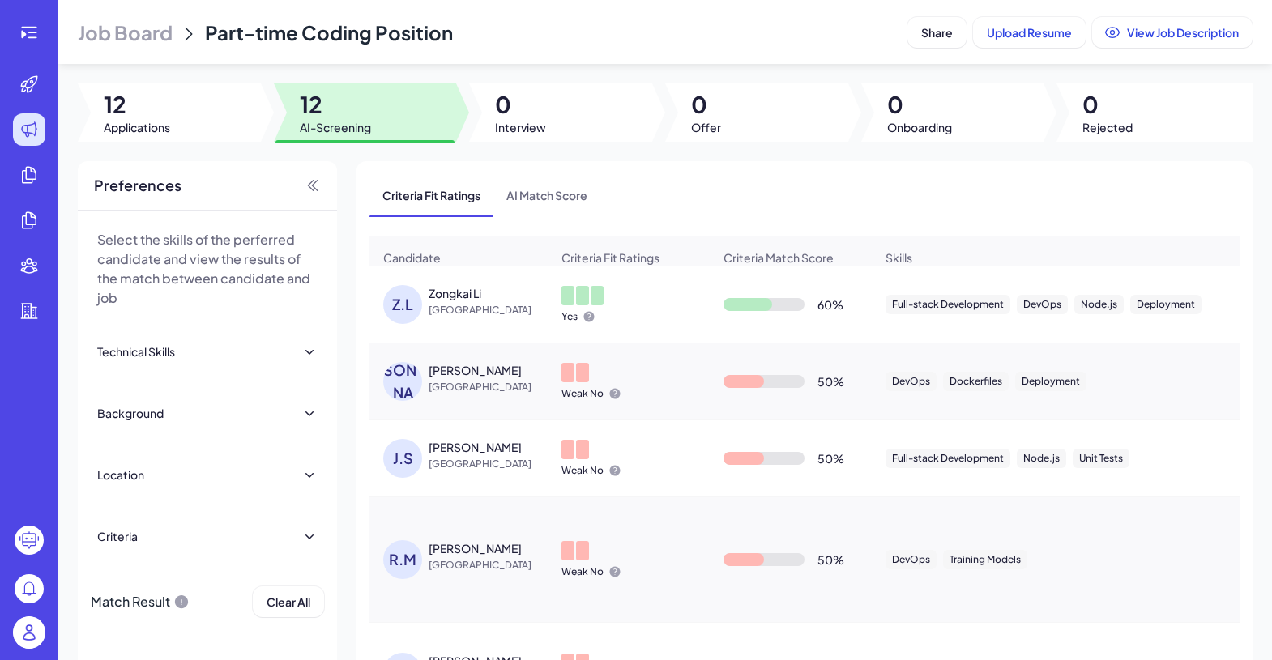
click at [473, 301] on div "Zongkai Li" at bounding box center [455, 293] width 53 height 16
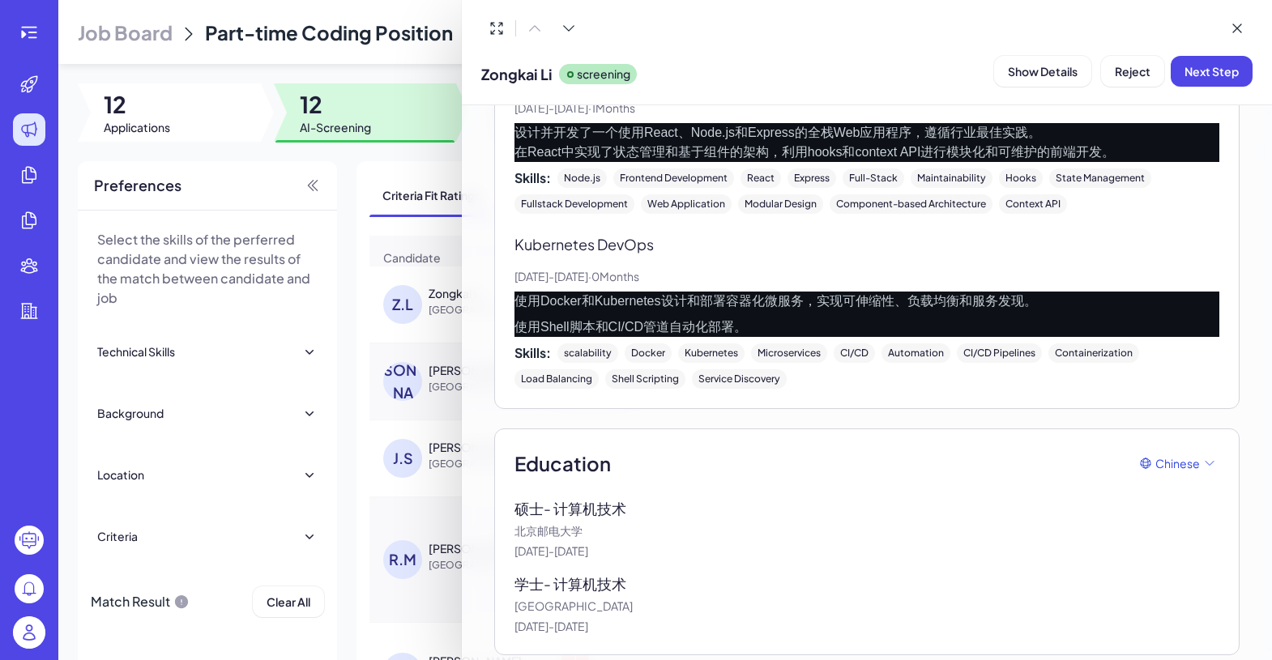
scroll to position [1055, 0]
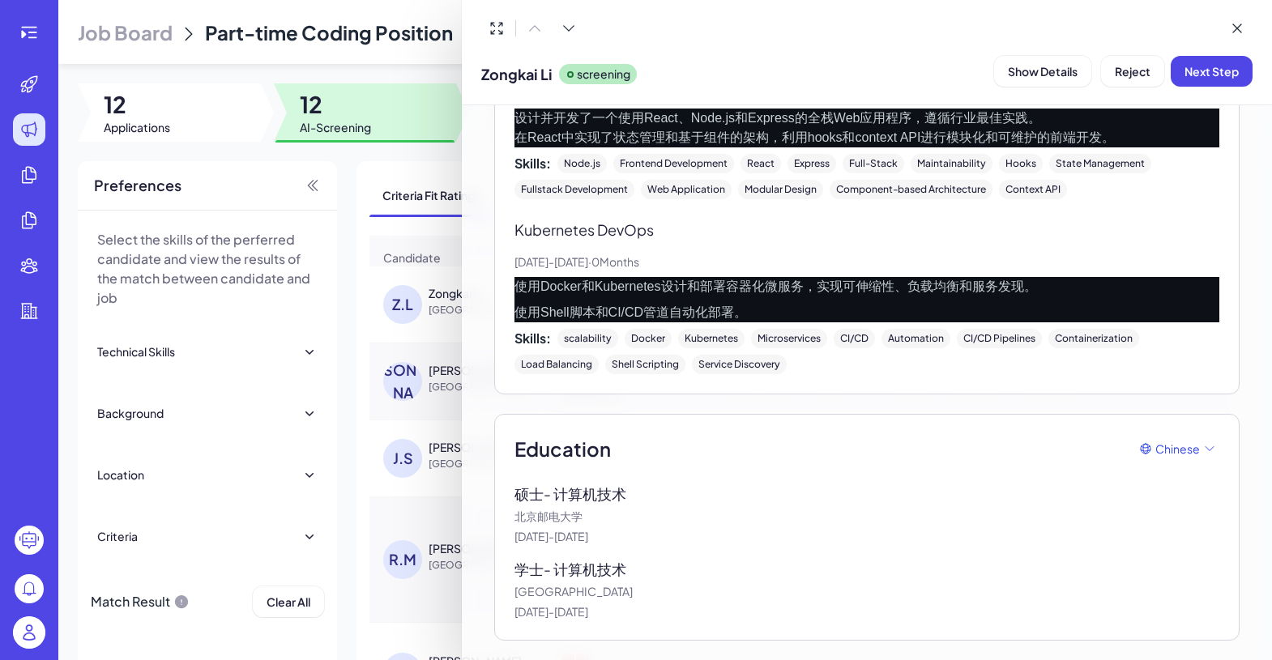
click at [369, 434] on div at bounding box center [636, 330] width 1272 height 660
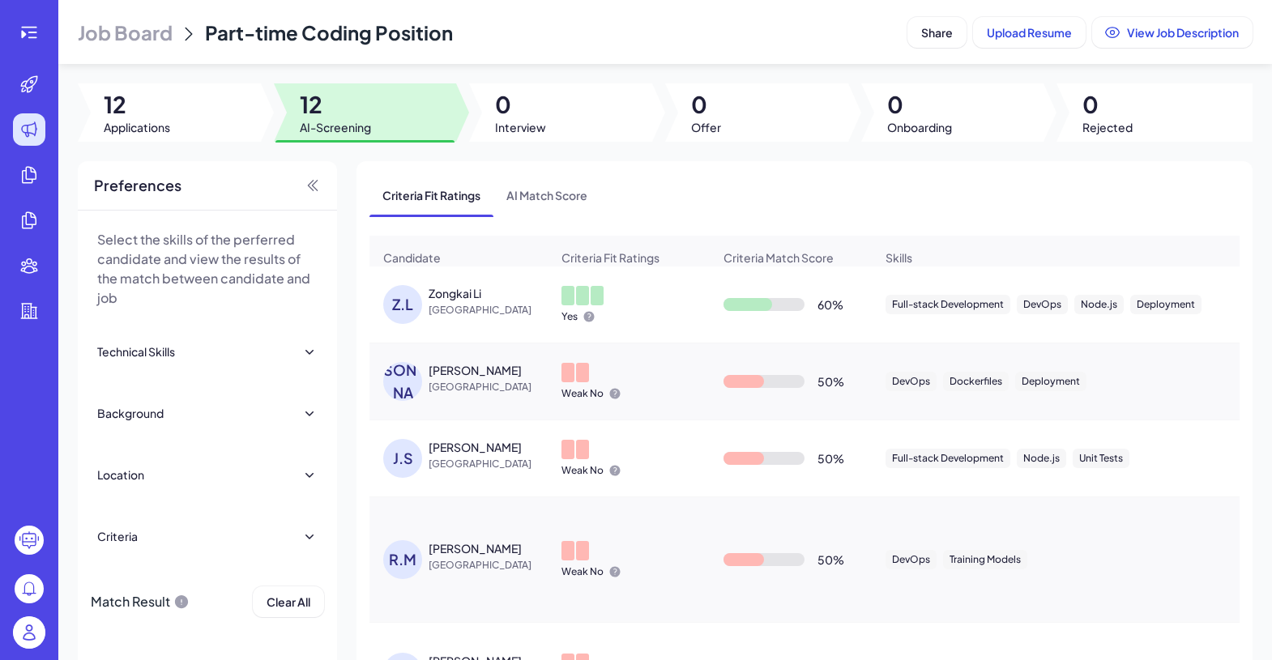
click at [438, 378] on div "[PERSON_NAME]" at bounding box center [475, 370] width 93 height 16
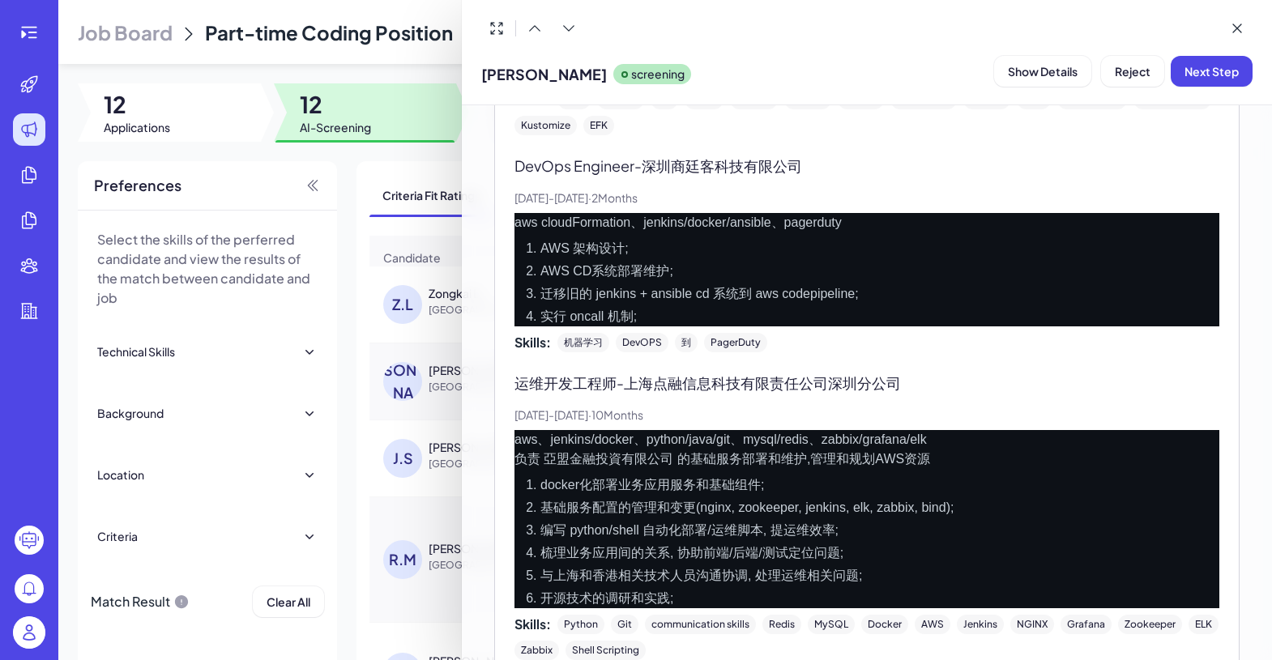
scroll to position [836, 0]
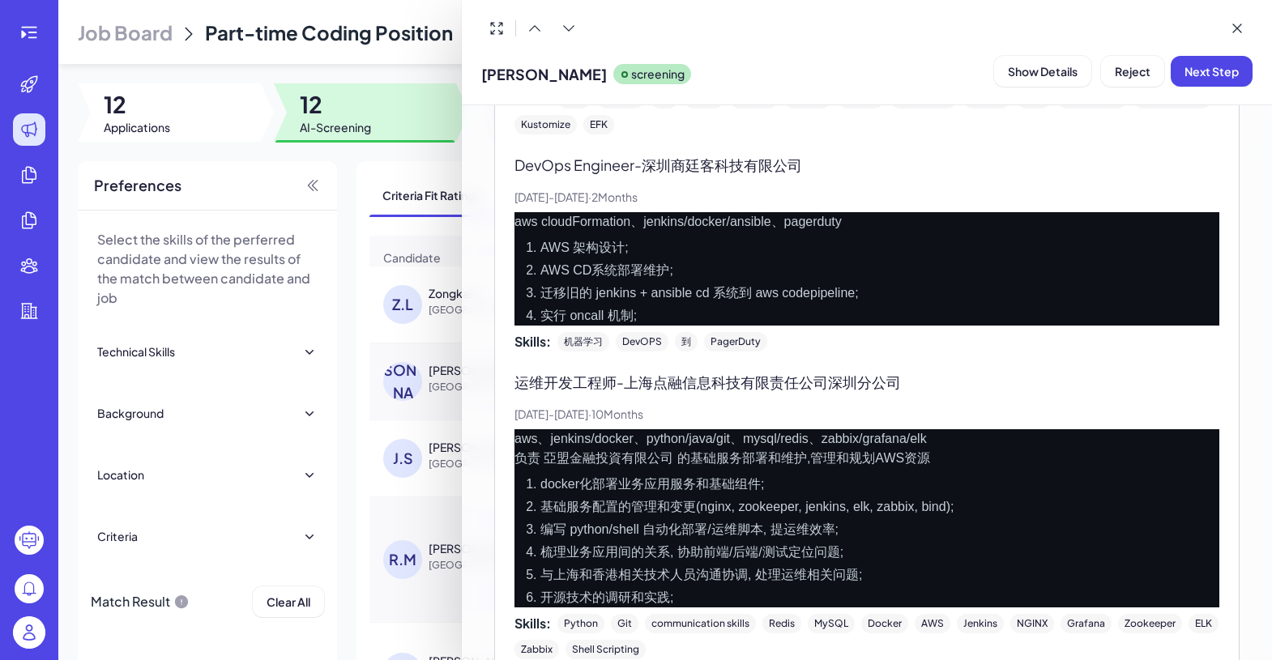
click at [374, 186] on div at bounding box center [636, 330] width 1272 height 660
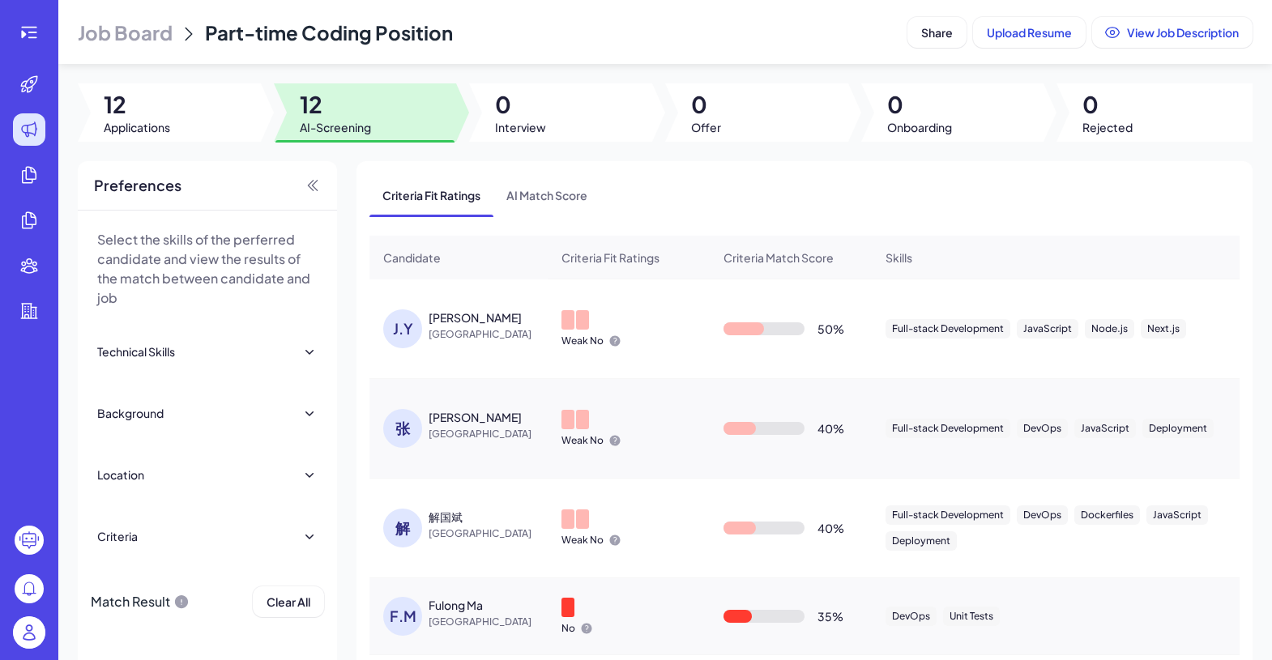
scroll to position [550, 0]
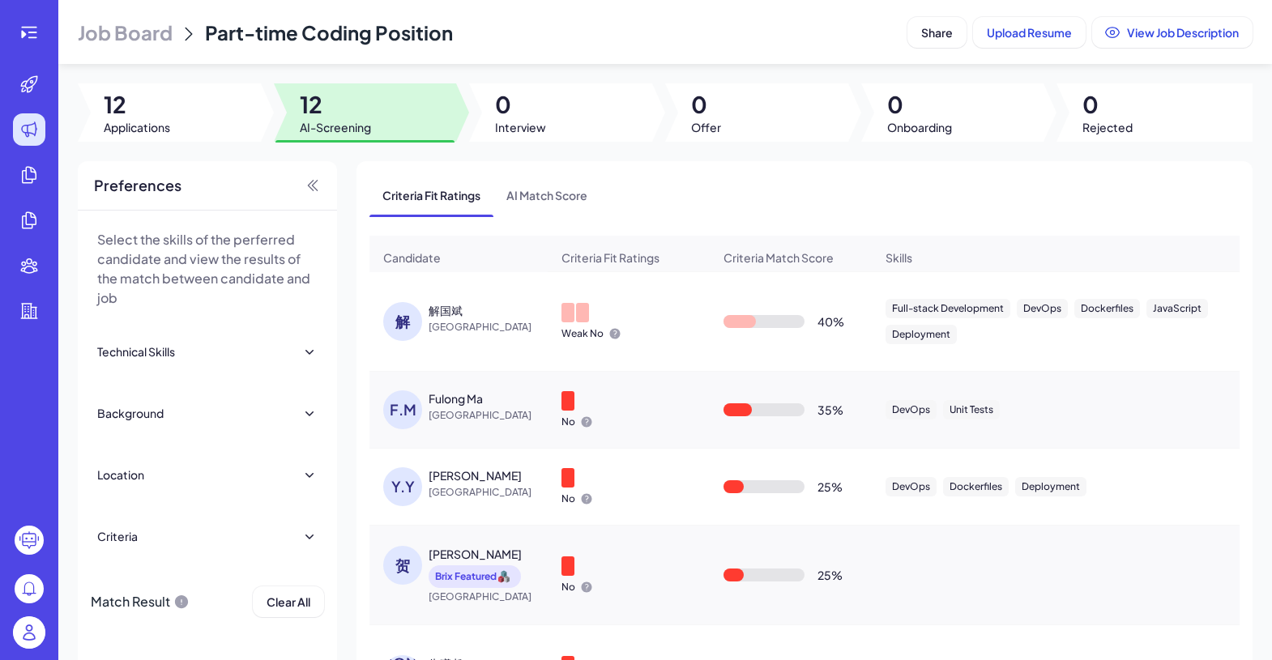
click at [464, 501] on span "[GEOGRAPHIC_DATA]" at bounding box center [490, 493] width 122 height 16
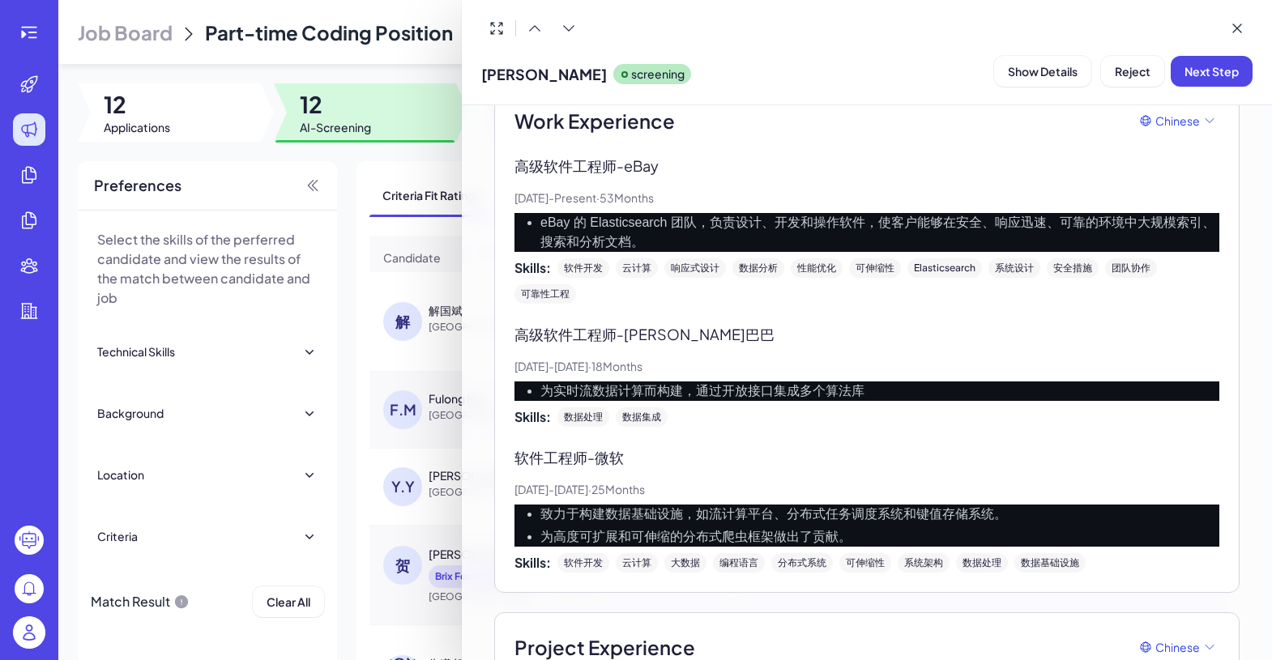
scroll to position [0, 0]
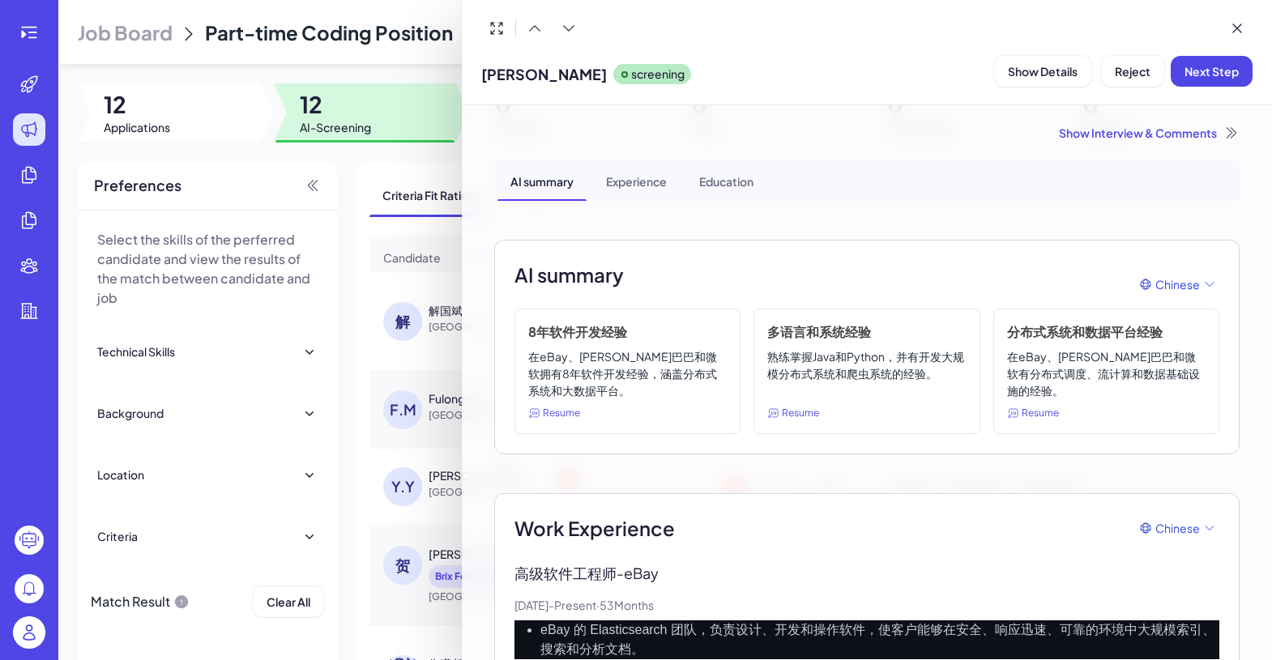
click at [376, 172] on div at bounding box center [636, 330] width 1272 height 660
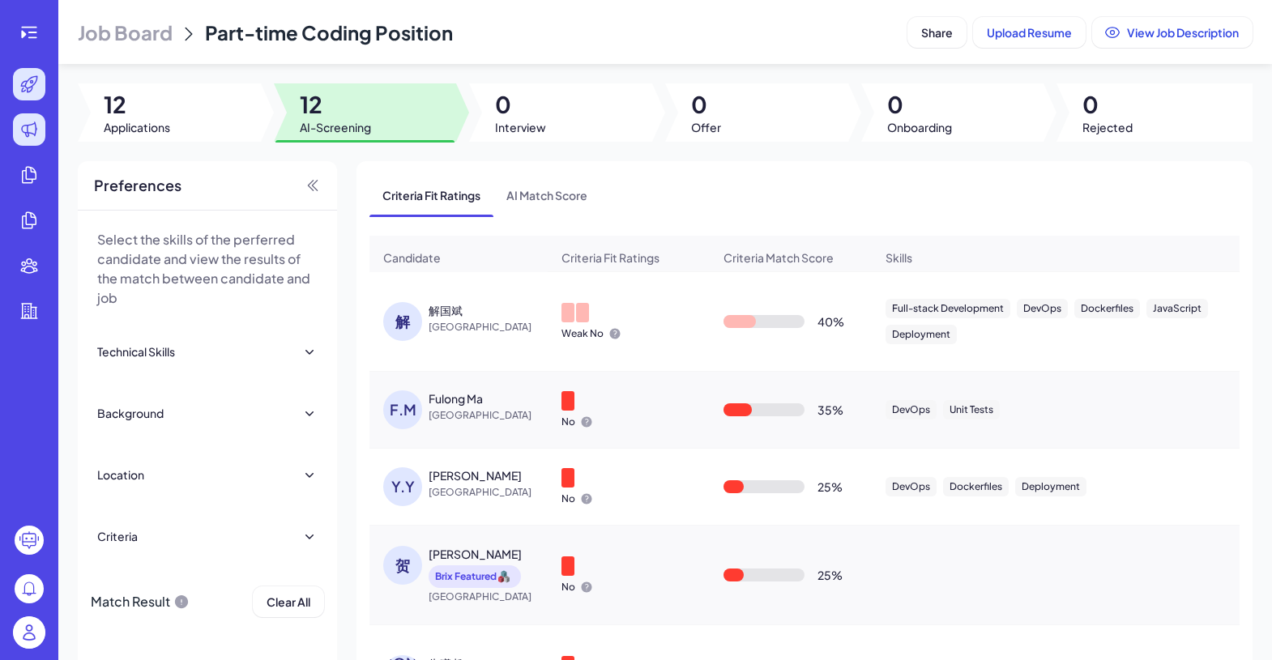
click at [38, 74] on div at bounding box center [29, 84] width 32 height 32
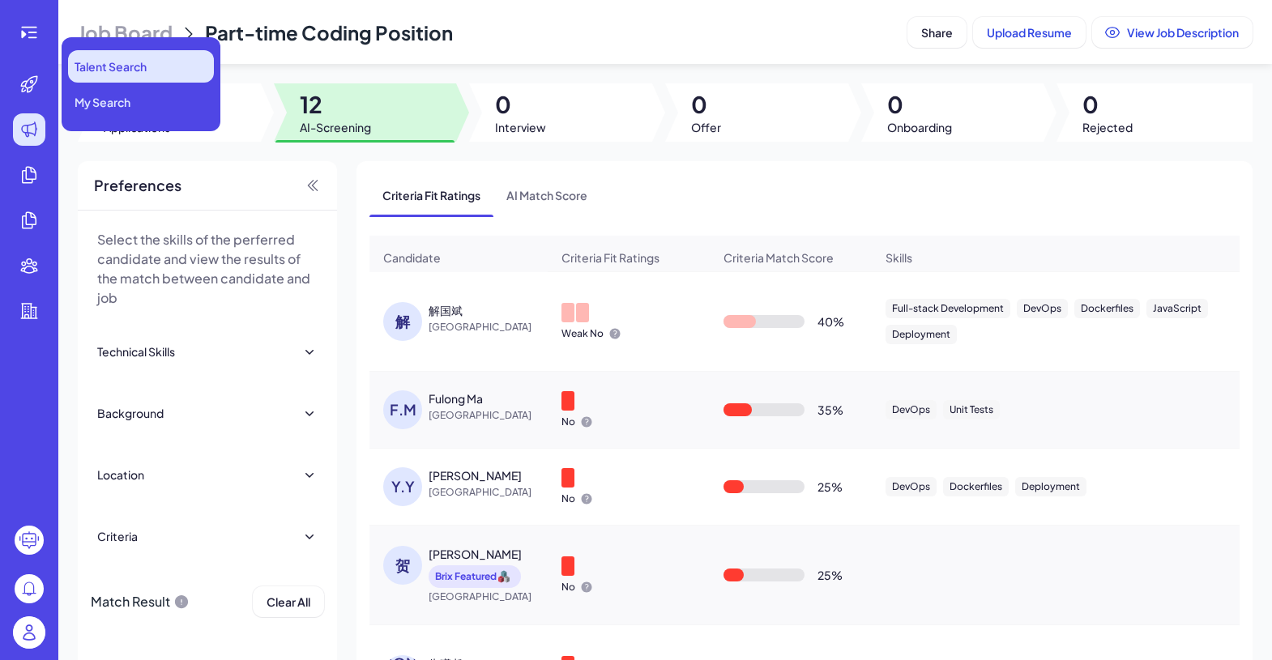
click at [84, 71] on span "Talent Search" at bounding box center [111, 66] width 72 height 16
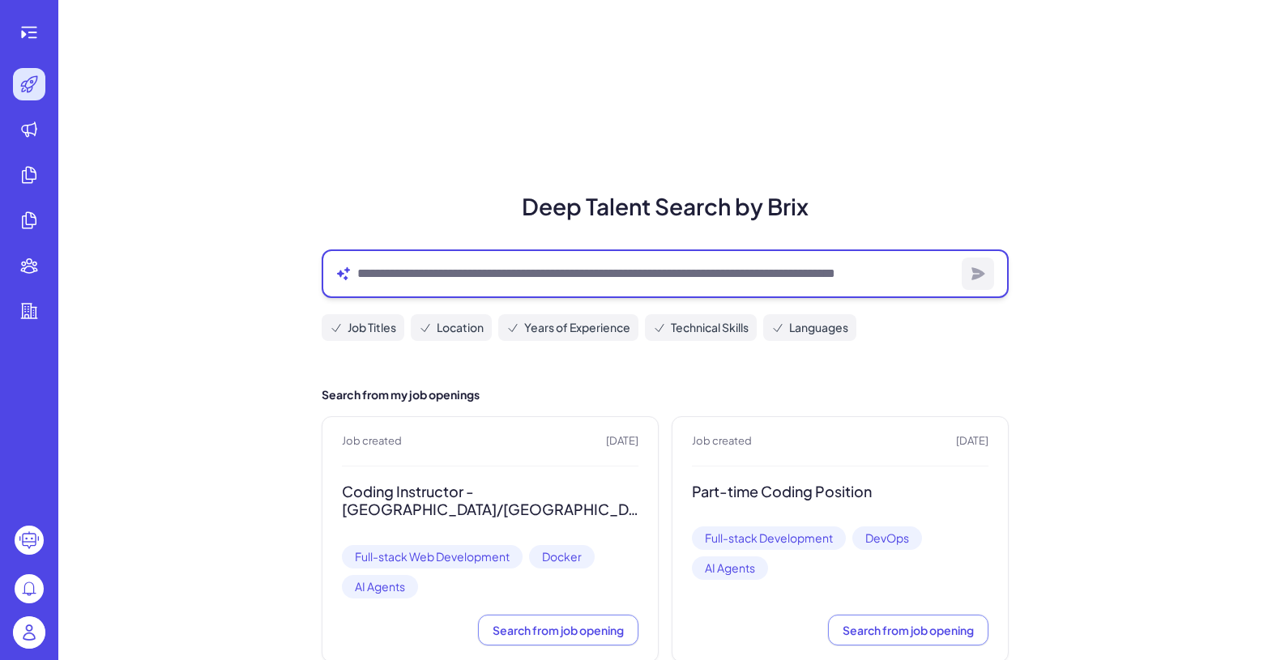
click at [440, 274] on textarea at bounding box center [656, 273] width 598 height 19
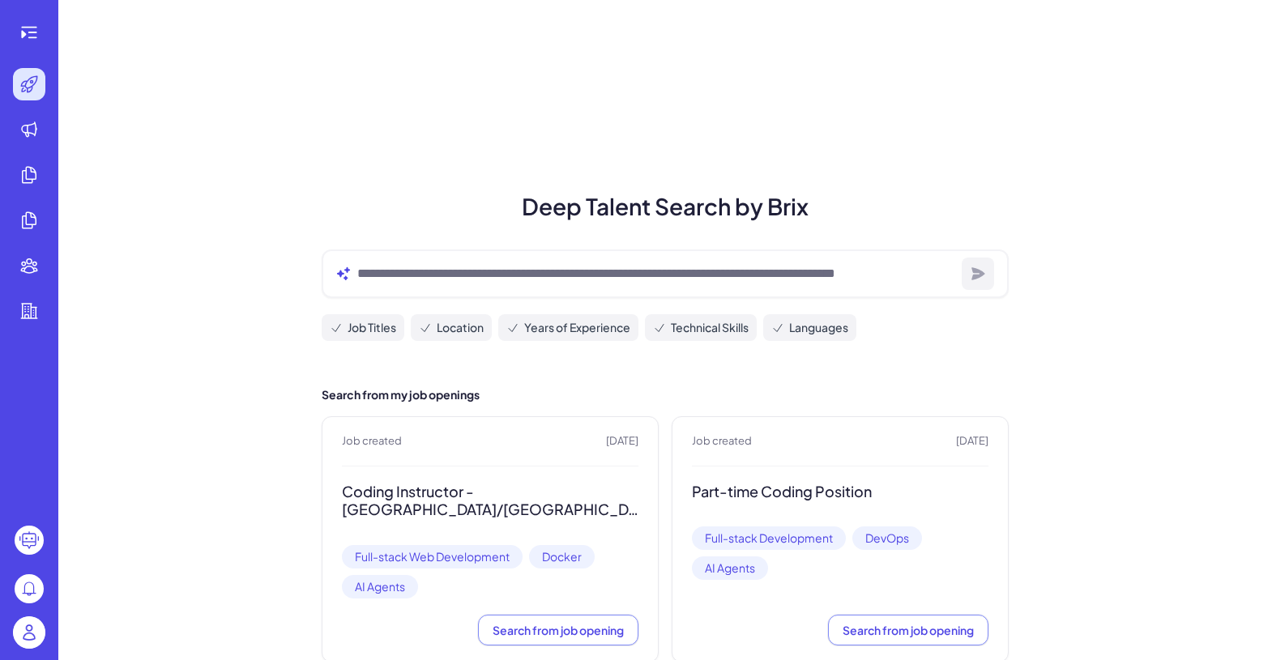
click at [146, 247] on div "Deep Talent Search by Brix Job Titles Location Years of Experience Technical Sk…" at bounding box center [665, 351] width 1214 height 702
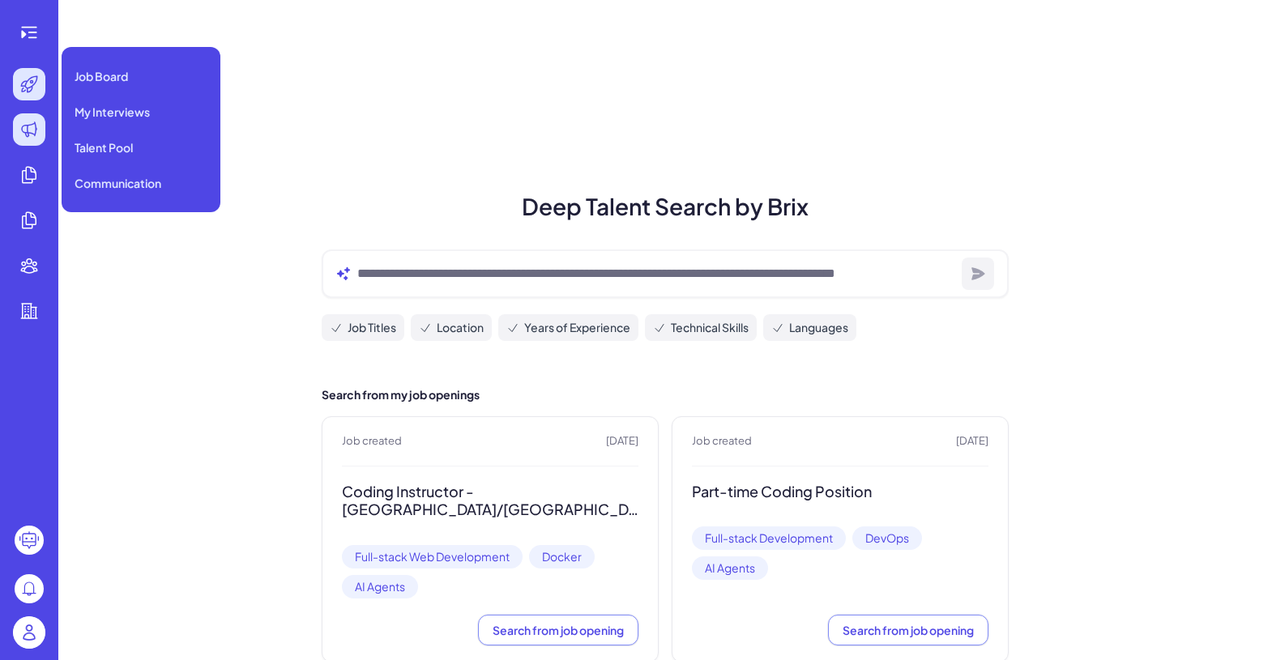
click at [34, 121] on icon at bounding box center [28, 129] width 19 height 19
click at [36, 133] on icon at bounding box center [28, 129] width 19 height 19
click at [114, 75] on span "Job Board" at bounding box center [101, 76] width 53 height 16
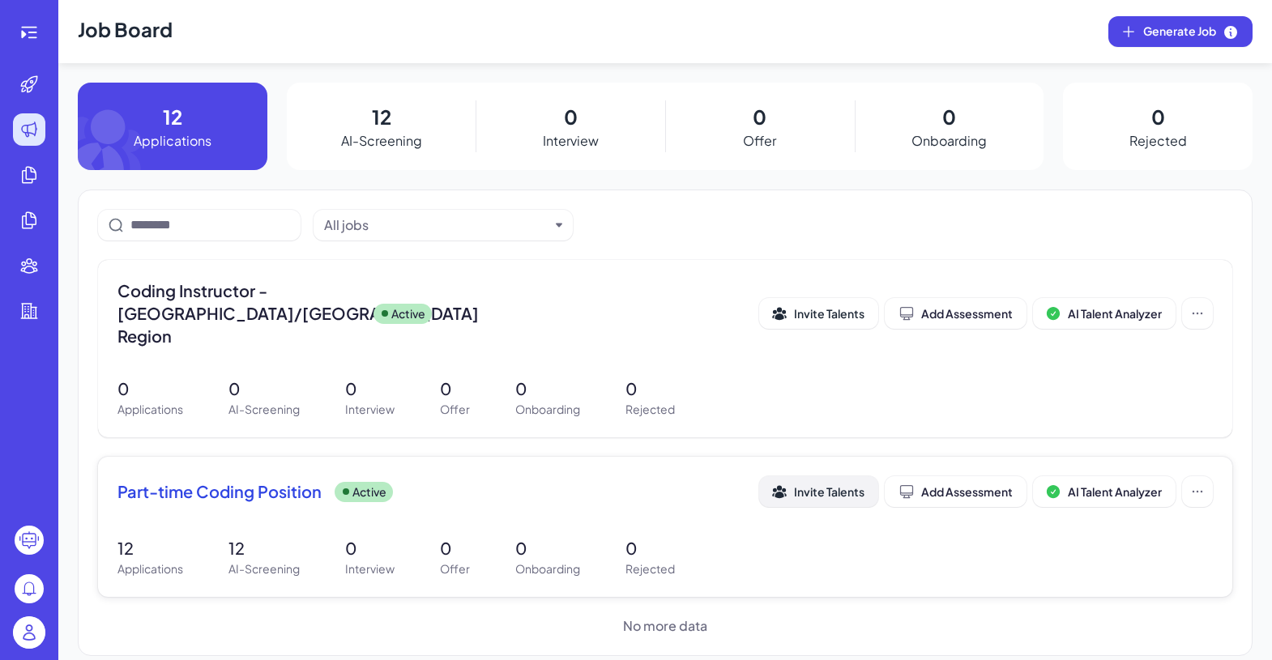
click at [802, 485] on span "Invite Talents" at bounding box center [829, 492] width 71 height 15
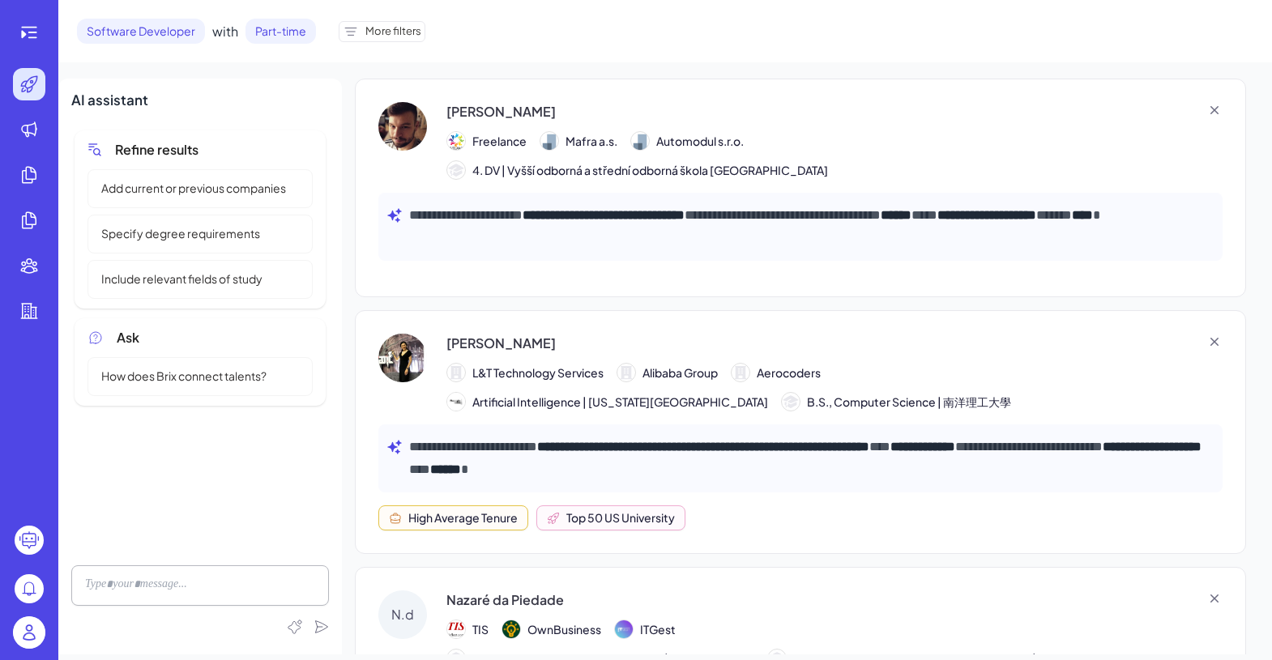
click at [656, 97] on div "**********" at bounding box center [800, 188] width 891 height 219
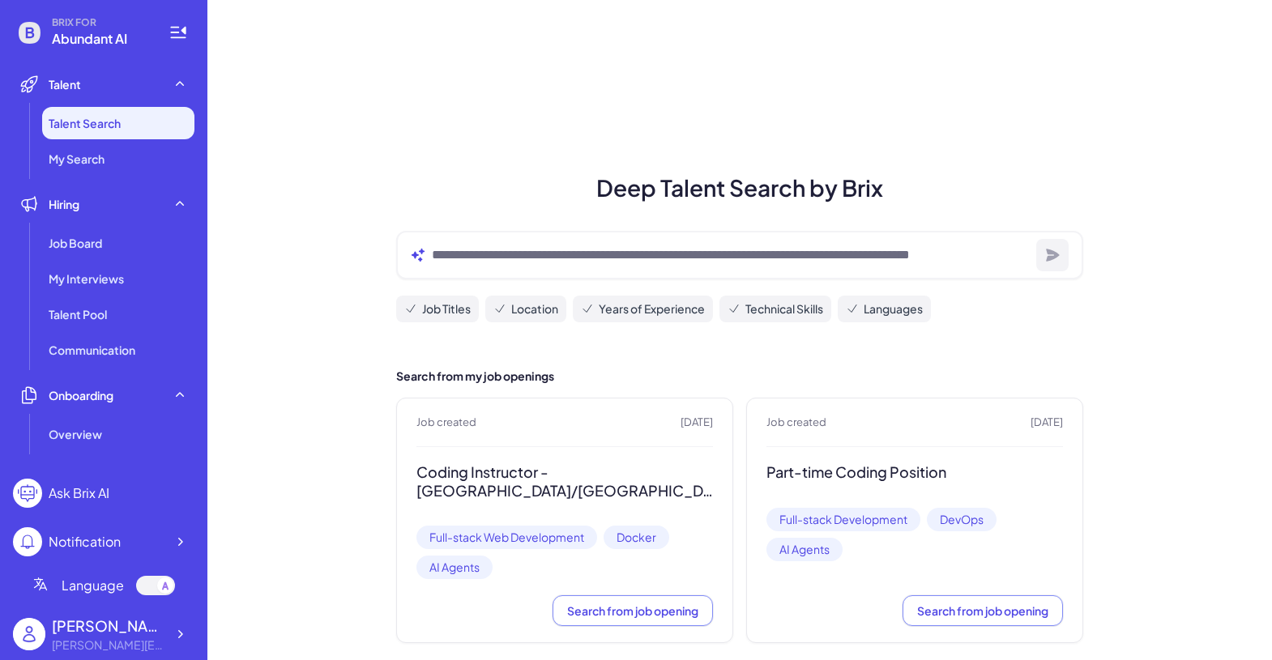
scroll to position [2, 0]
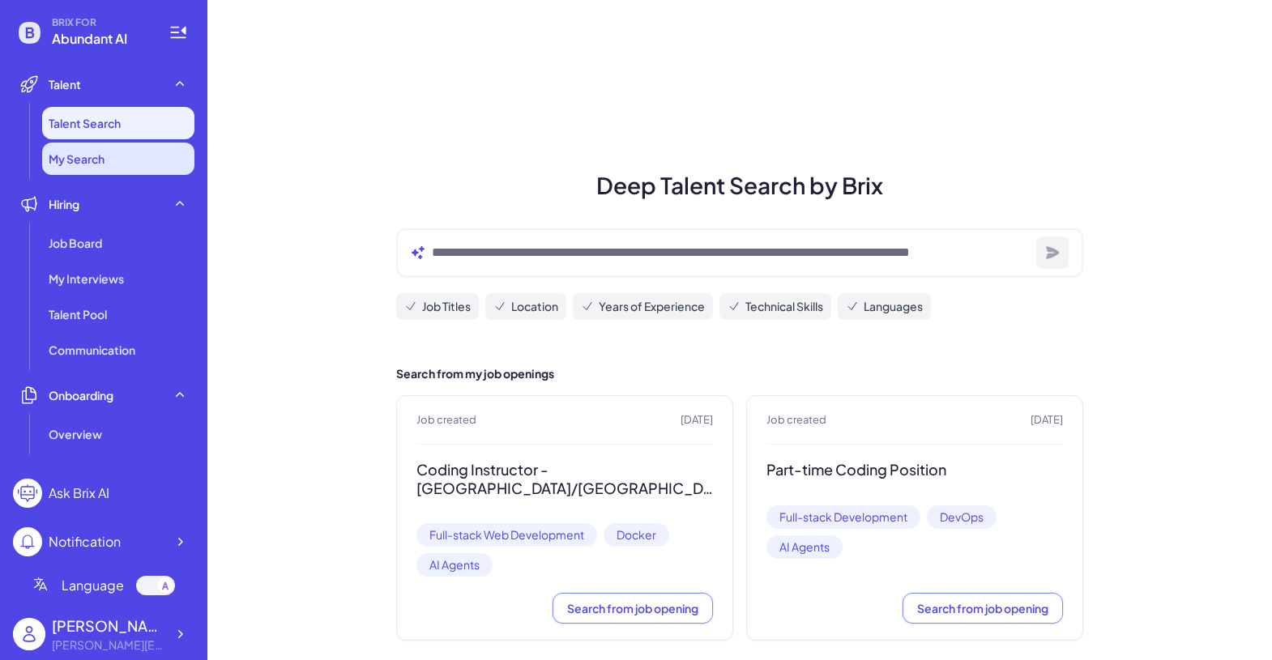
click at [70, 152] on span "My Search" at bounding box center [77, 159] width 56 height 16
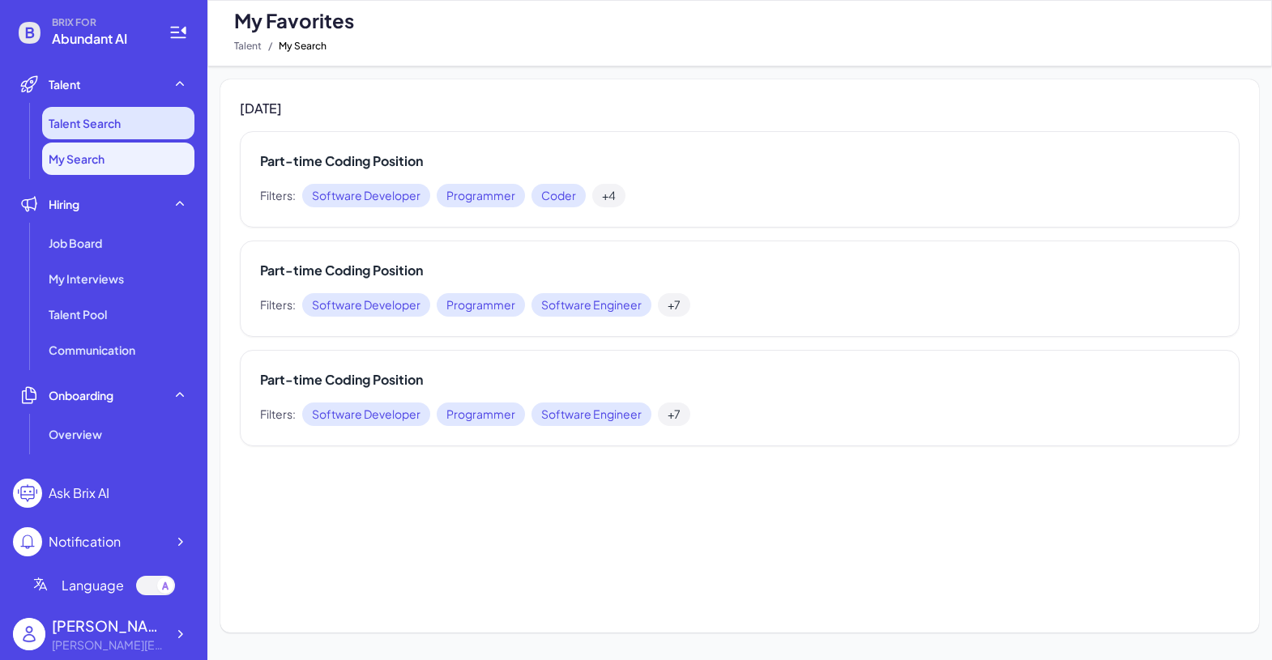
click at [96, 130] on span "Talent Search" at bounding box center [85, 123] width 72 height 16
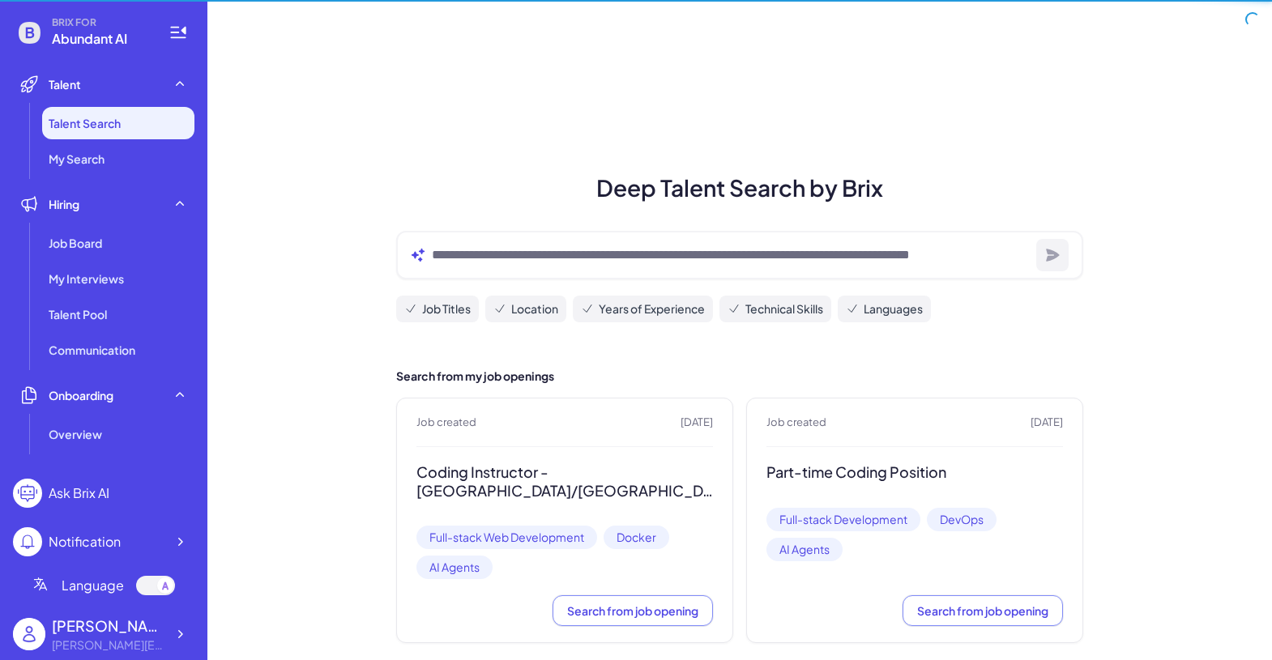
click at [96, 130] on span "Talent Search" at bounding box center [85, 123] width 72 height 16
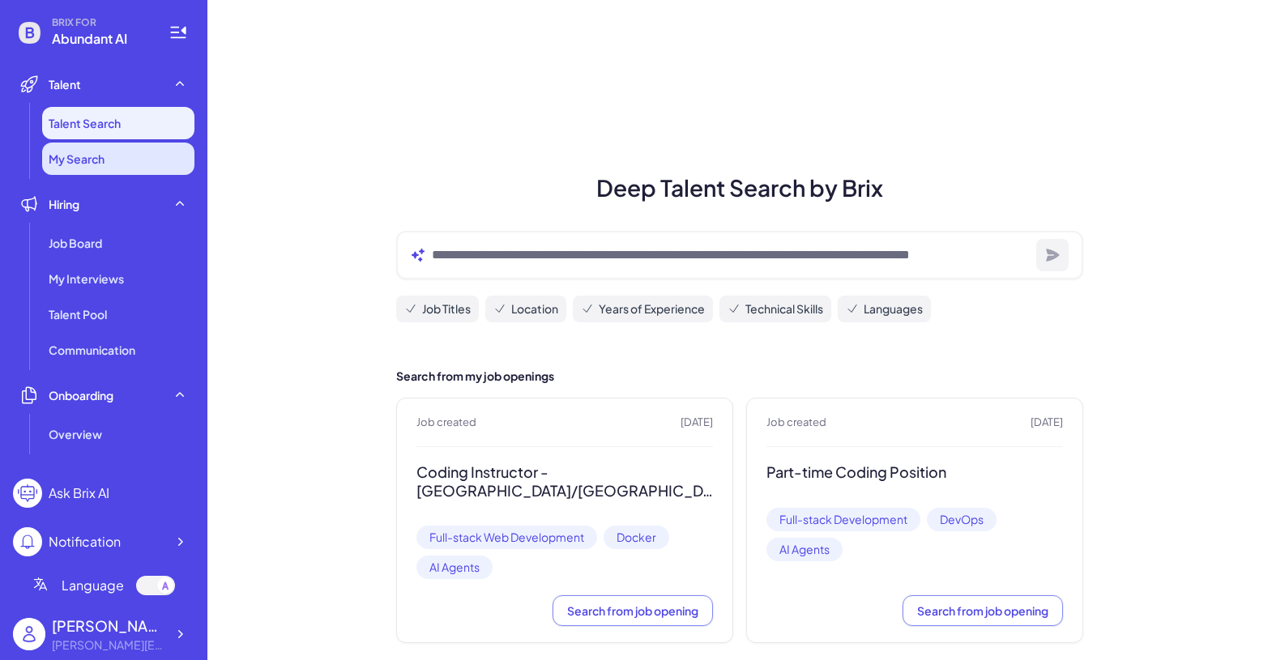
click at [96, 160] on span "My Search" at bounding box center [77, 159] width 56 height 16
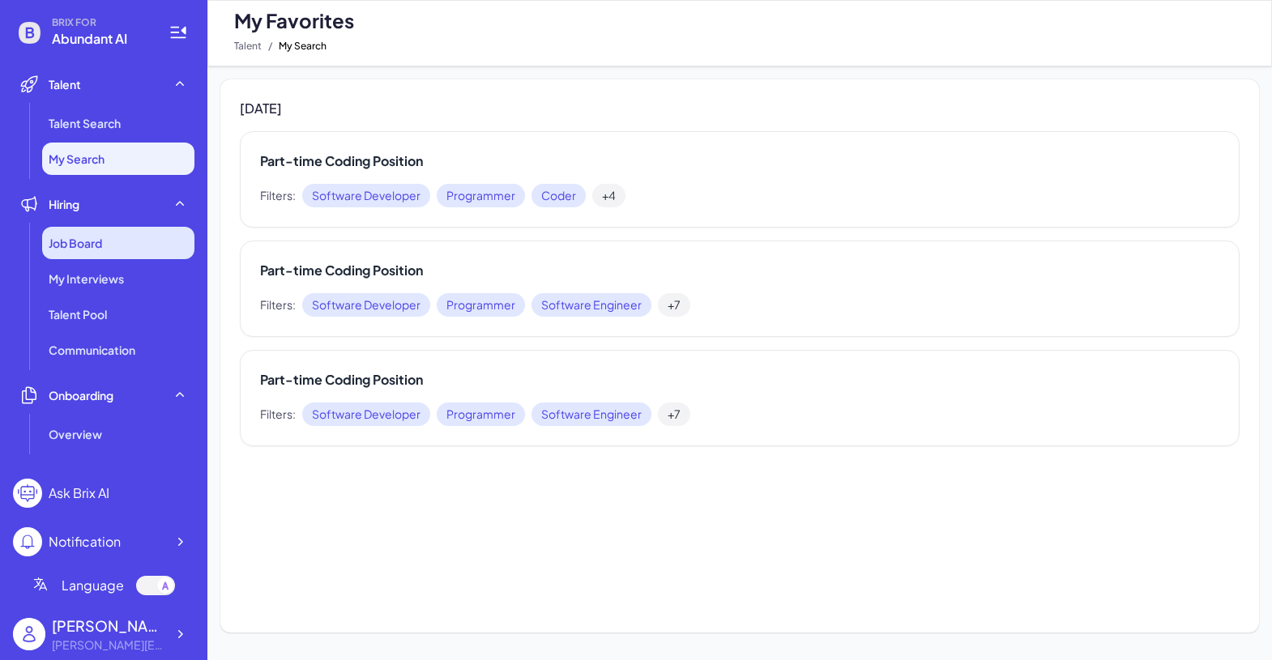
click at [115, 241] on div "Job Board" at bounding box center [118, 243] width 152 height 32
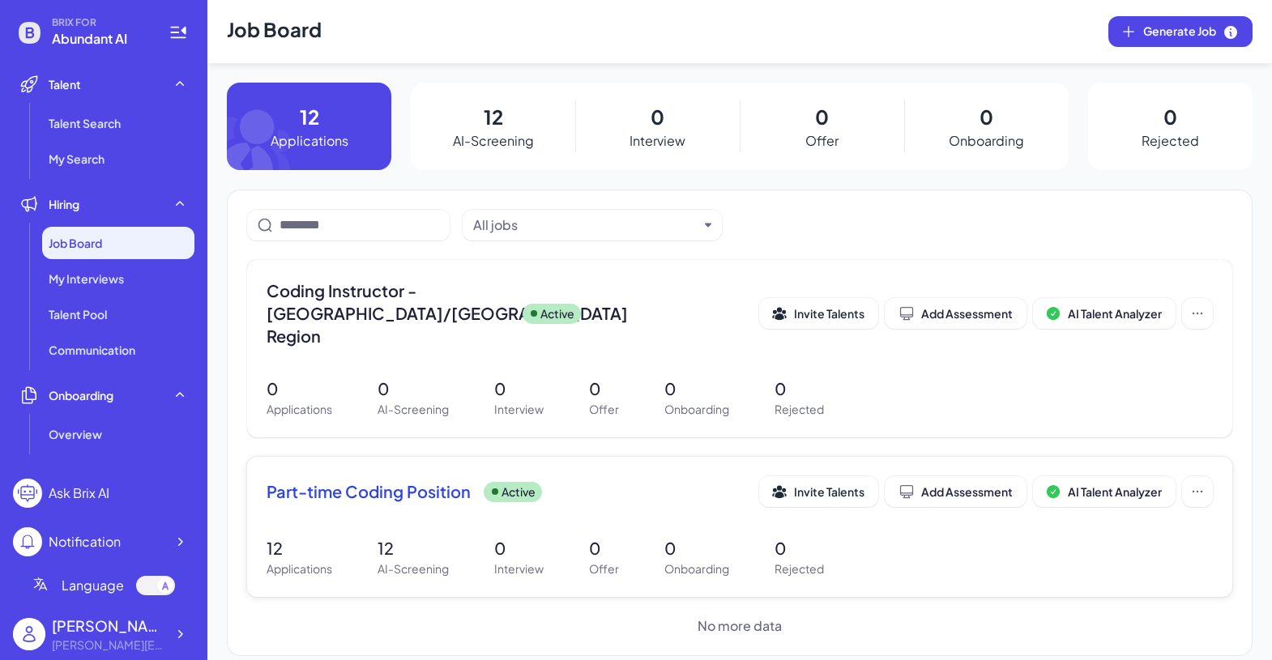
click at [371, 481] on span "Part-time Coding Position" at bounding box center [369, 492] width 204 height 23
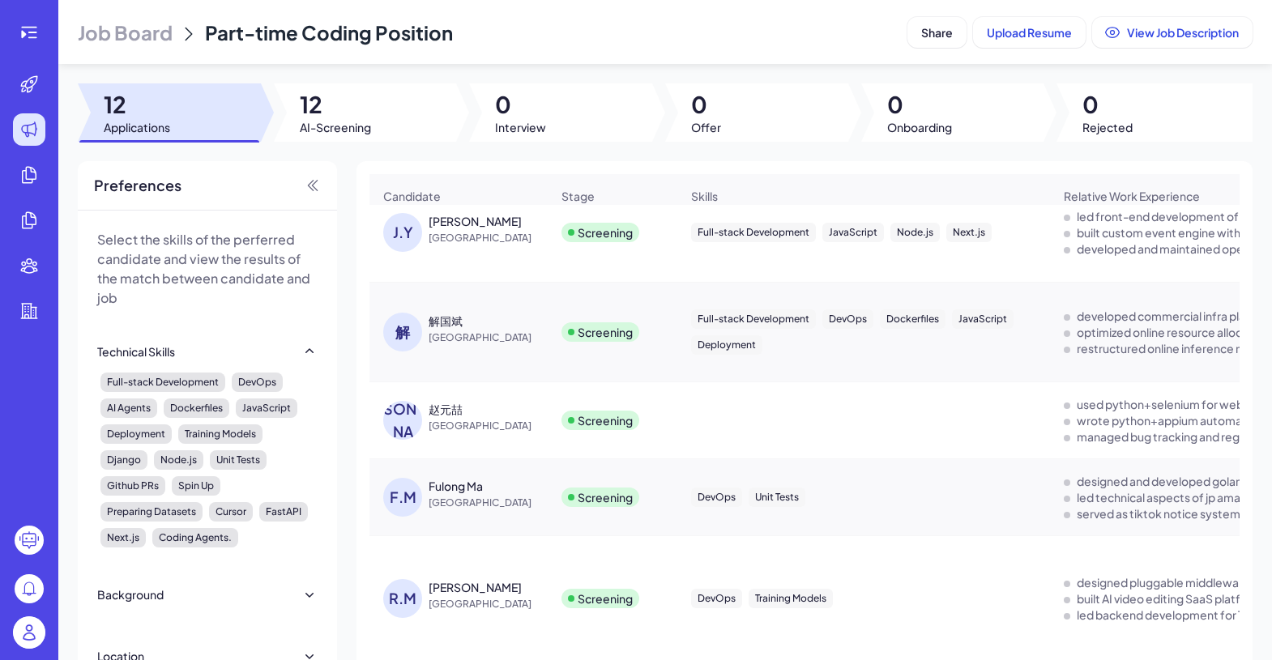
scroll to position [584, 0]
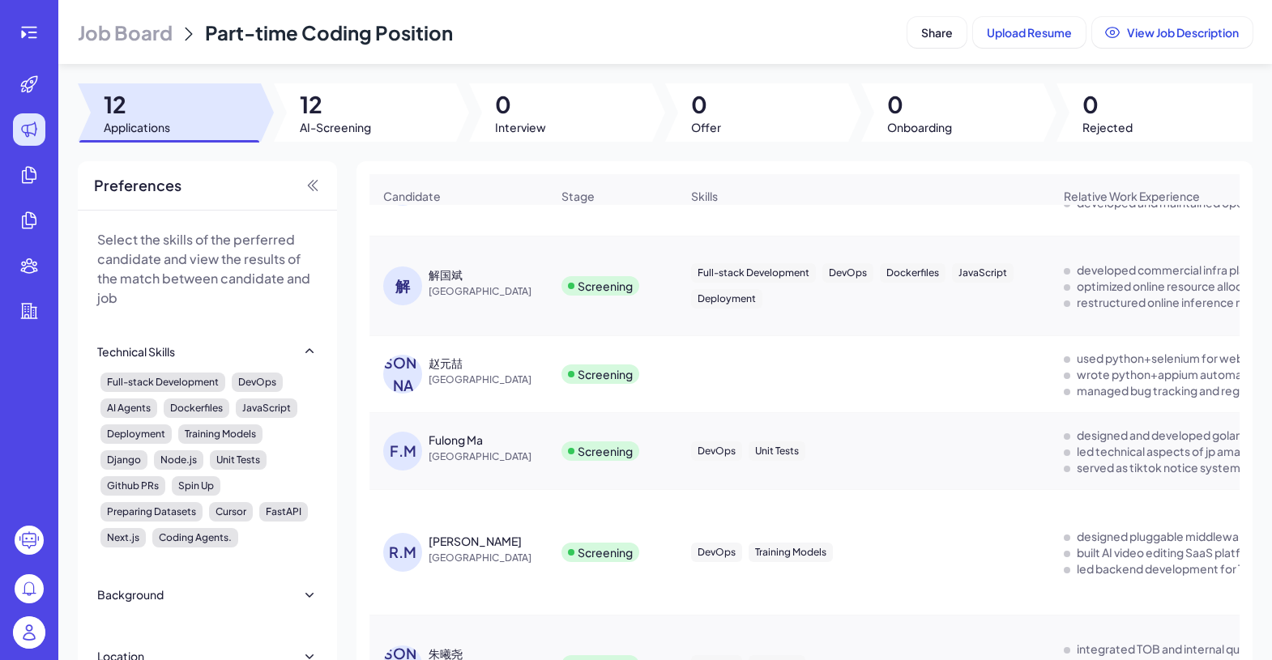
click at [474, 441] on div "Fulong Ma" at bounding box center [456, 440] width 54 height 16
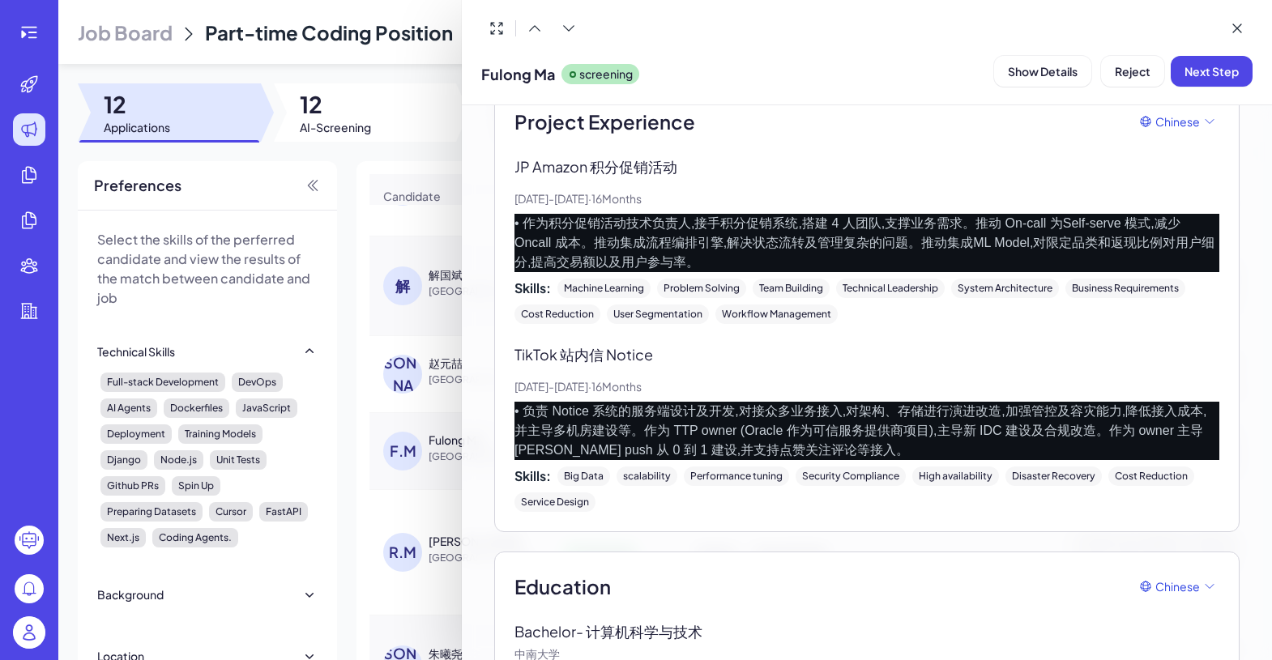
scroll to position [1008, 0]
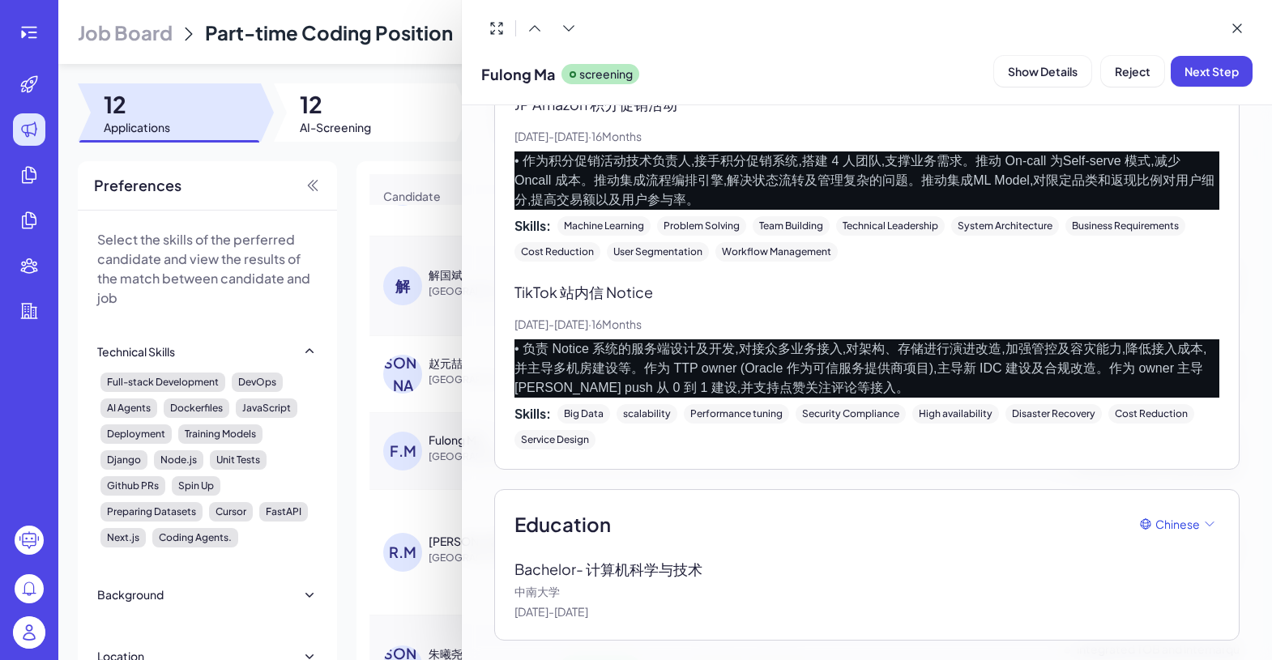
click at [390, 499] on div at bounding box center [636, 330] width 1272 height 660
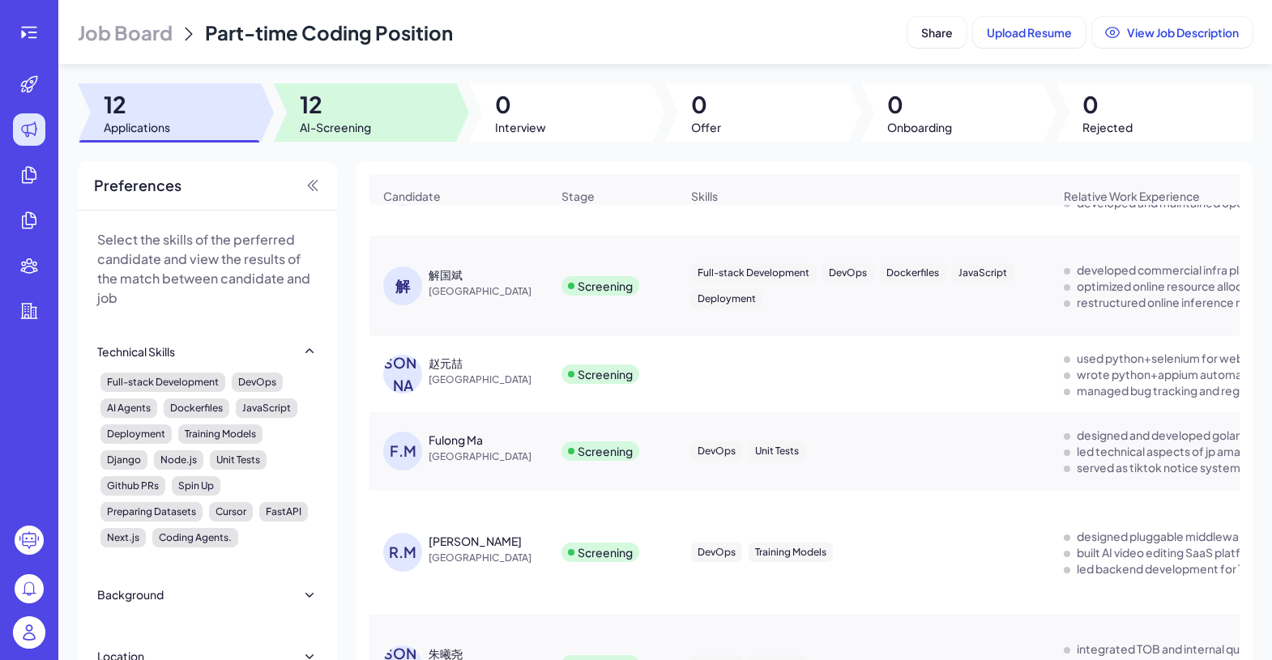
click at [281, 124] on div at bounding box center [365, 112] width 183 height 58
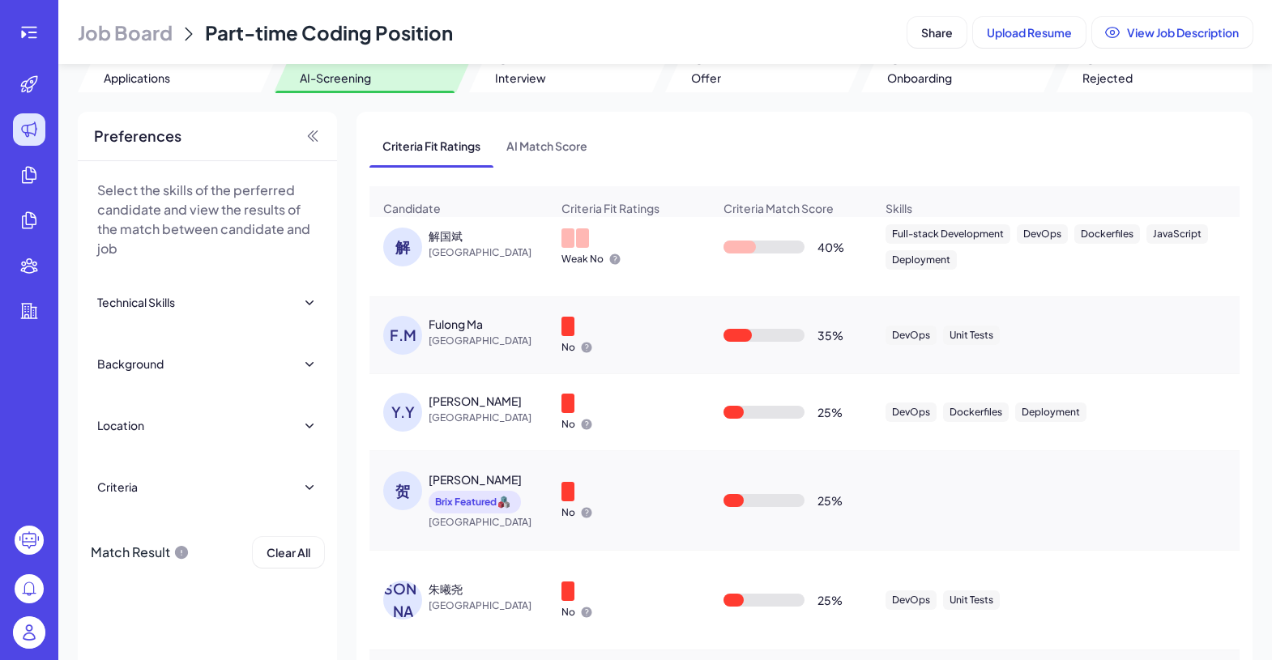
scroll to position [126, 0]
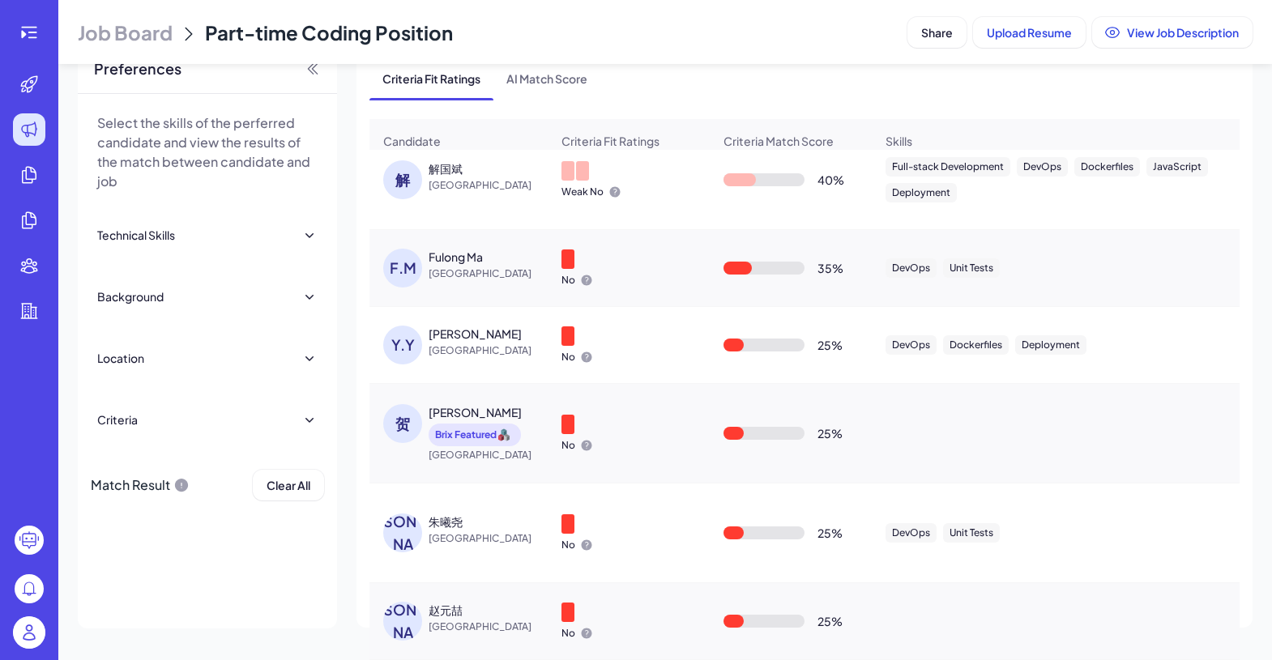
click at [441, 412] on div "[PERSON_NAME]" at bounding box center [475, 412] width 93 height 16
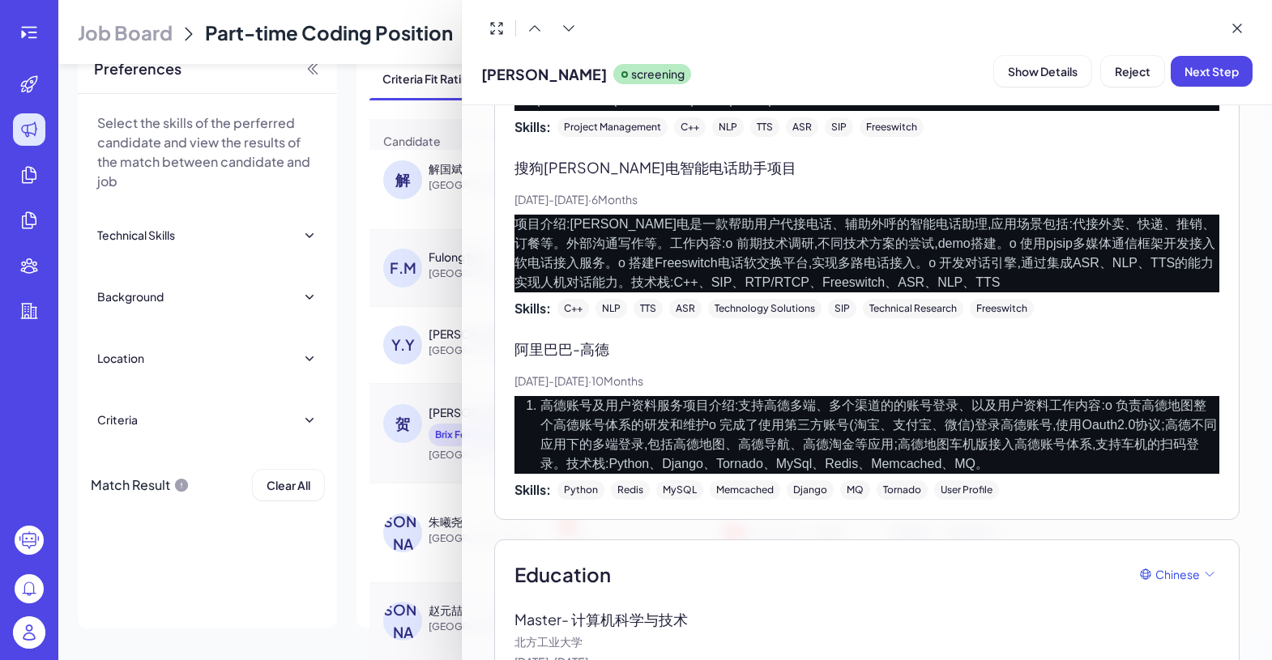
scroll to position [2007, 0]
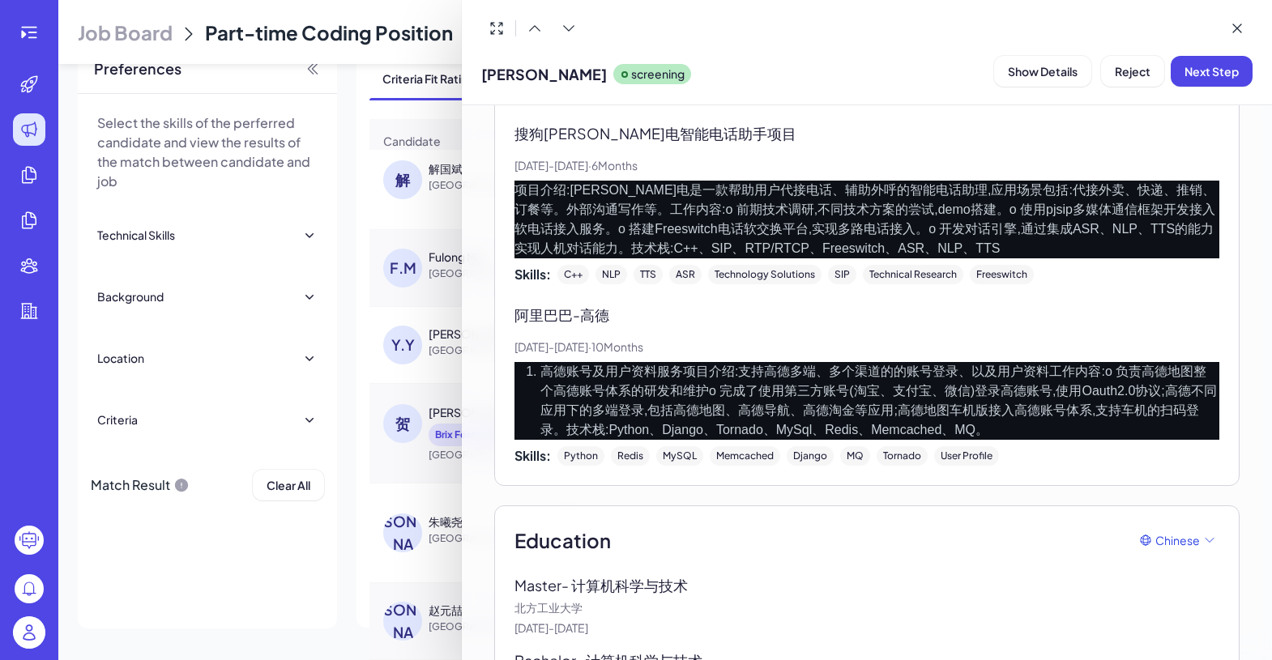
click at [392, 357] on div at bounding box center [636, 330] width 1272 height 660
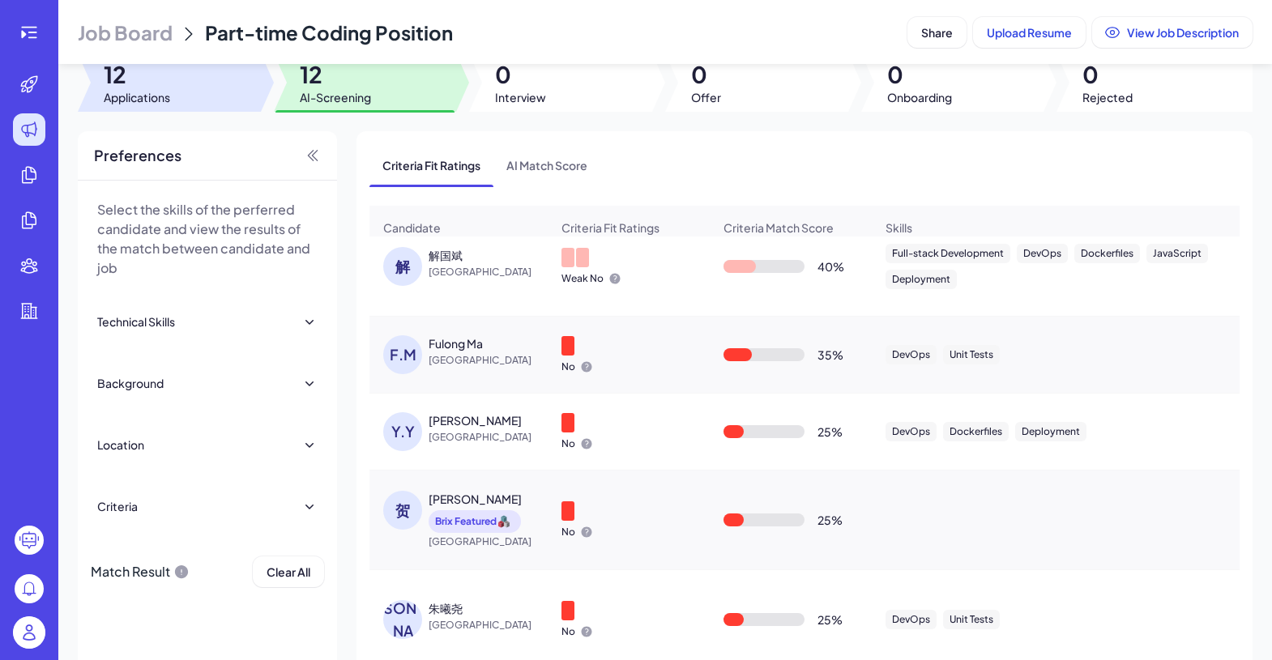
scroll to position [0, 0]
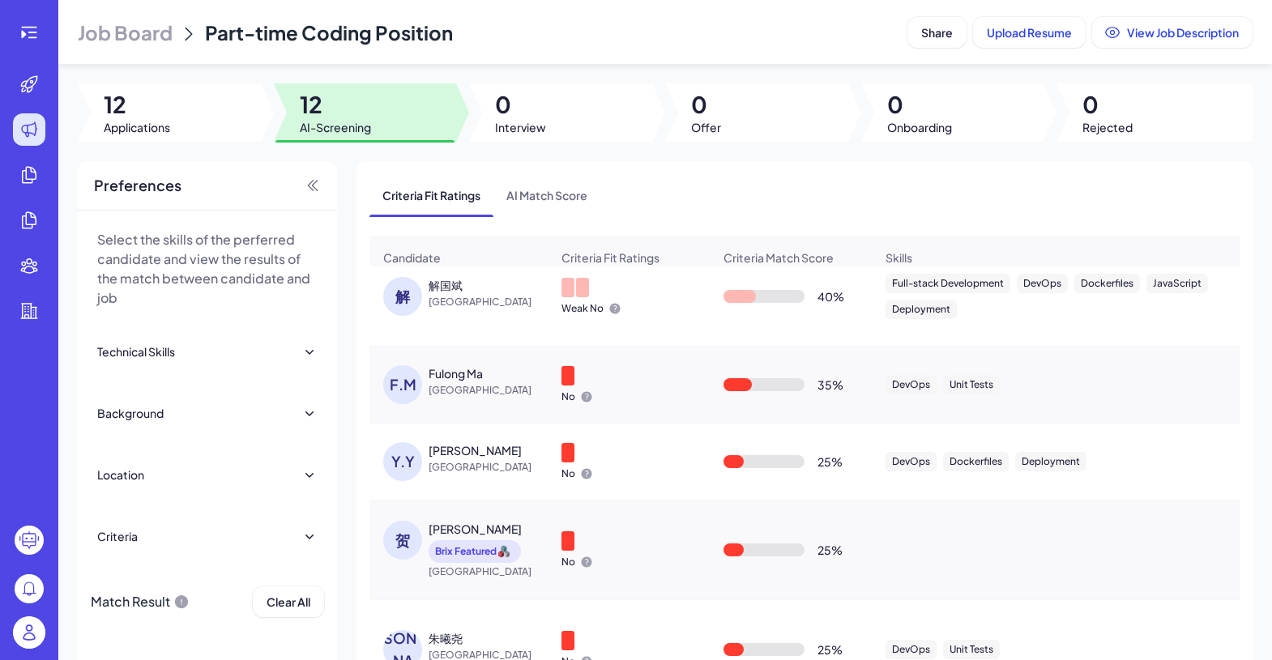
click at [122, 27] on span "Job Board" at bounding box center [125, 32] width 95 height 26
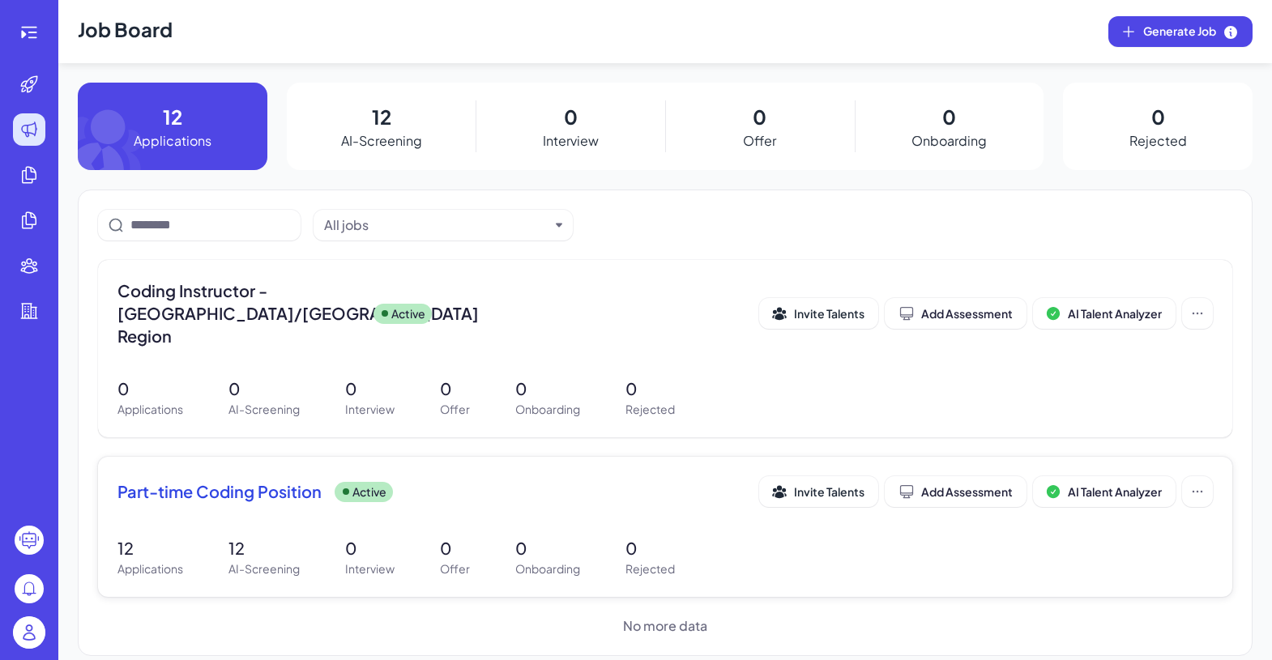
click at [278, 481] on span "Part-time Coding Position" at bounding box center [220, 492] width 204 height 23
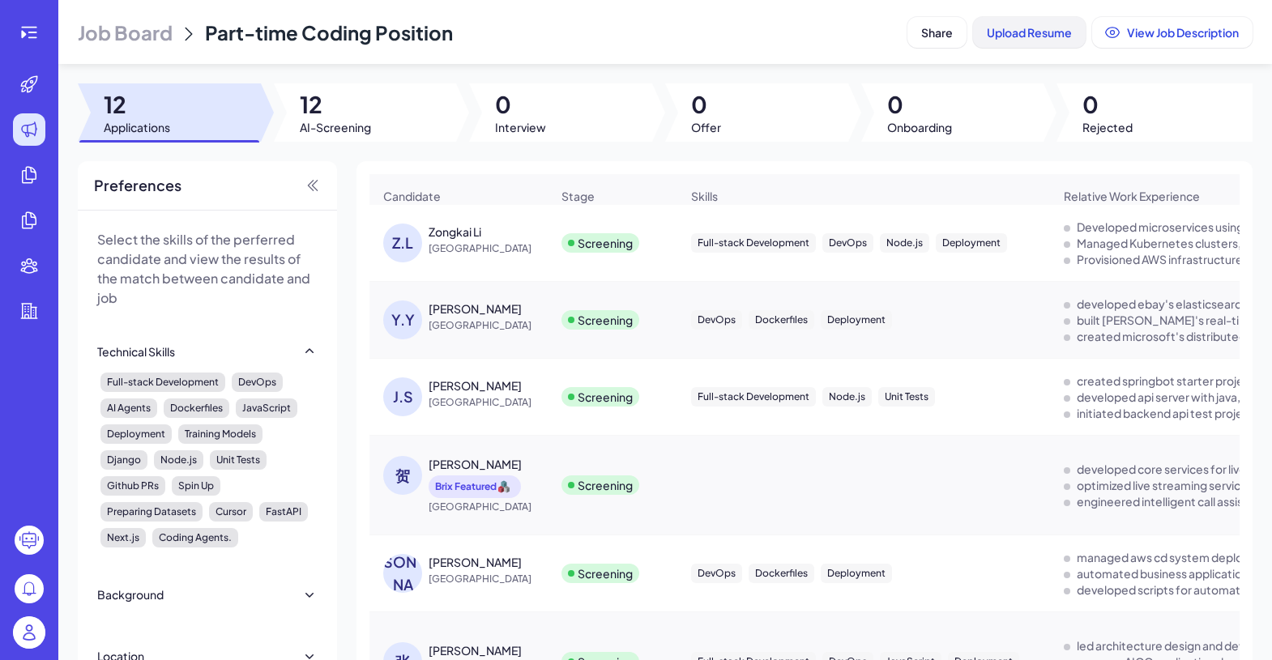
click at [987, 38] on span "Upload Resume" at bounding box center [1029, 32] width 85 height 15
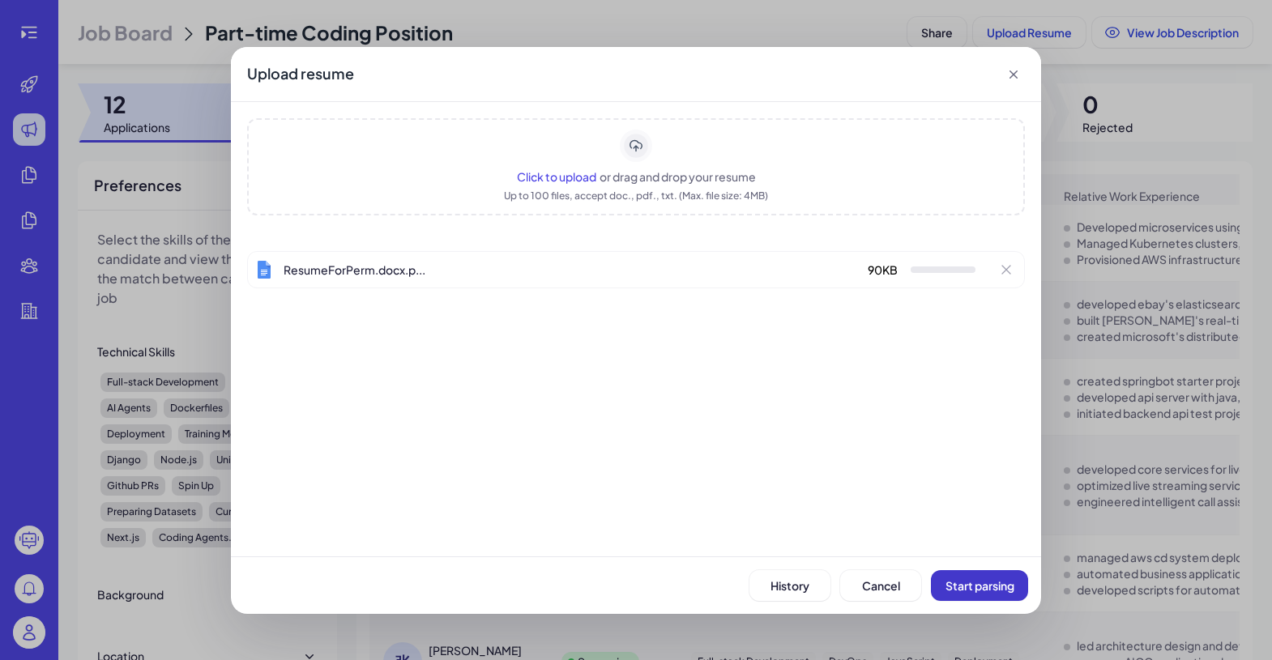
click at [1003, 587] on span "Start parsing" at bounding box center [980, 586] width 69 height 15
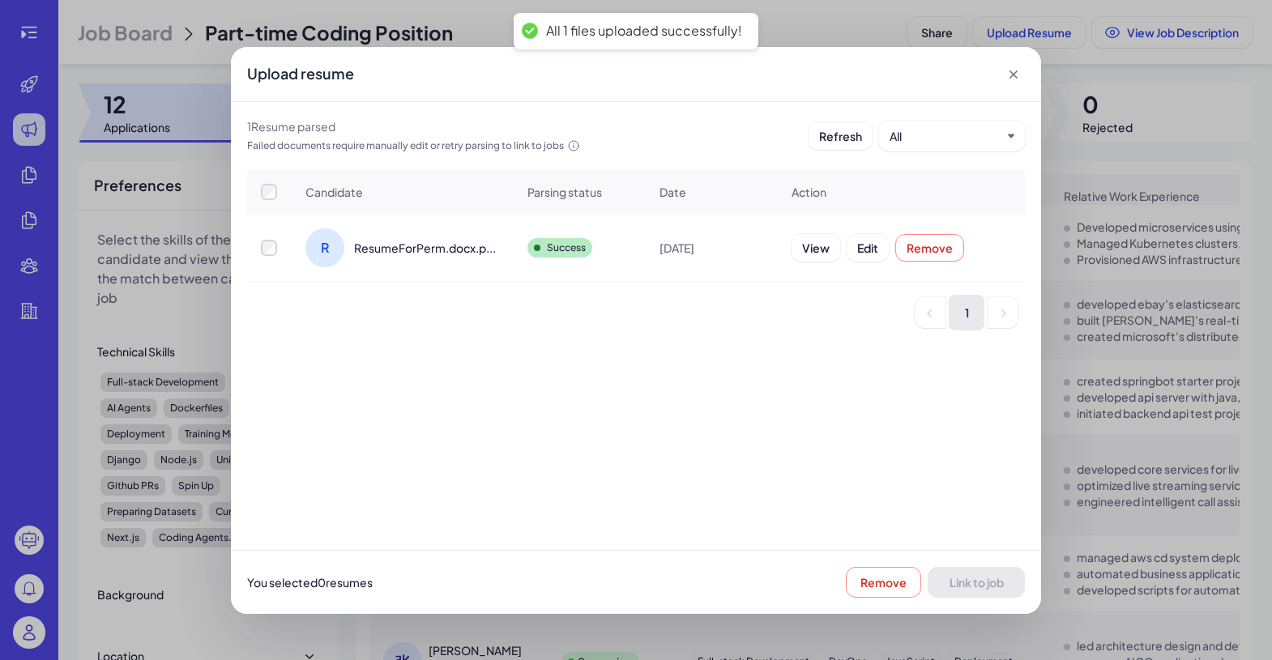
click at [391, 251] on span "ResumeForPerm.docx.p..." at bounding box center [425, 248] width 142 height 16
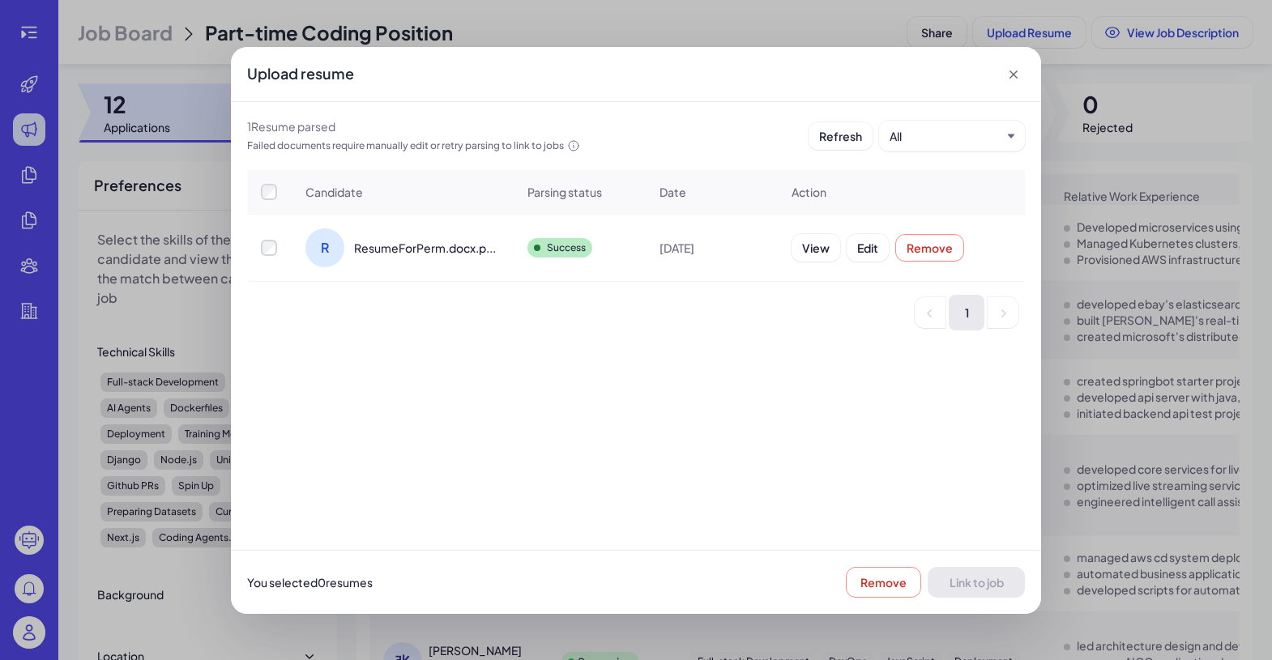
click at [265, 238] on td at bounding box center [269, 247] width 45 height 67
click at [978, 580] on span "Link to job" at bounding box center [977, 582] width 54 height 15
click at [1162, 169] on div "Upload resume 1 Resume parsed Failed documents require manually edit or retry p…" at bounding box center [636, 330] width 1272 height 660
click at [1014, 69] on icon at bounding box center [1014, 74] width 16 height 16
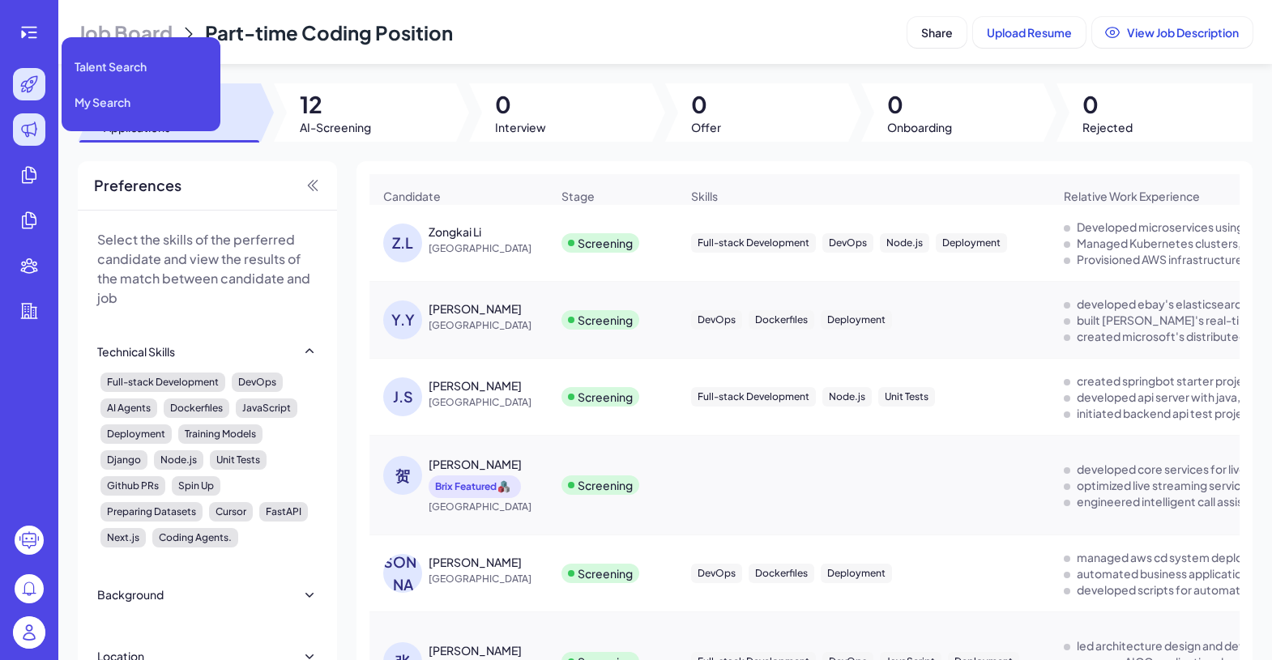
click at [31, 95] on div at bounding box center [29, 84] width 32 height 32
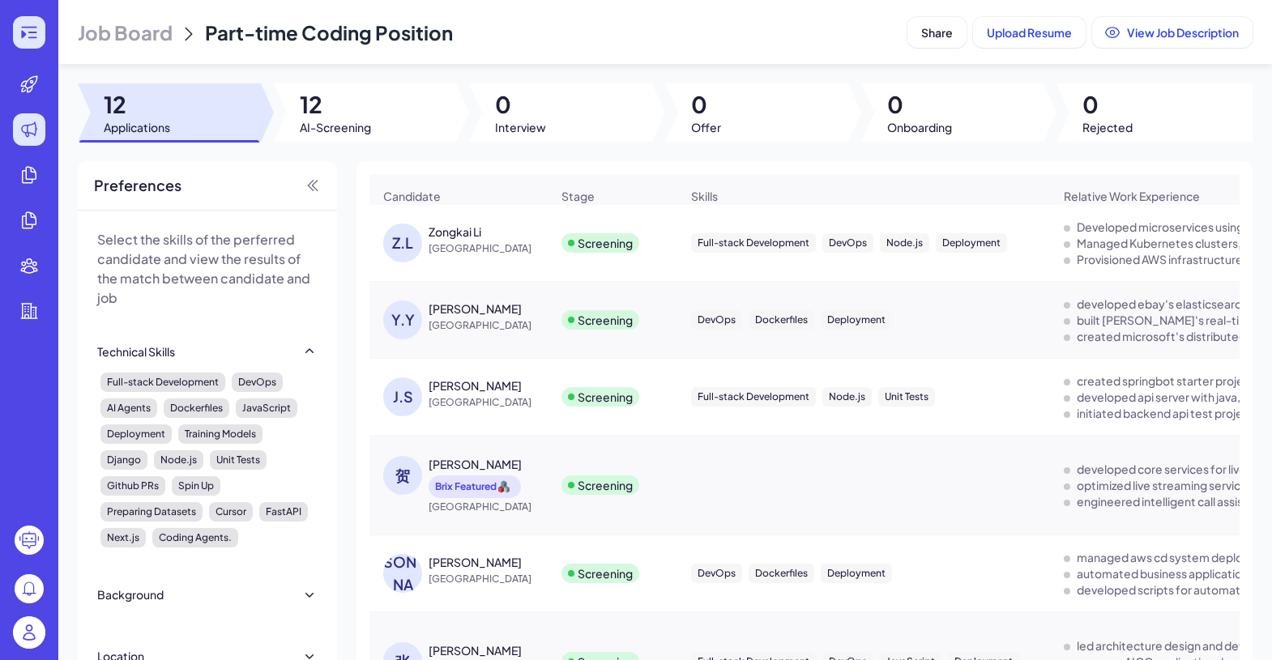
click at [24, 33] on icon at bounding box center [23, 35] width 5 height 8
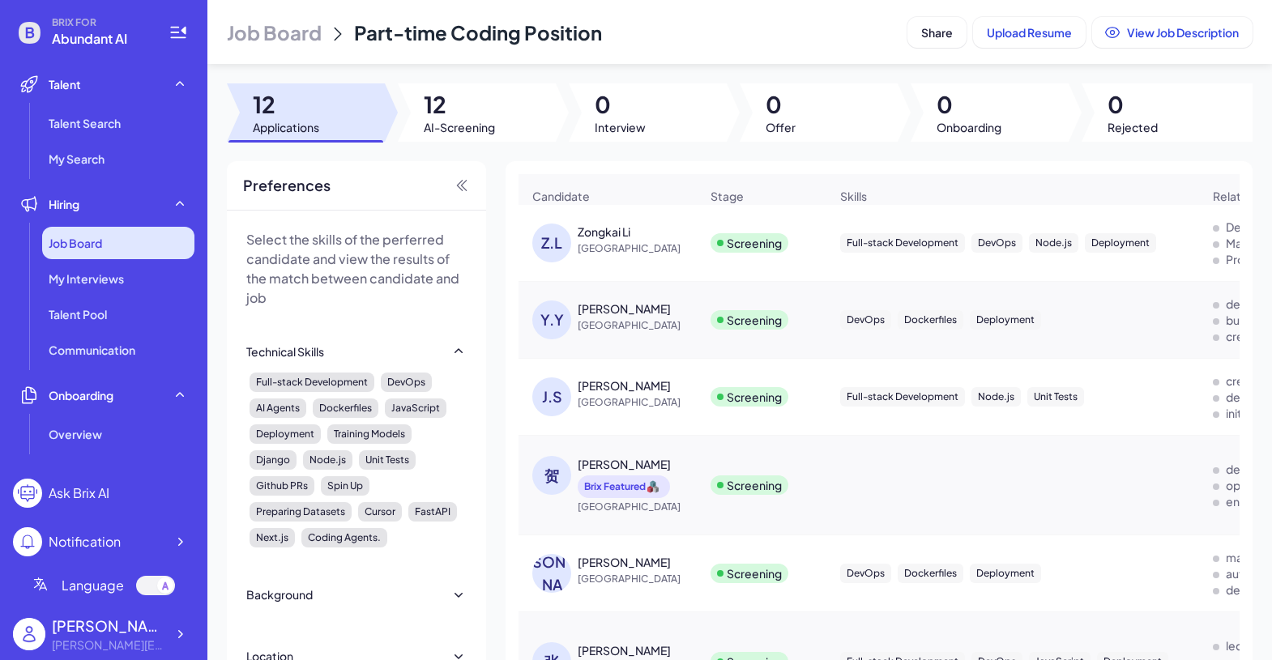
click at [115, 229] on div "Job Board" at bounding box center [118, 243] width 152 height 32
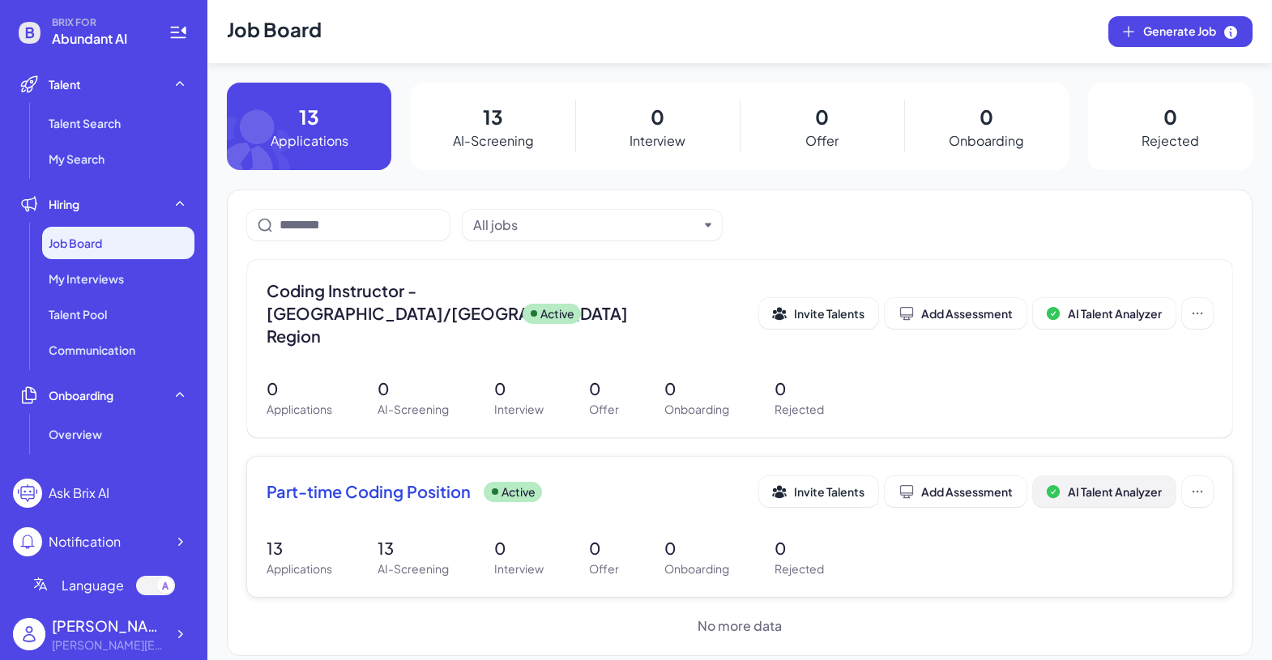
click at [1083, 477] on button "AI Talent Analyzer" at bounding box center [1104, 492] width 143 height 31
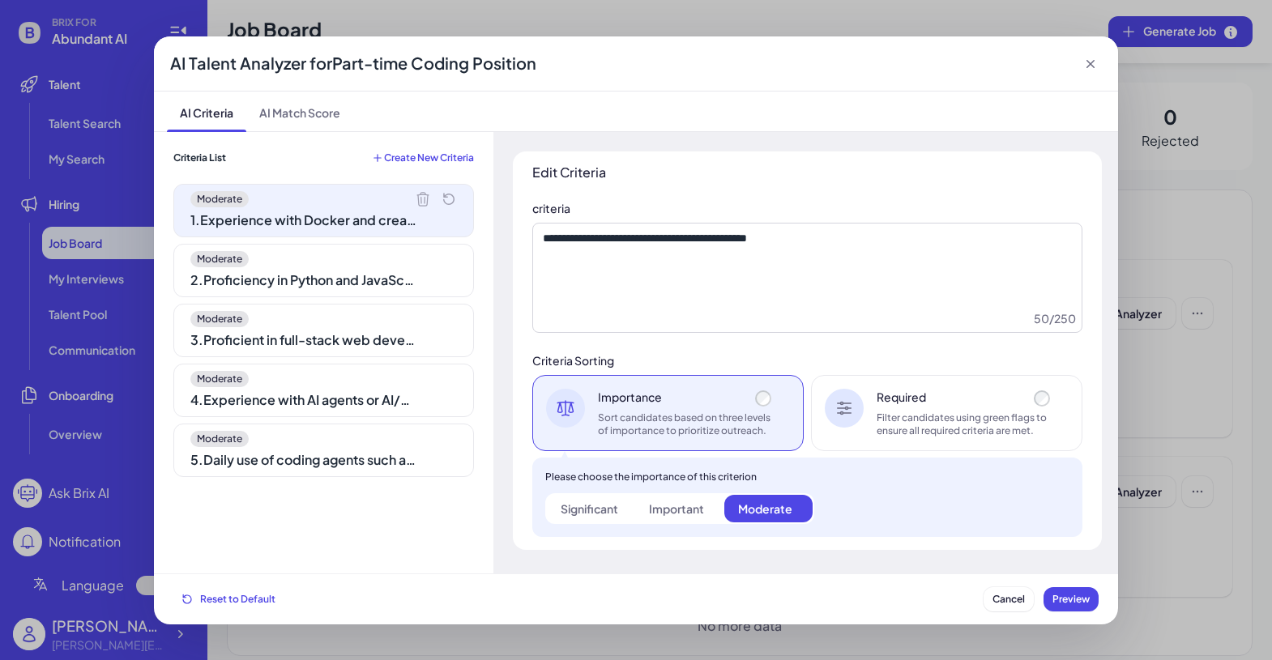
click at [405, 327] on div "Moderate" at bounding box center [323, 319] width 267 height 16
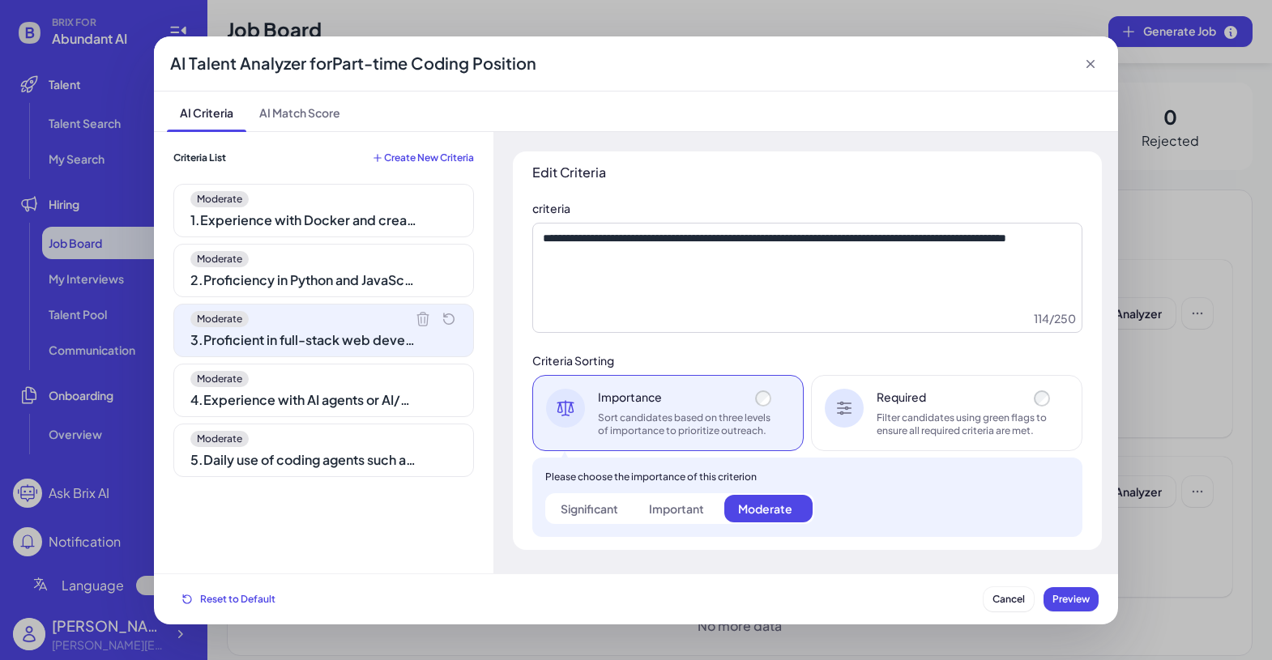
click at [373, 387] on div "Moderate 4 . Experience with AI agents or AI/ML research, including implementat…" at bounding box center [323, 390] width 301 height 53
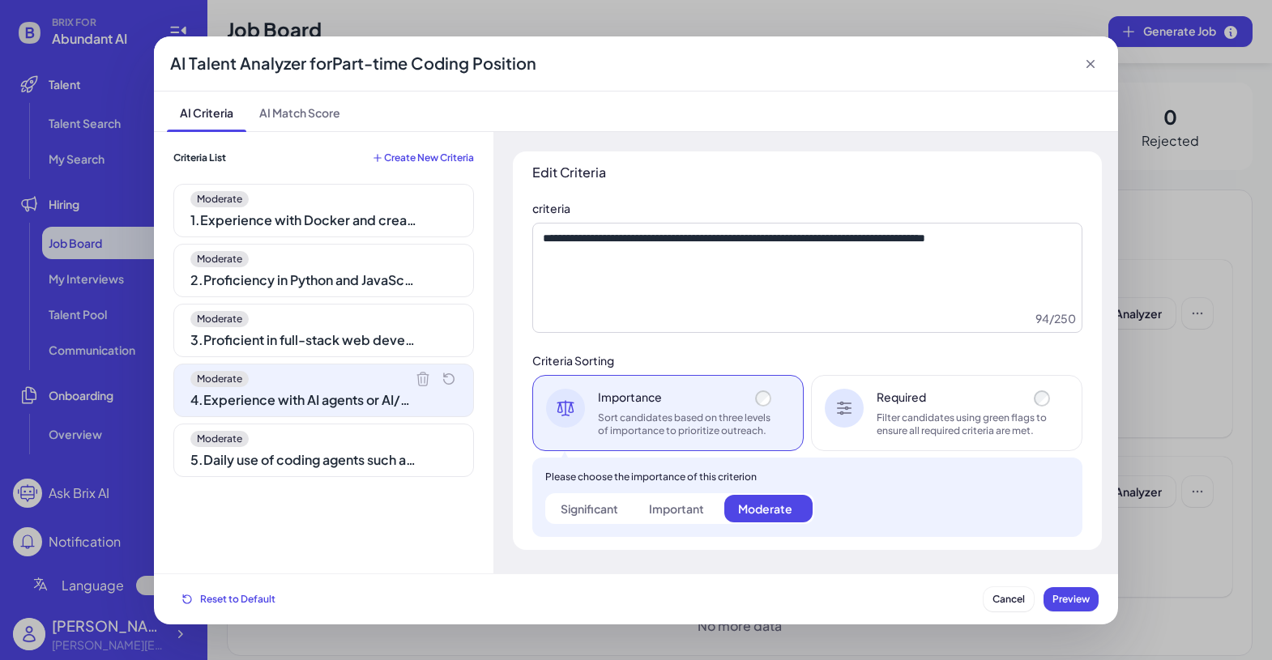
click at [415, 374] on icon at bounding box center [423, 379] width 16 height 16
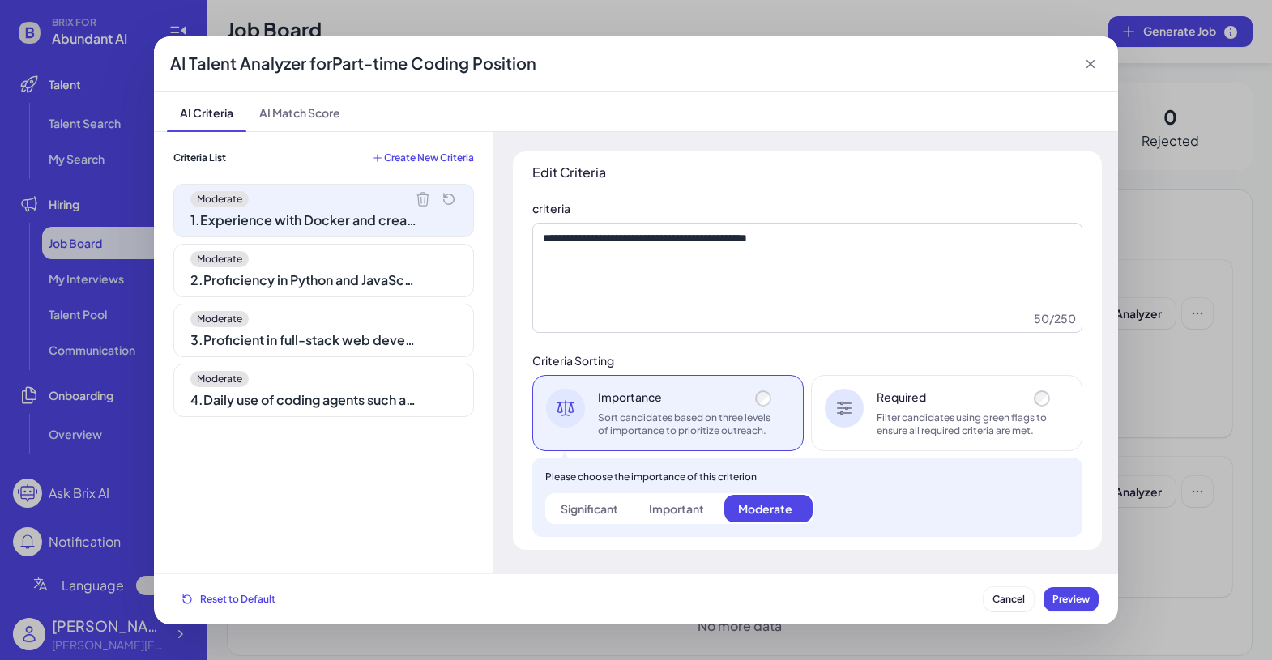
click at [415, 201] on icon at bounding box center [423, 199] width 16 height 16
click at [415, 199] on icon at bounding box center [423, 199] width 16 height 16
type textarea "**********"
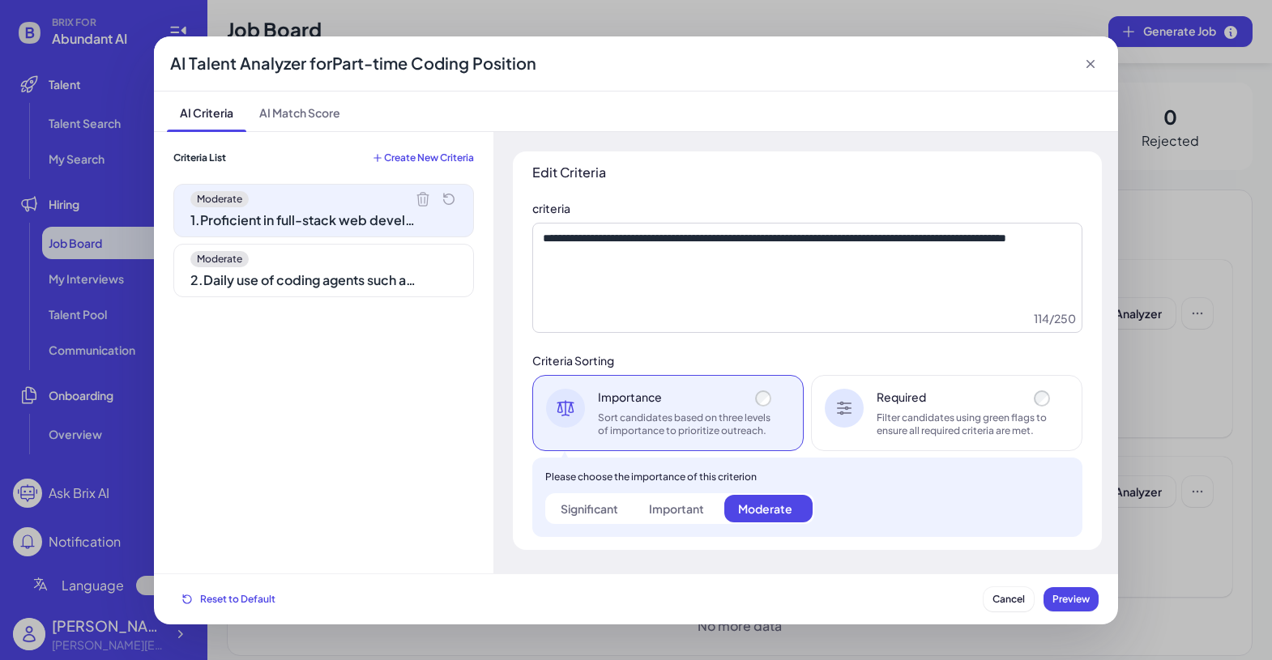
click at [407, 256] on div "Moderate" at bounding box center [323, 259] width 267 height 16
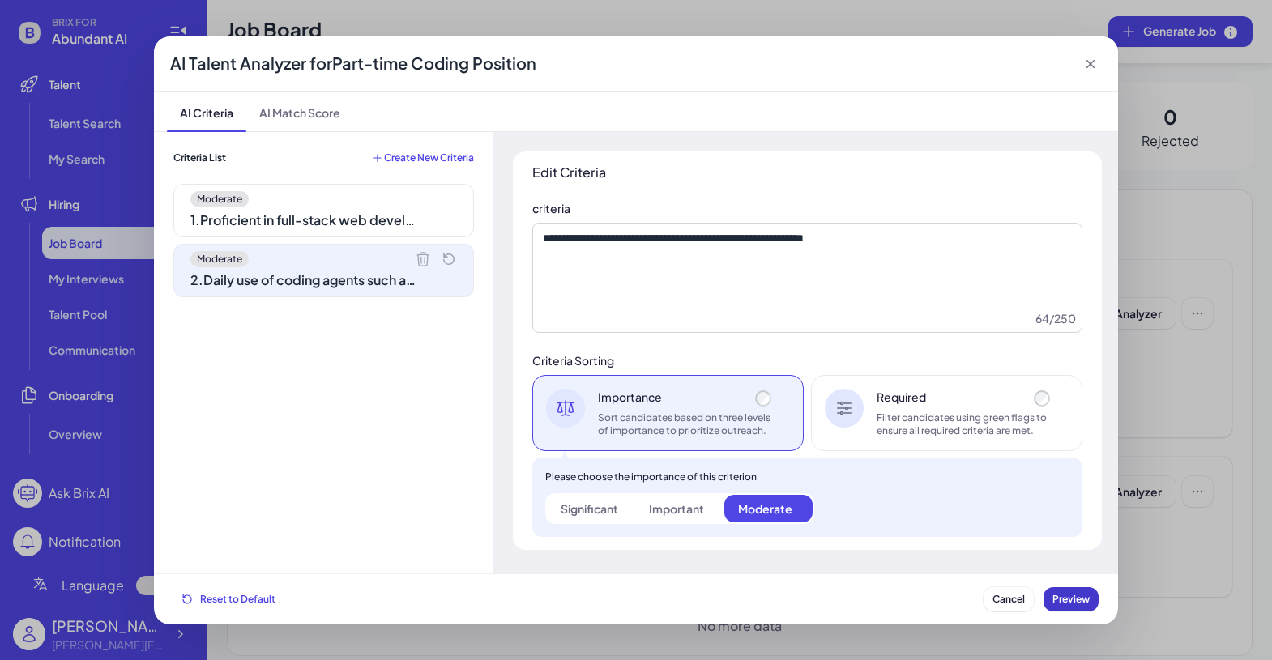
click at [1081, 599] on span "Preview" at bounding box center [1071, 599] width 37 height 12
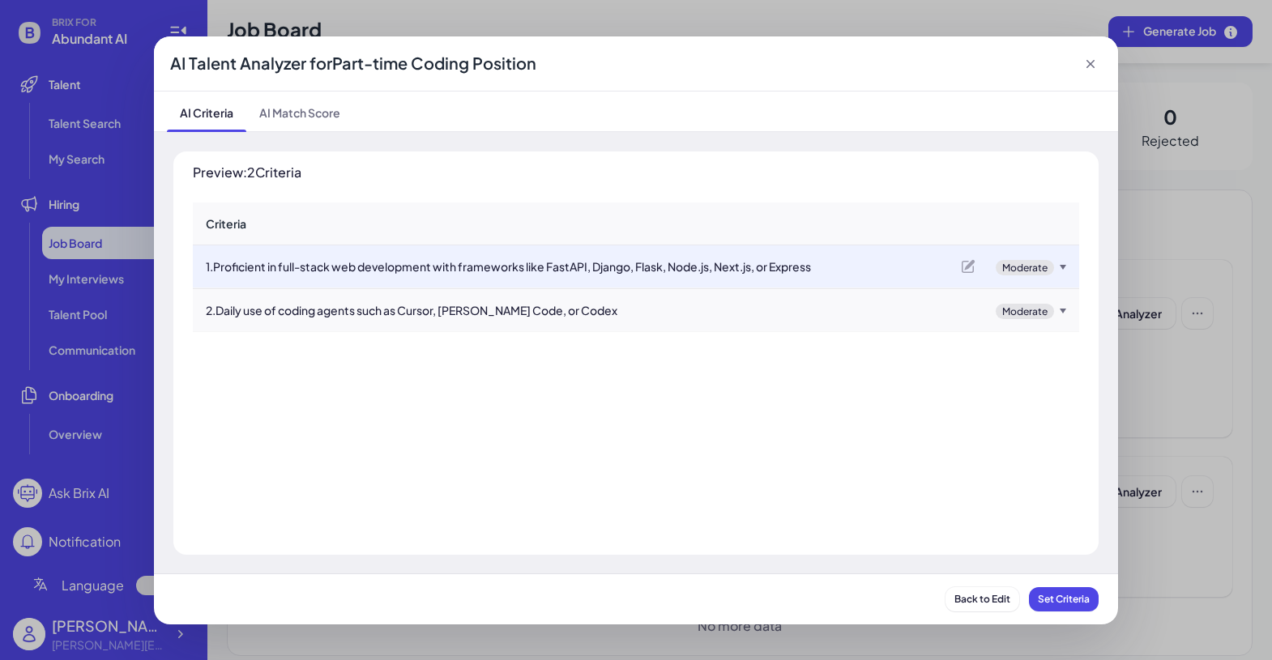
click at [1081, 599] on span "Set Criteria" at bounding box center [1064, 599] width 52 height 12
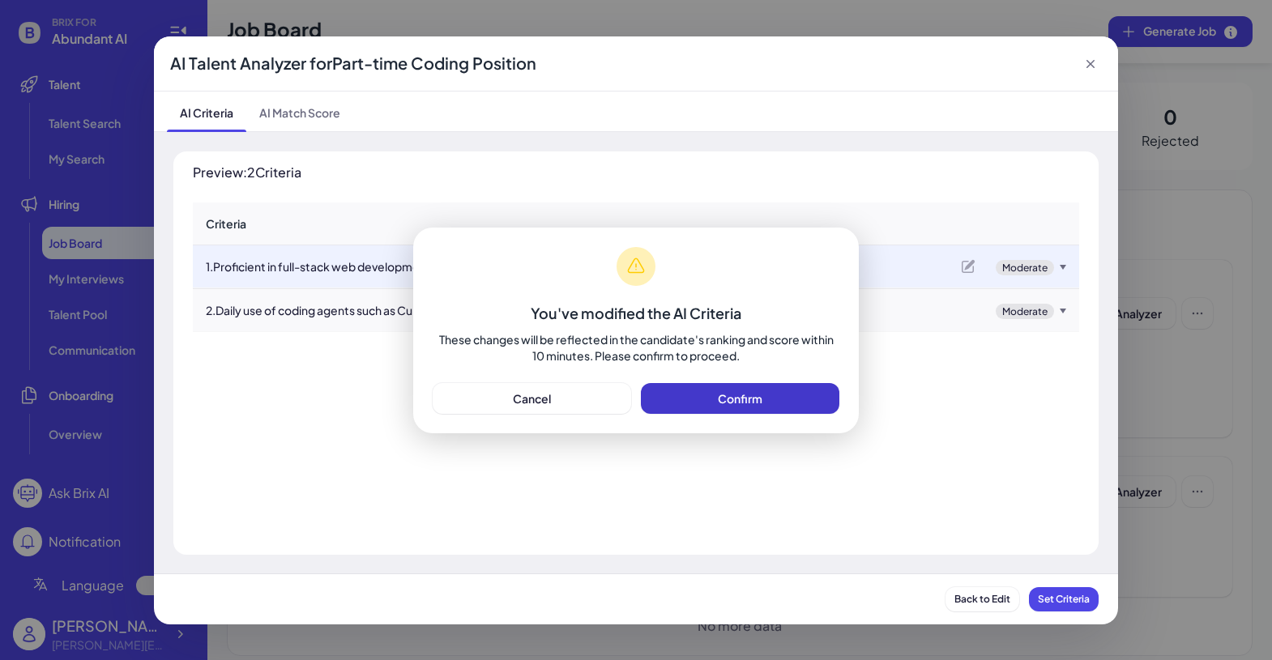
click at [756, 398] on span "Confirm" at bounding box center [740, 398] width 45 height 15
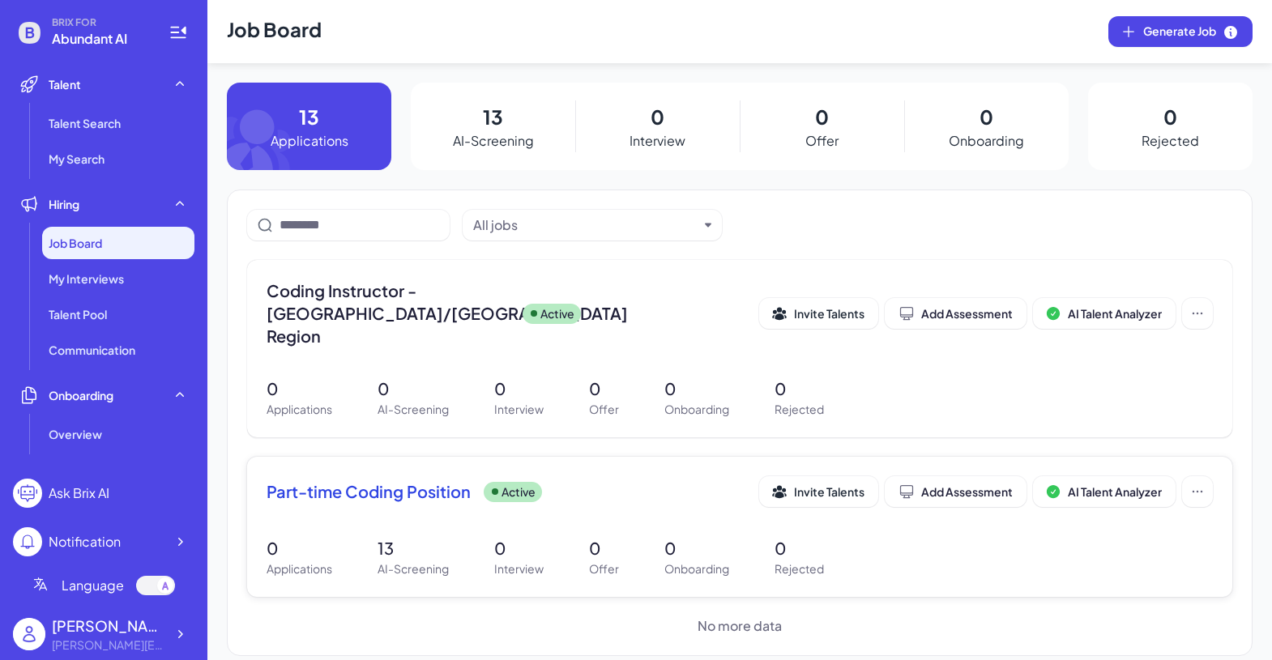
click at [326, 481] on span "Part-time Coding Position" at bounding box center [369, 492] width 204 height 23
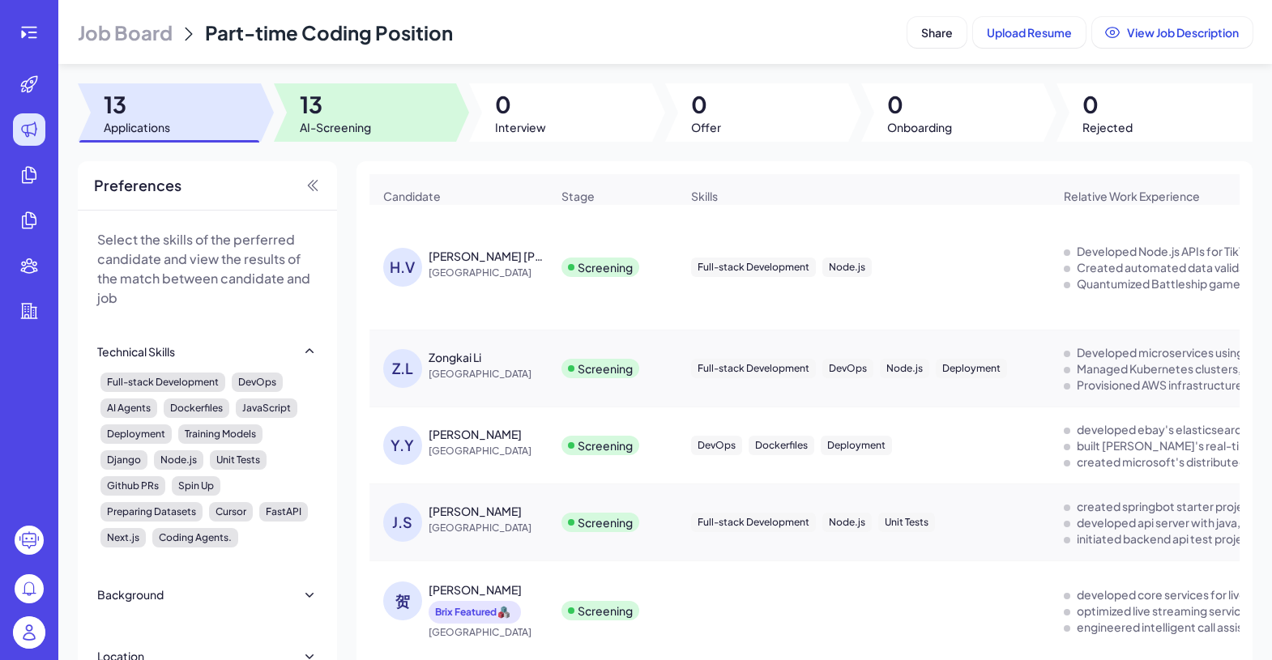
click at [389, 119] on div at bounding box center [365, 112] width 183 height 58
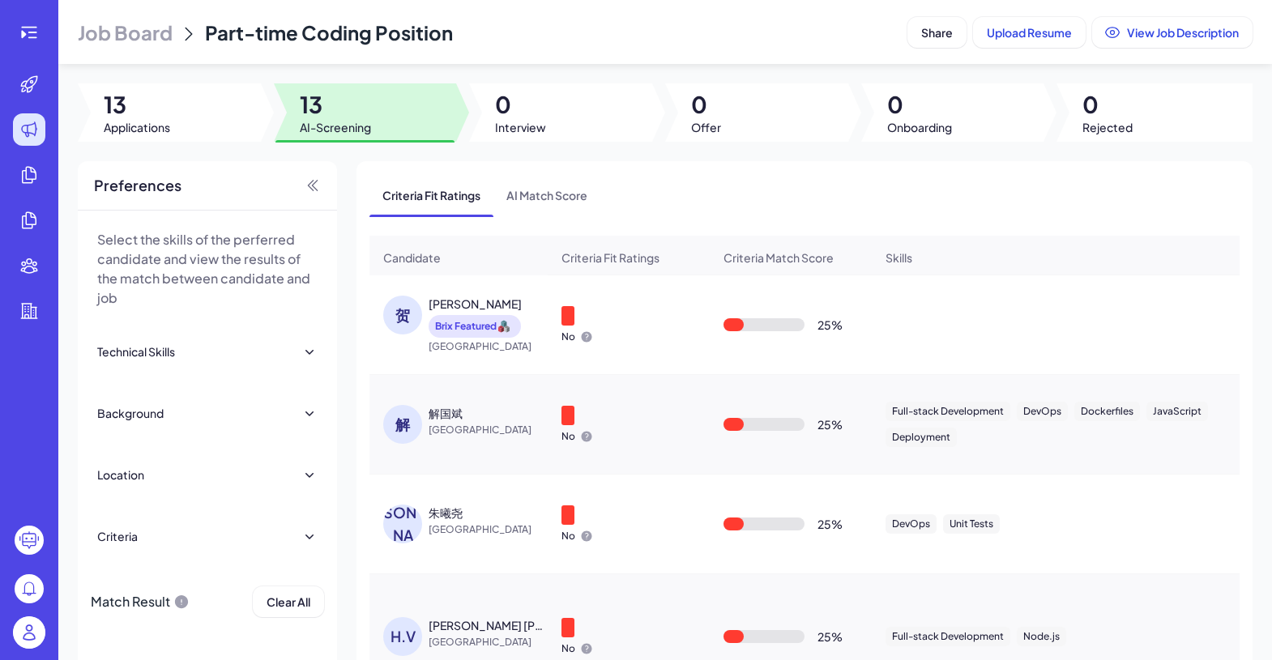
scroll to position [3, 0]
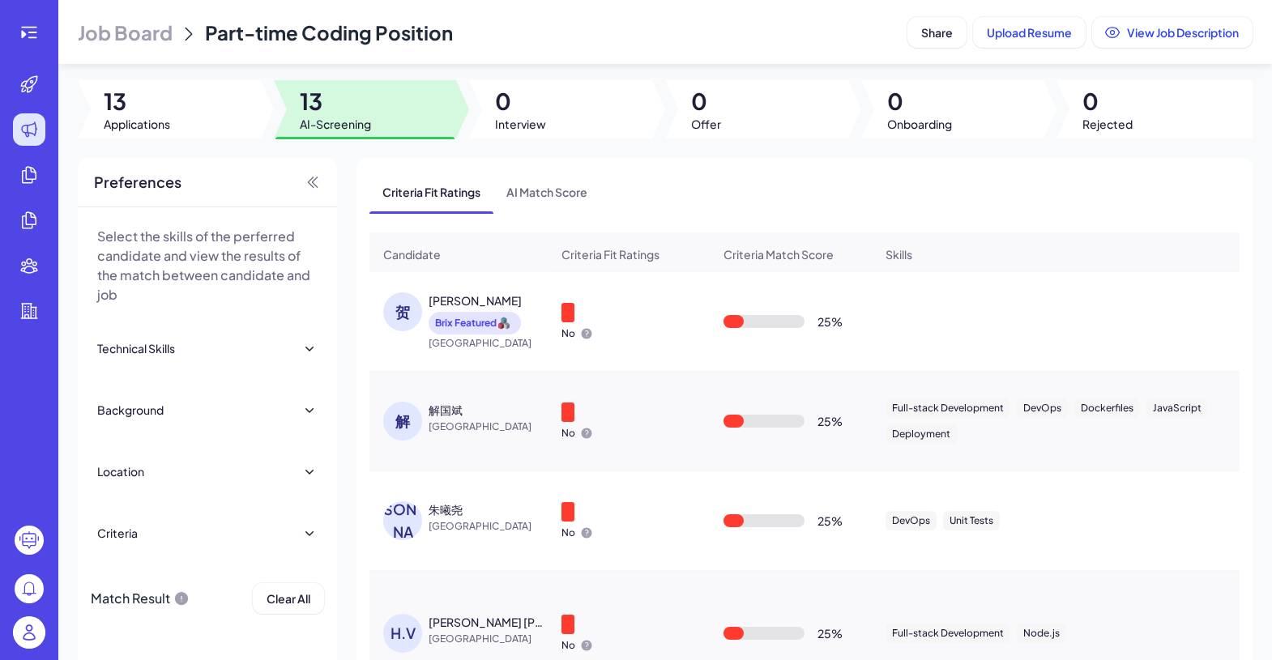
click at [128, 39] on span "Job Board" at bounding box center [125, 32] width 95 height 26
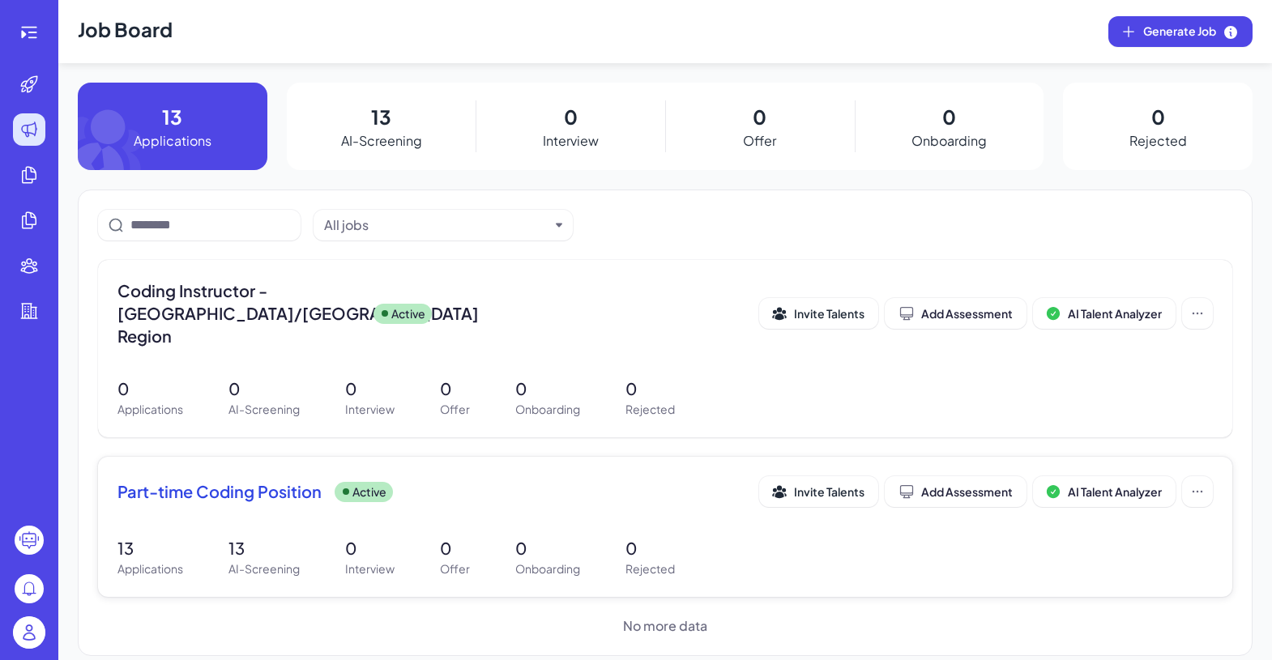
click at [237, 481] on span "Part-time Coding Position" at bounding box center [220, 492] width 204 height 23
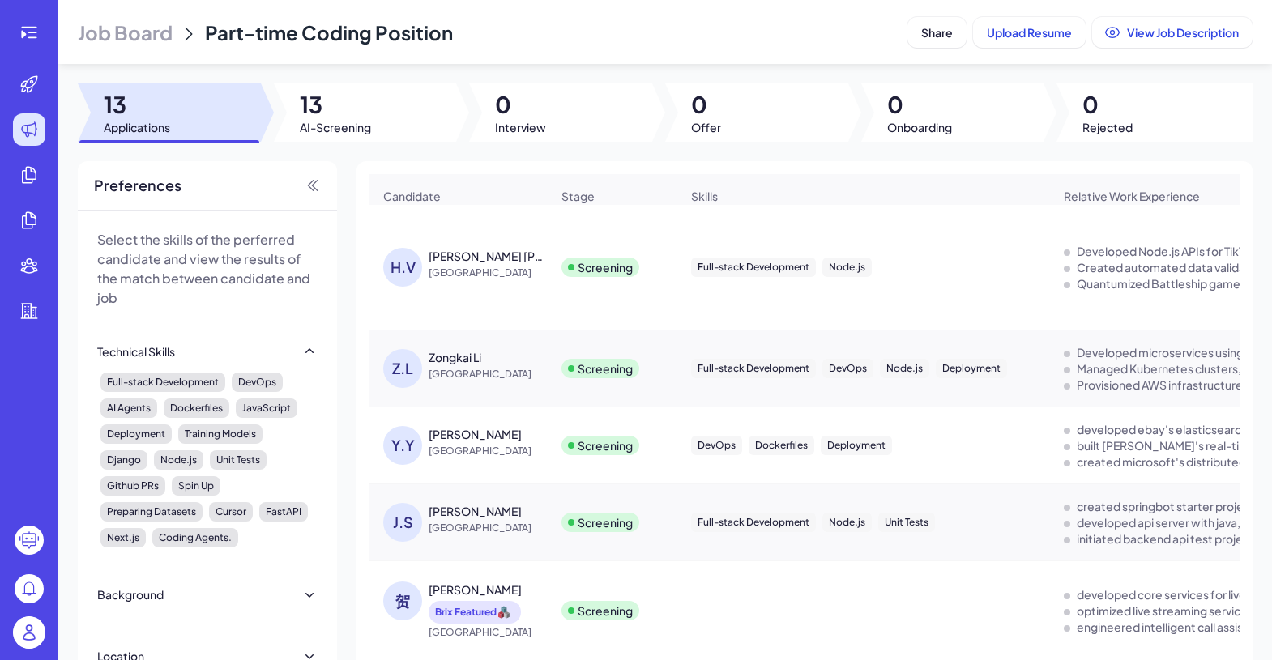
click at [113, 32] on span "Job Board" at bounding box center [125, 32] width 95 height 26
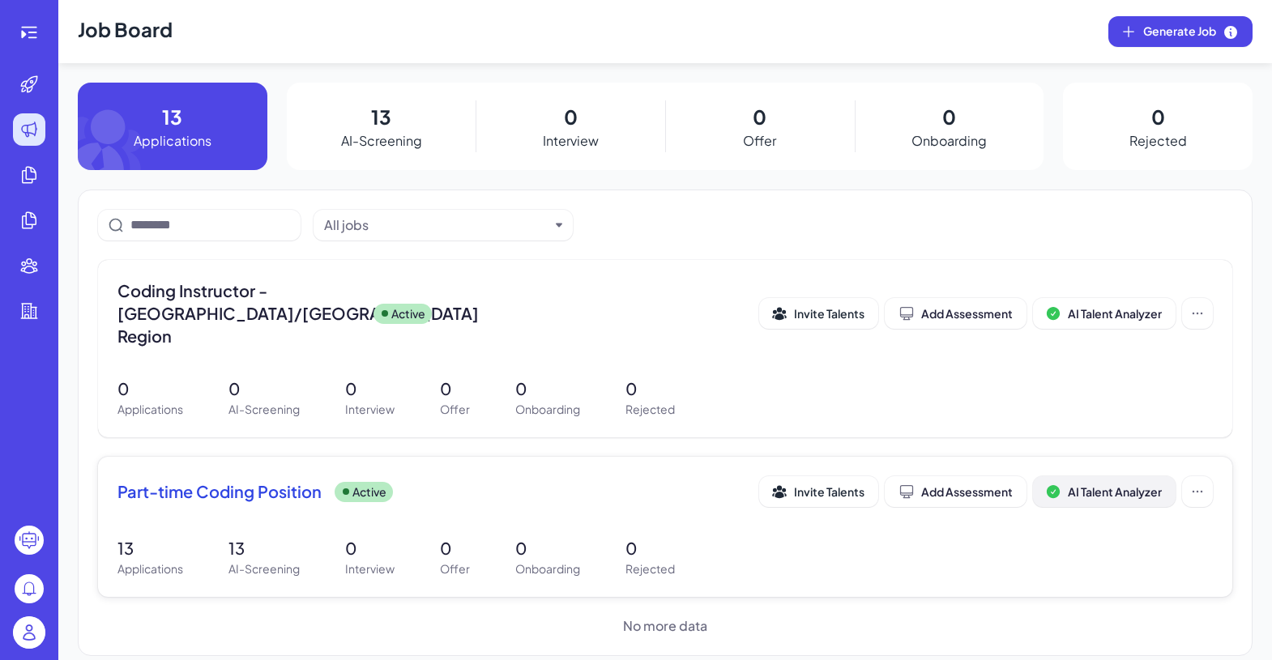
click at [1153, 485] on span "AI Talent Analyzer" at bounding box center [1115, 492] width 94 height 15
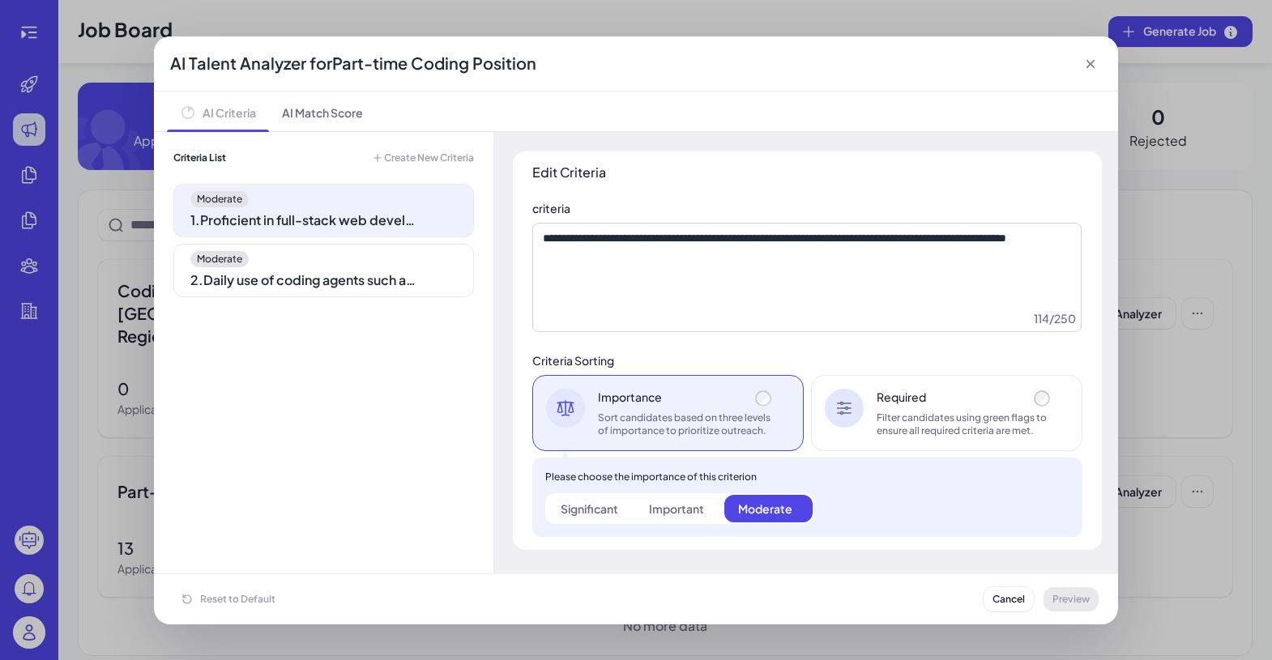
click at [430, 194] on div "Moderate" at bounding box center [323, 199] width 267 height 16
click at [305, 209] on div "Moderate 1 . Proficient in full-stack web development with frameworks like Fast…" at bounding box center [323, 210] width 301 height 53
click at [347, 277] on div "2 . Daily use of coding agents such as Cursor, [PERSON_NAME] Code, or Codex" at bounding box center [303, 280] width 227 height 19
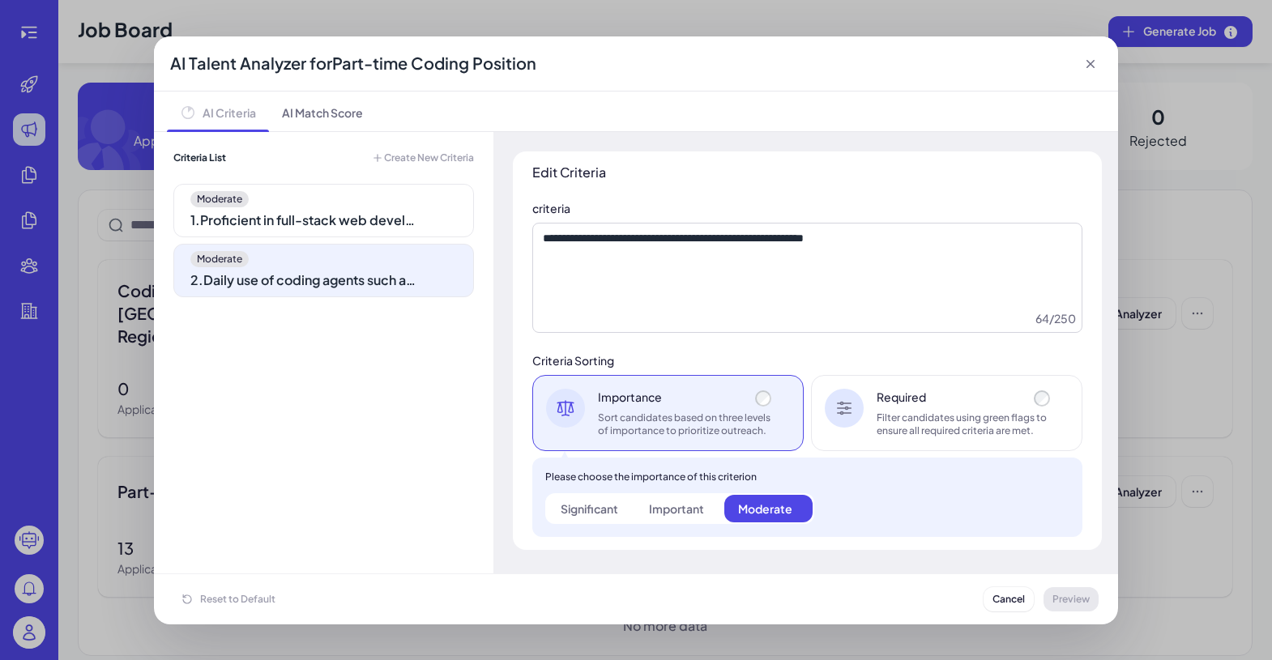
click at [320, 202] on div "Moderate" at bounding box center [323, 199] width 267 height 16
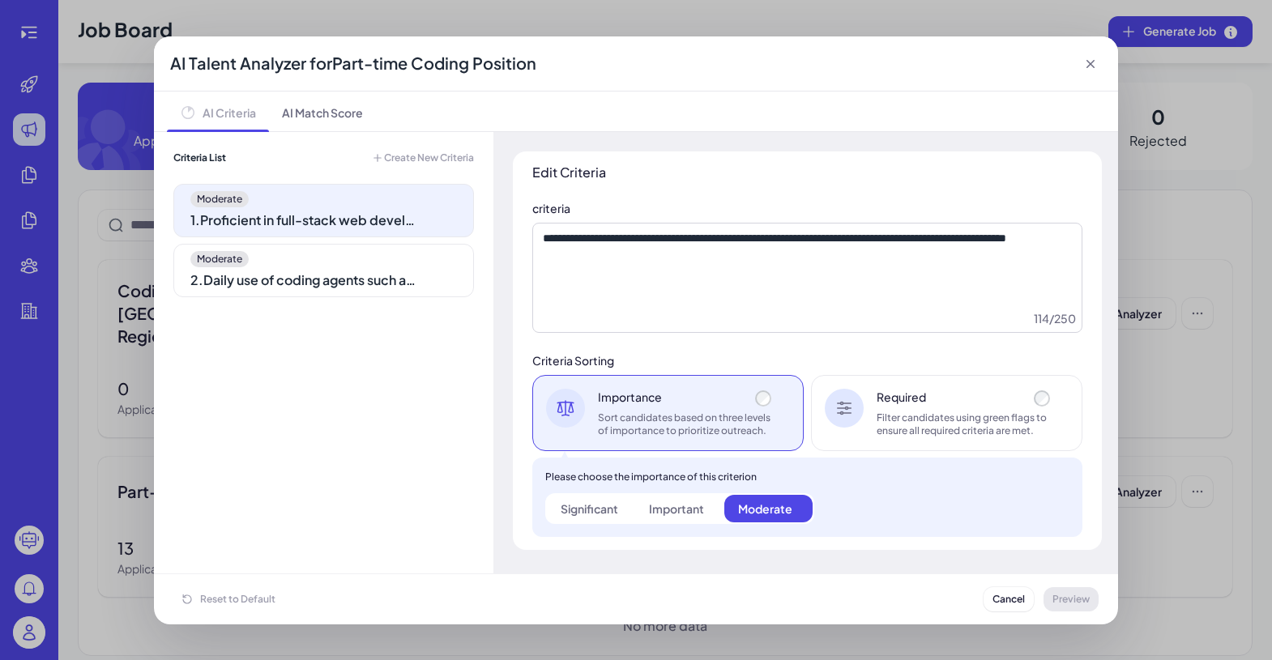
click at [328, 255] on div "Moderate" at bounding box center [323, 259] width 267 height 16
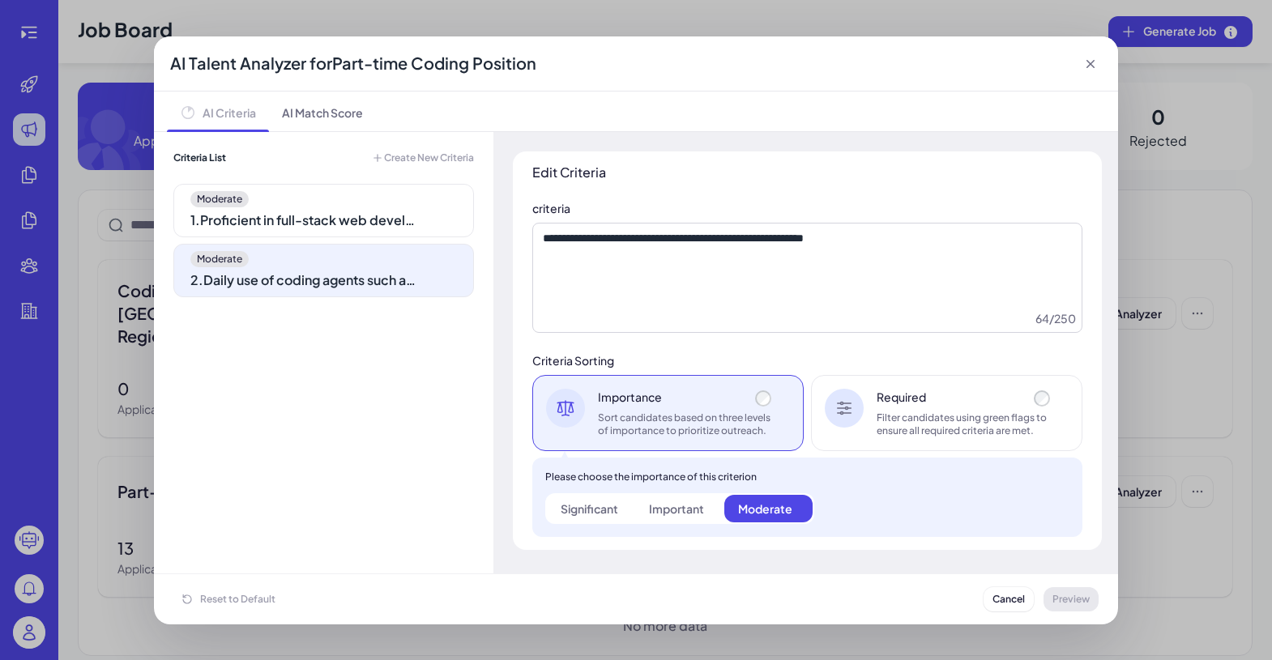
click at [337, 375] on div "Moderate 1 . Proficient in full-stack web development with frameworks like Fast…" at bounding box center [323, 369] width 301 height 371
click at [309, 112] on span "AI Match Score" at bounding box center [322, 112] width 107 height 40
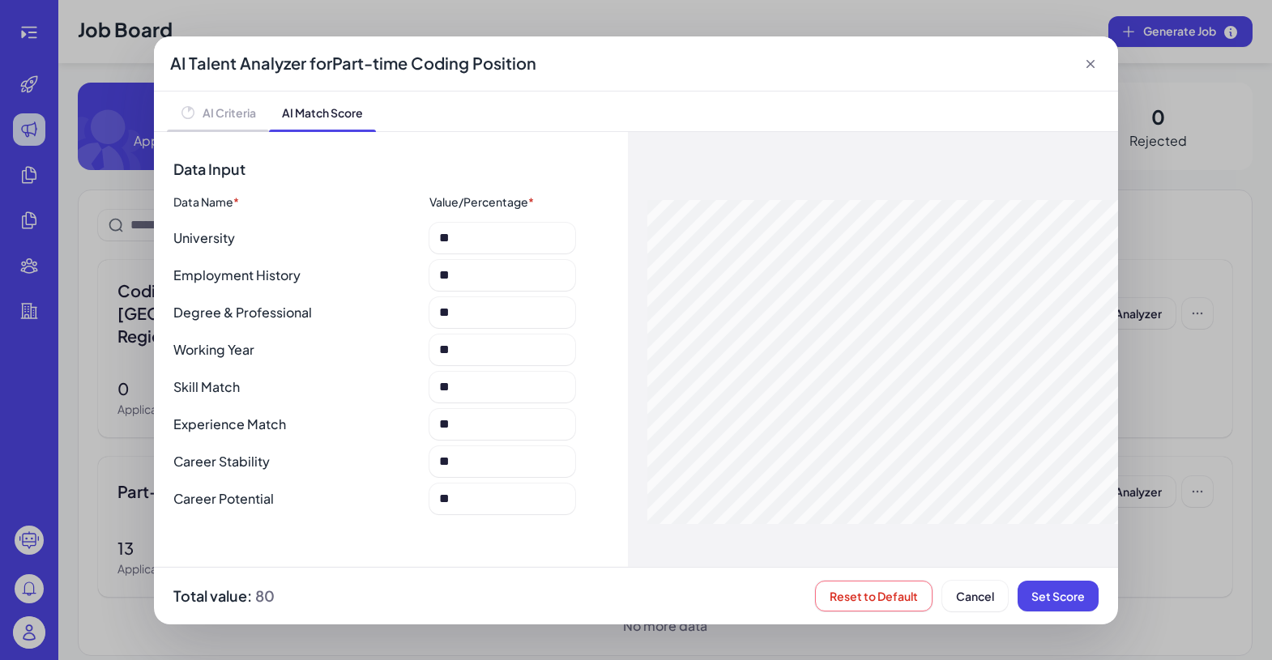
click at [234, 112] on span "AI Criteria" at bounding box center [229, 113] width 53 height 16
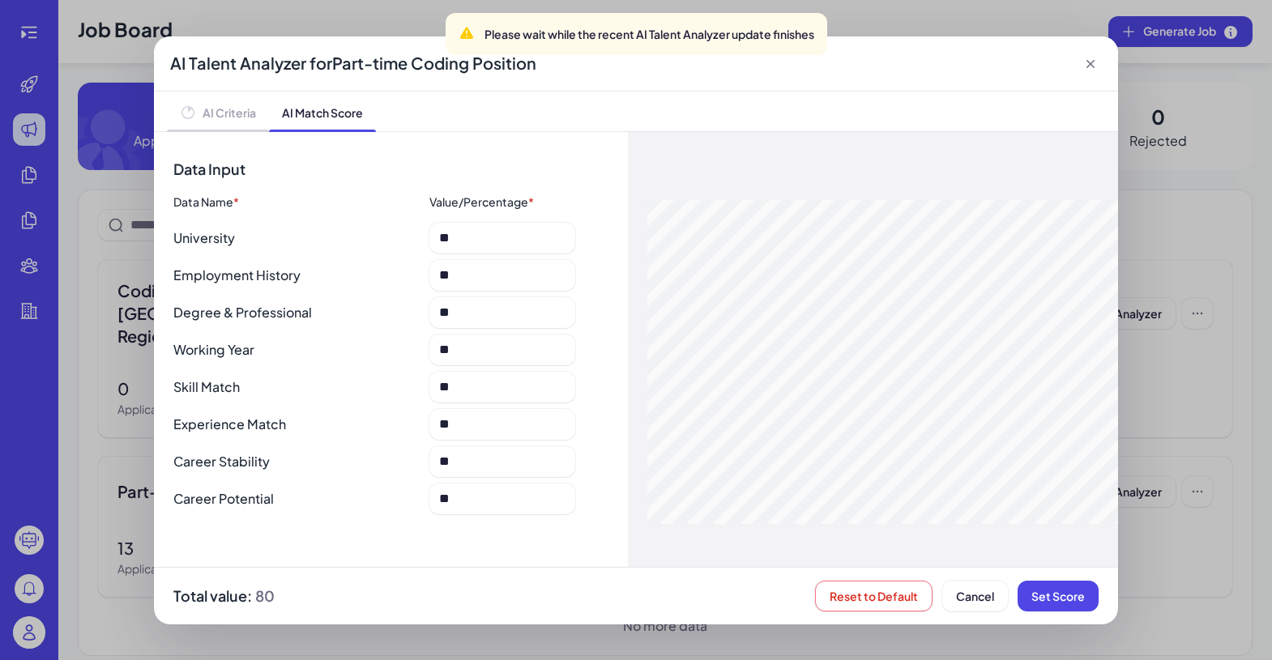
click at [241, 113] on span "AI Criteria" at bounding box center [229, 113] width 53 height 16
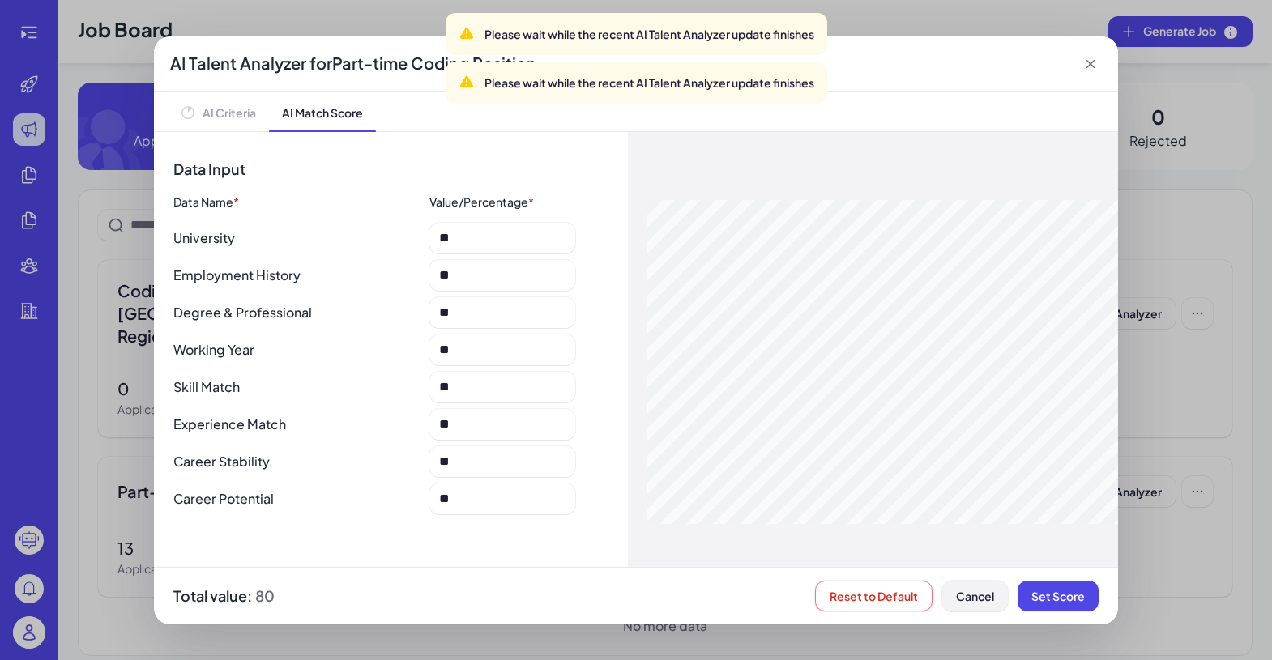
click at [993, 594] on button "Cancel" at bounding box center [975, 596] width 66 height 31
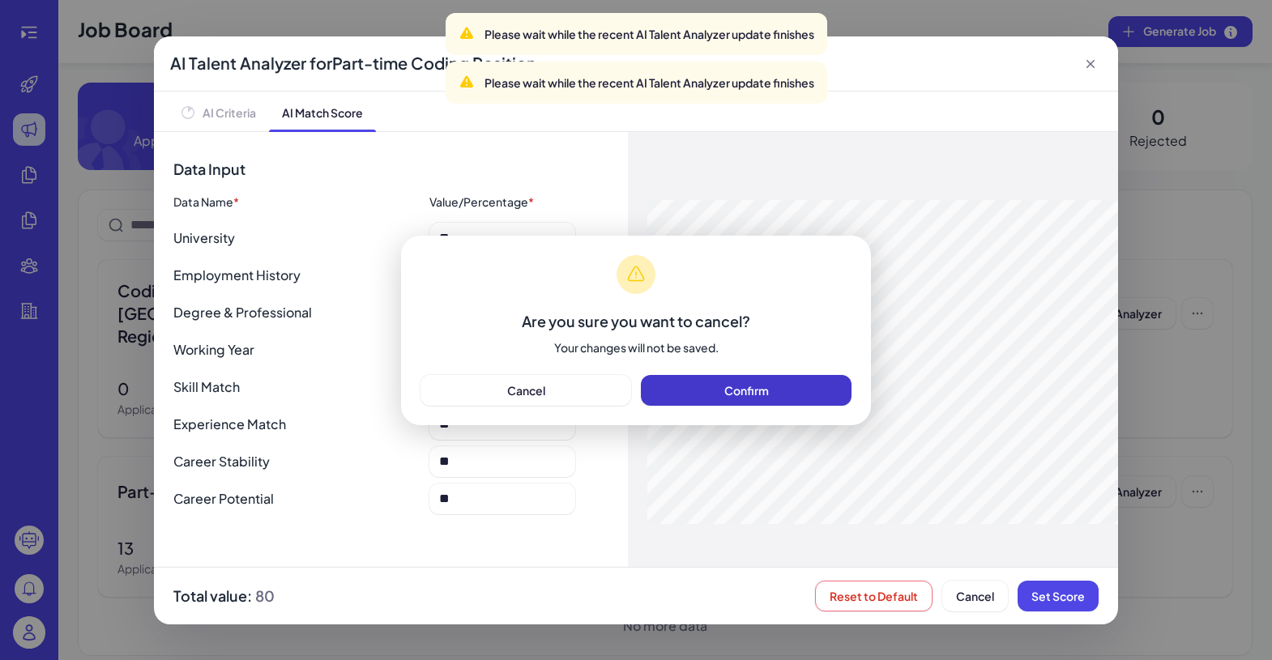
click at [742, 386] on span "Confirm" at bounding box center [746, 390] width 45 height 15
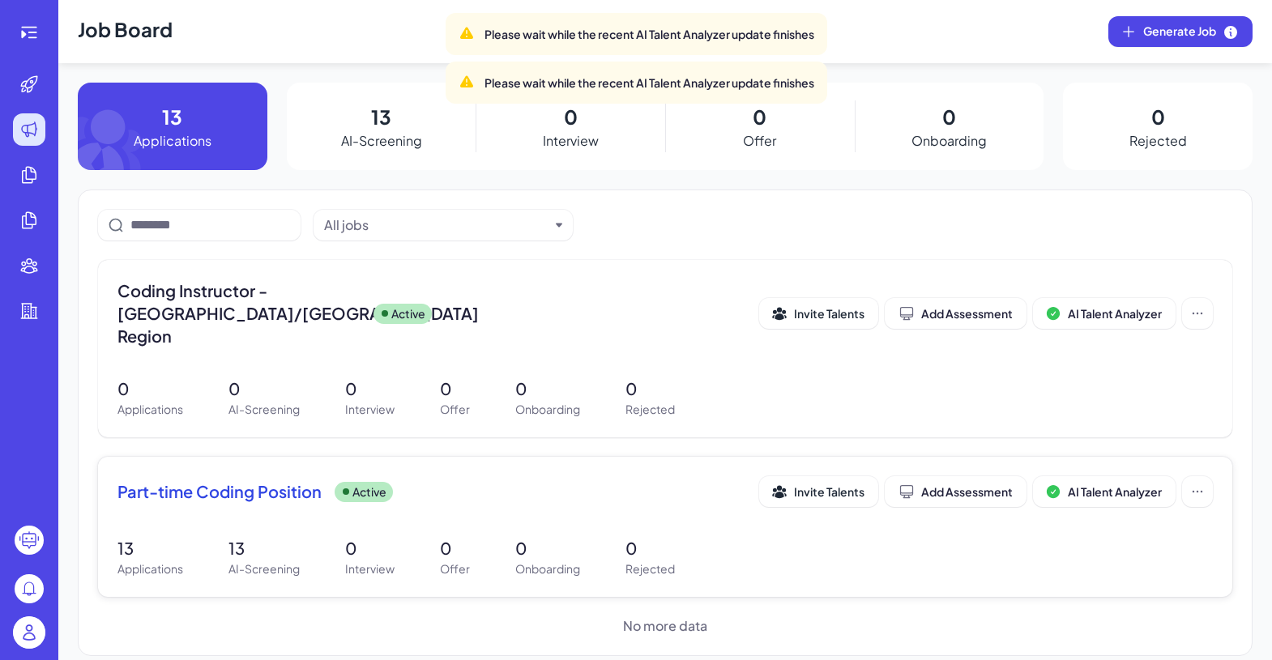
click at [233, 481] on span "Part-time Coding Position" at bounding box center [220, 492] width 204 height 23
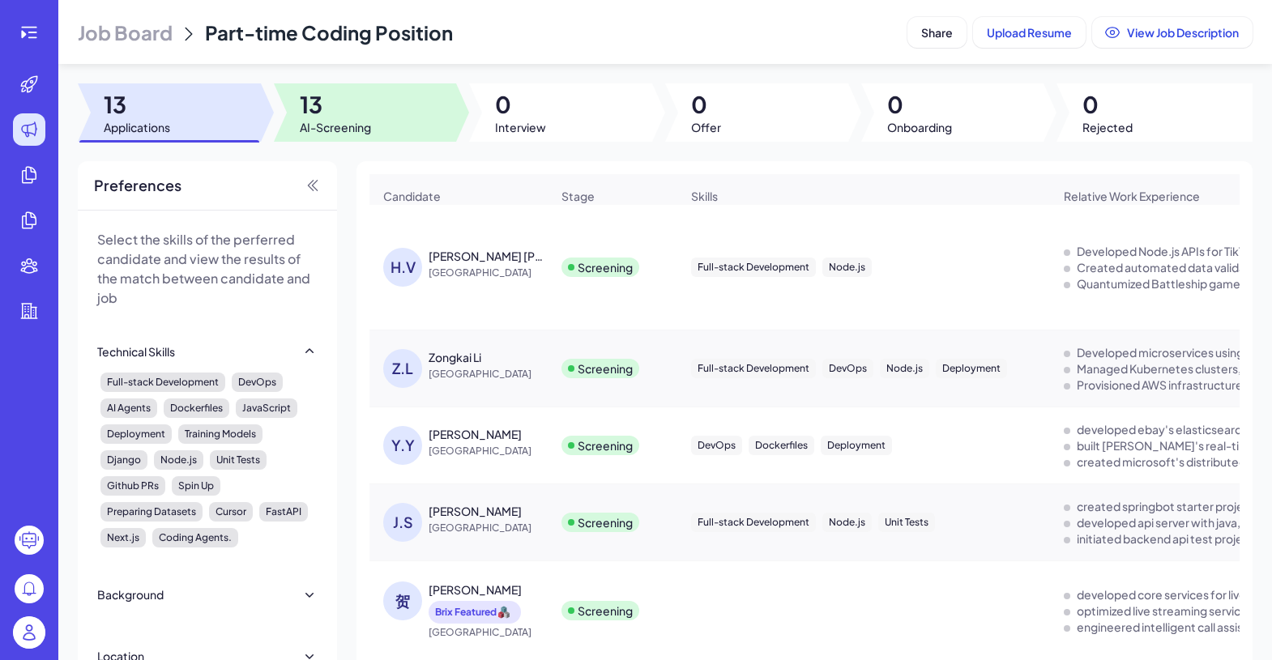
click at [354, 100] on span "13" at bounding box center [335, 104] width 71 height 29
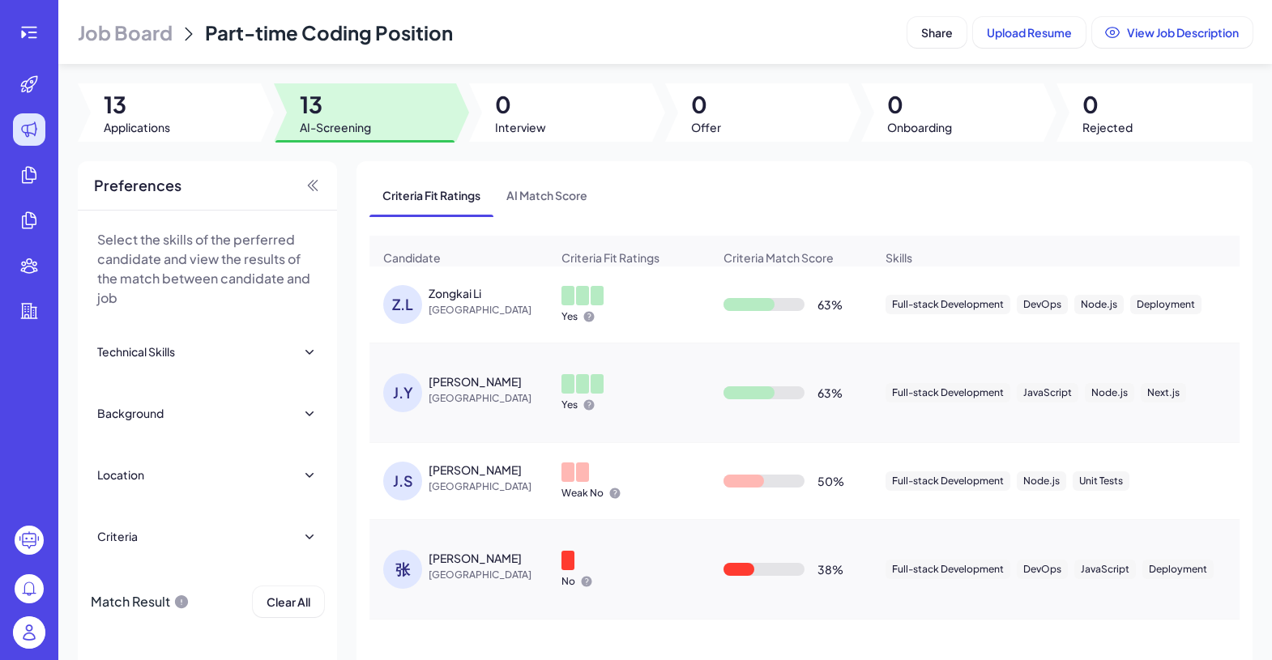
click at [132, 30] on span "Job Board" at bounding box center [125, 32] width 95 height 26
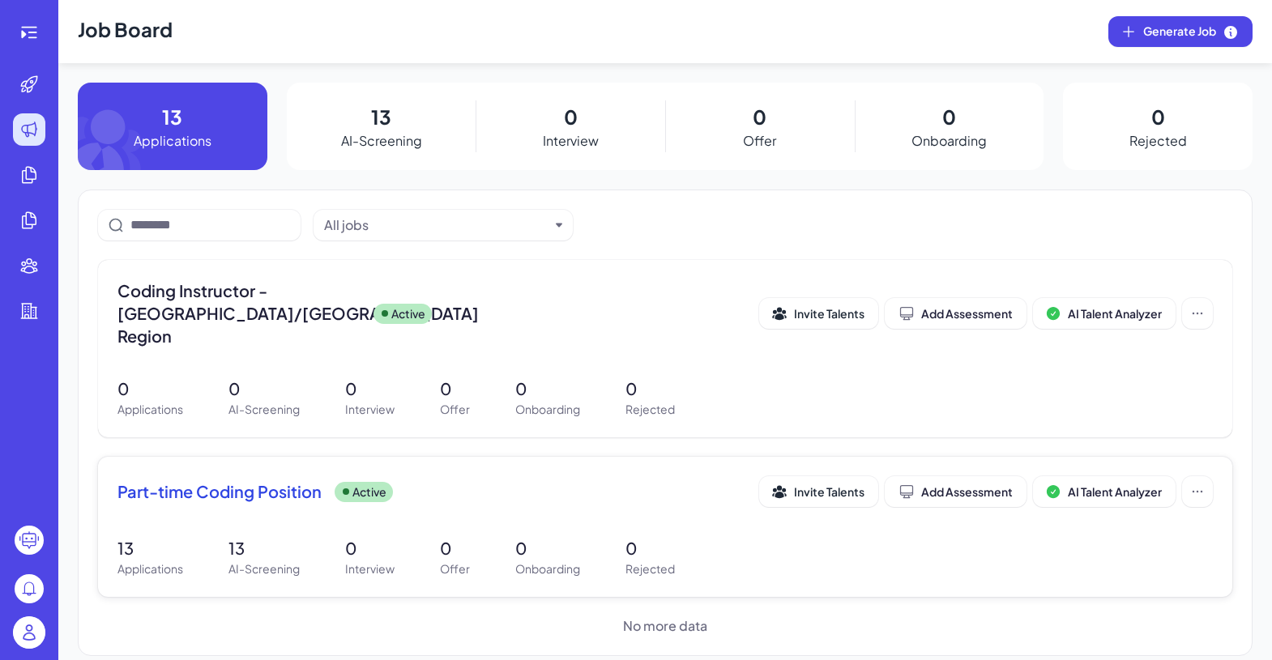
click at [235, 481] on span "Part-time Coding Position" at bounding box center [220, 492] width 204 height 23
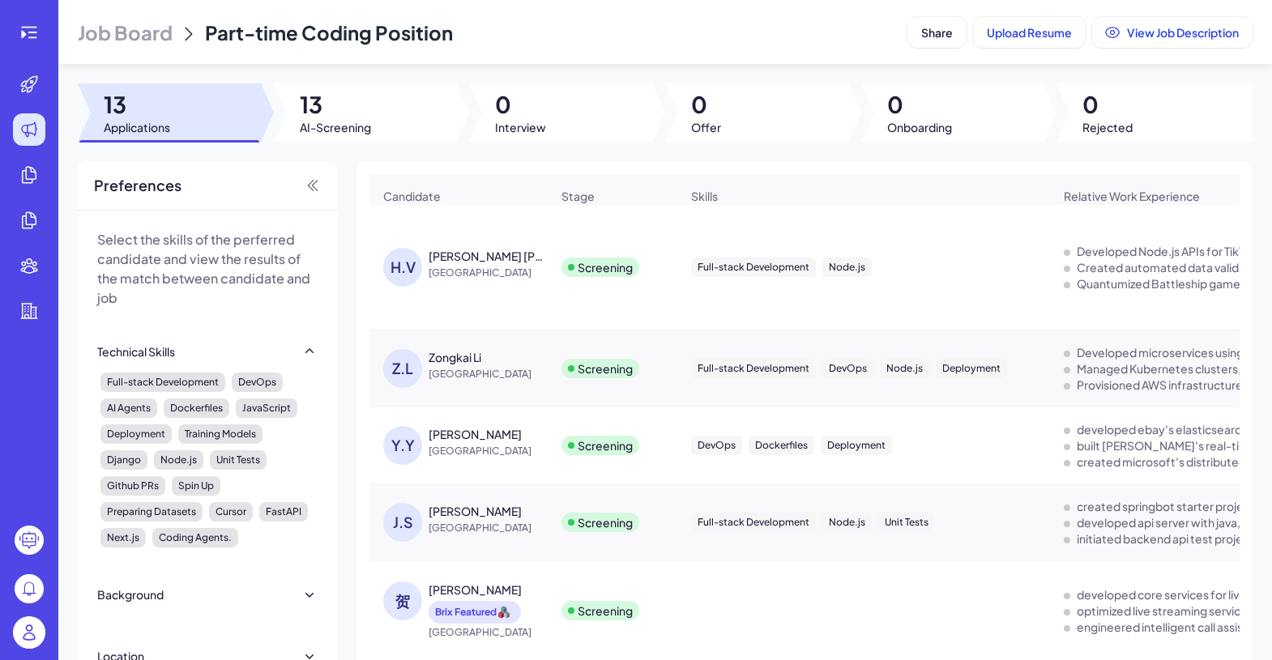
click at [117, 31] on span "Job Board" at bounding box center [125, 32] width 95 height 26
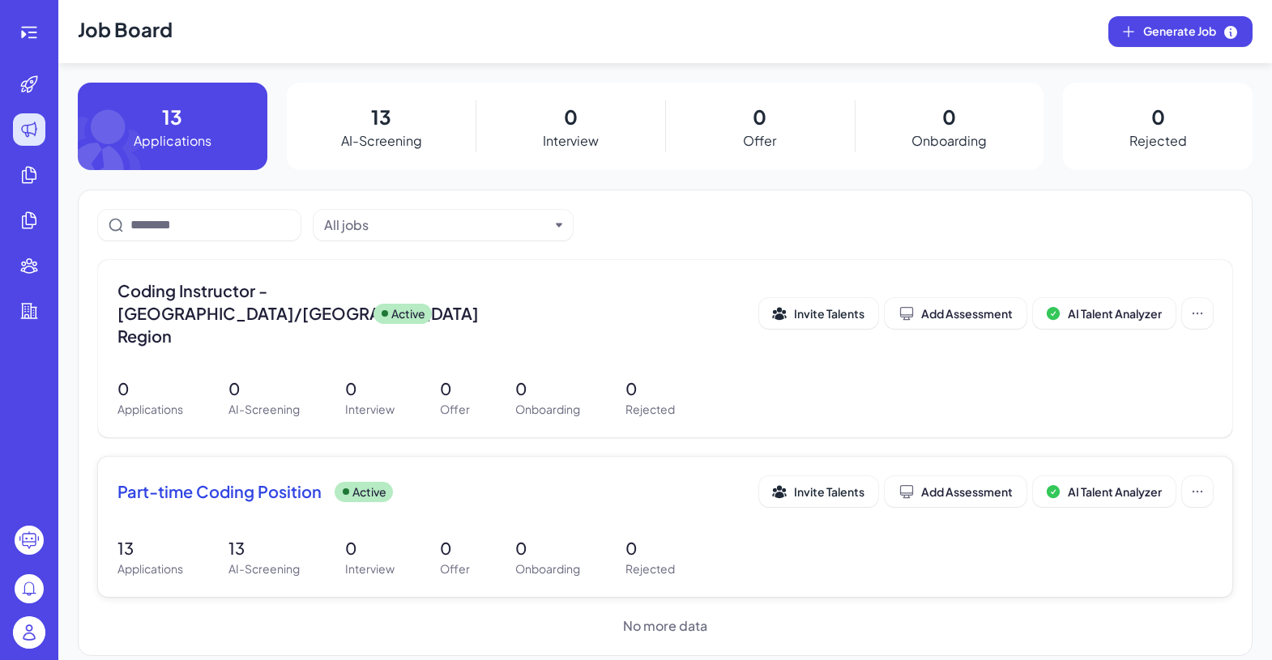
click at [275, 481] on span "Part-time Coding Position" at bounding box center [220, 492] width 204 height 23
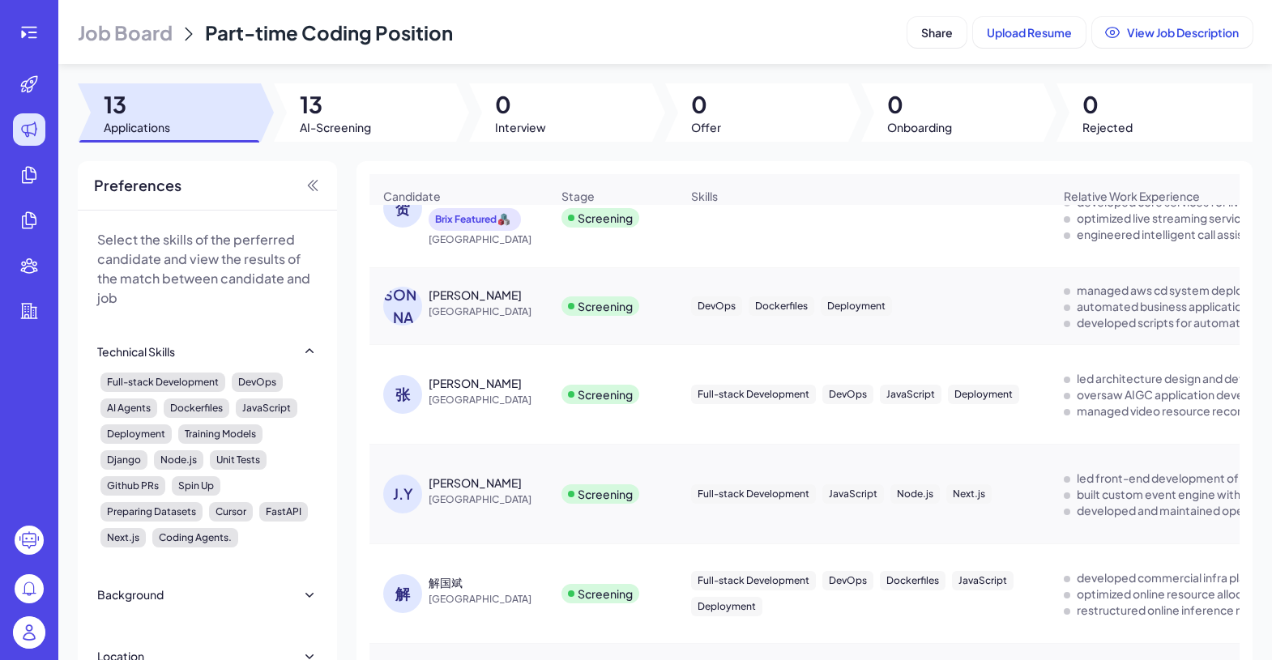
scroll to position [710, 0]
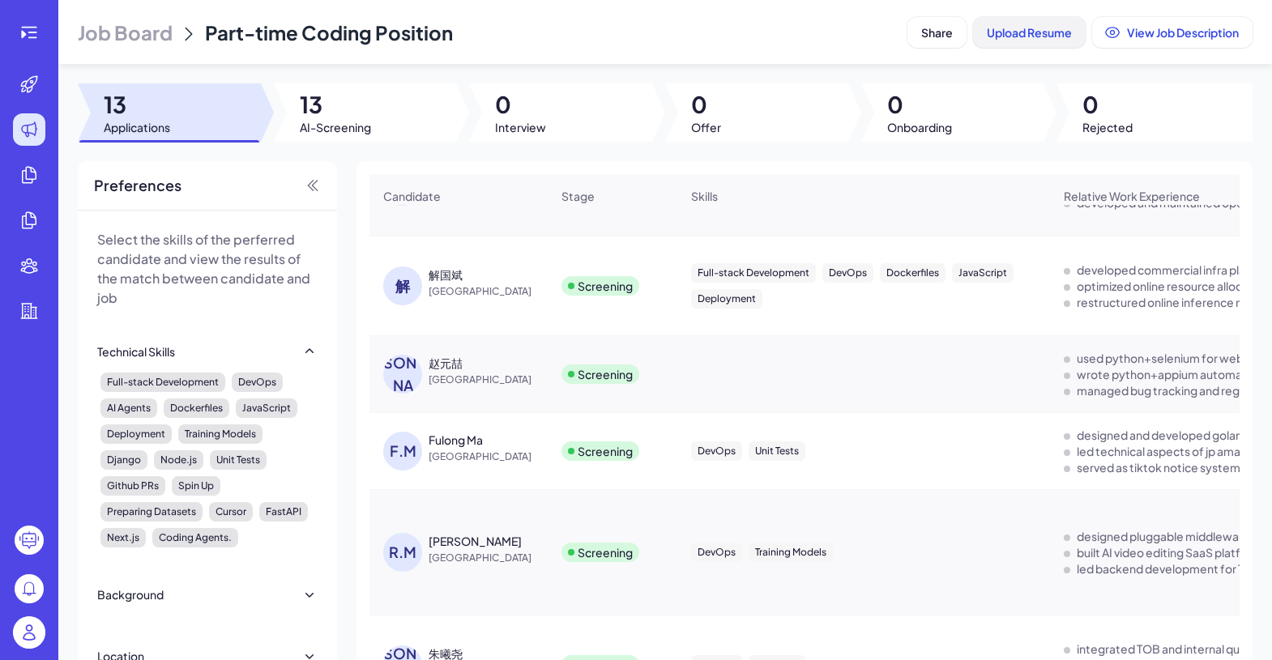
click at [1044, 34] on span "Upload Resume" at bounding box center [1029, 32] width 85 height 15
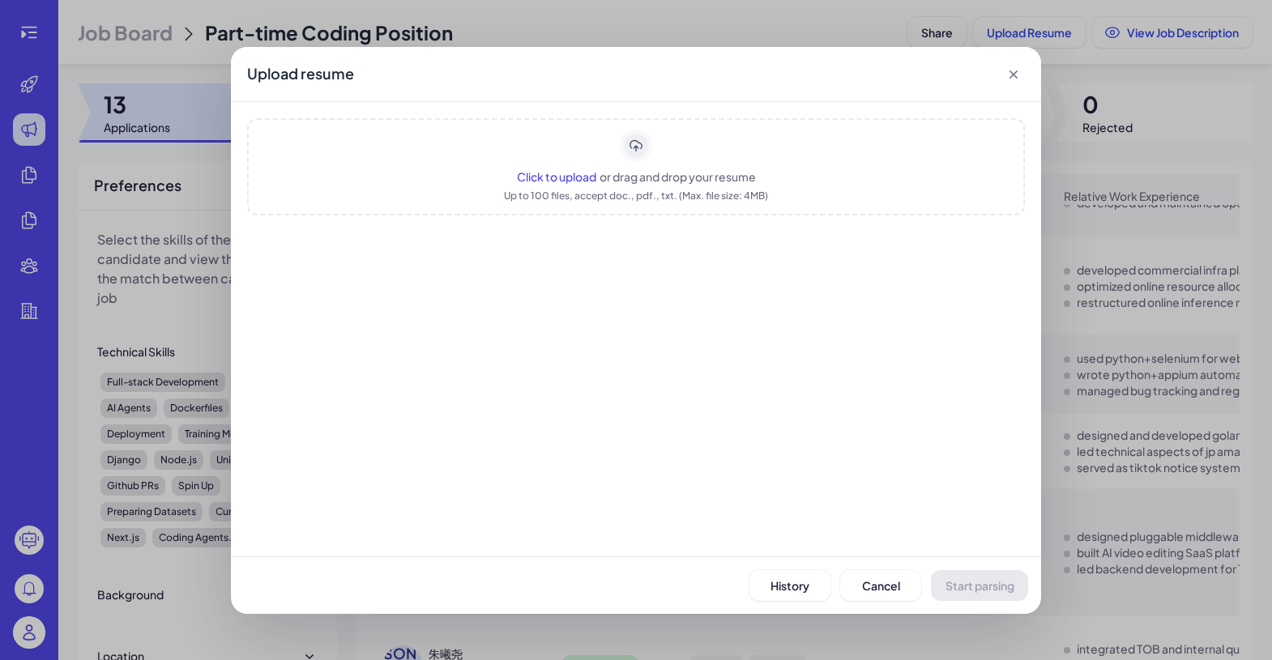
click at [634, 163] on div "Click to upload or drag and drop your resume Up to 100 files, accept doc., pdf.…" at bounding box center [636, 166] width 778 height 97
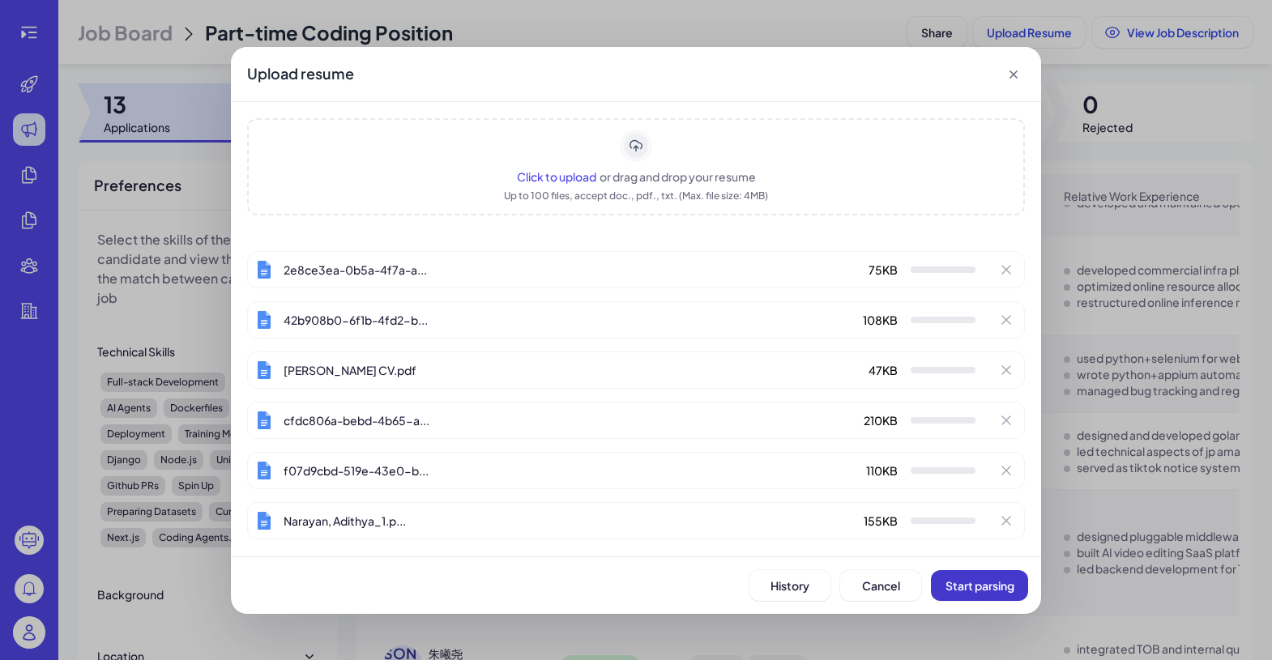
click at [981, 596] on button "Start parsing" at bounding box center [979, 586] width 97 height 31
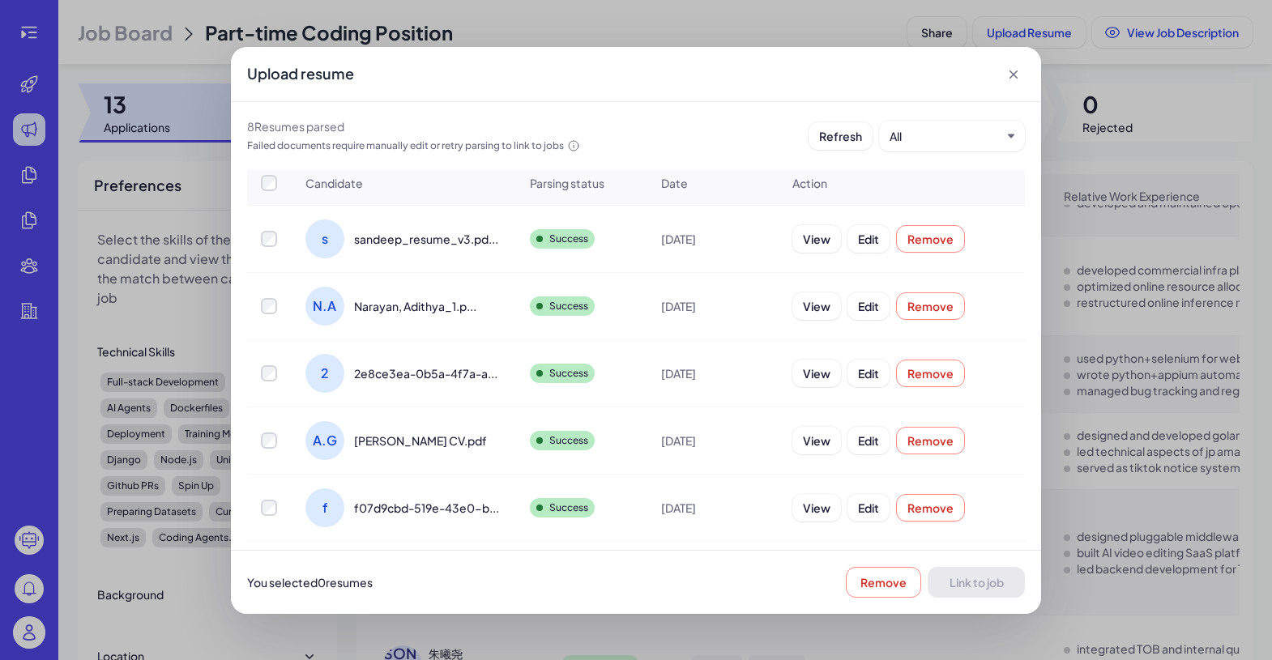
scroll to position [0, 0]
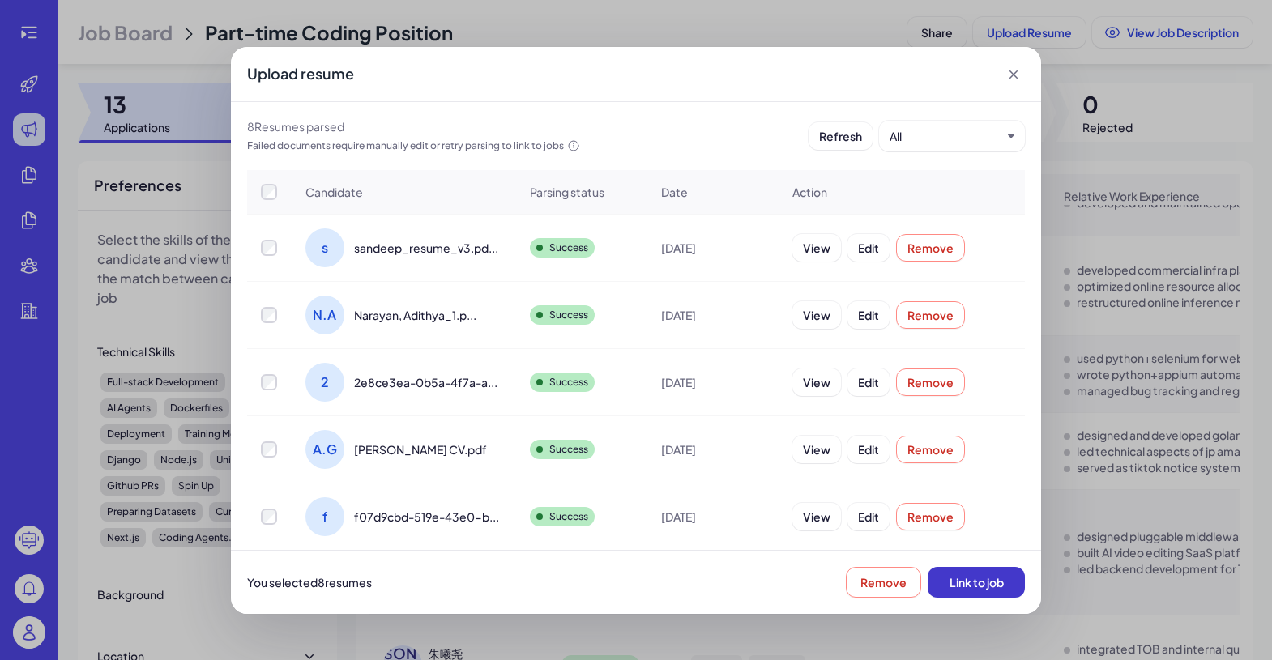
click at [978, 585] on span "Link to job" at bounding box center [977, 582] width 54 height 15
click at [1196, 100] on div "Upload resume 8 Resume s parsed Failed documents require manually edit or retry…" at bounding box center [636, 330] width 1272 height 660
click at [1012, 75] on icon at bounding box center [1014, 75] width 8 height 8
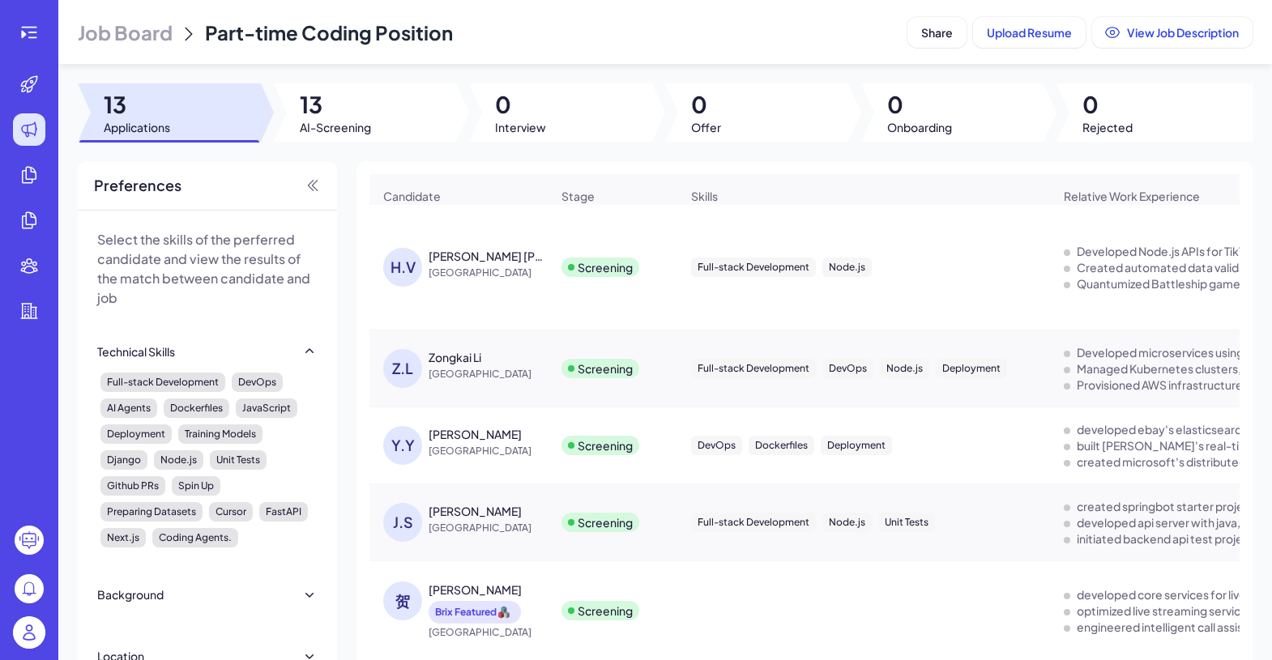
click at [477, 280] on span "[GEOGRAPHIC_DATA]" at bounding box center [490, 273] width 122 height 16
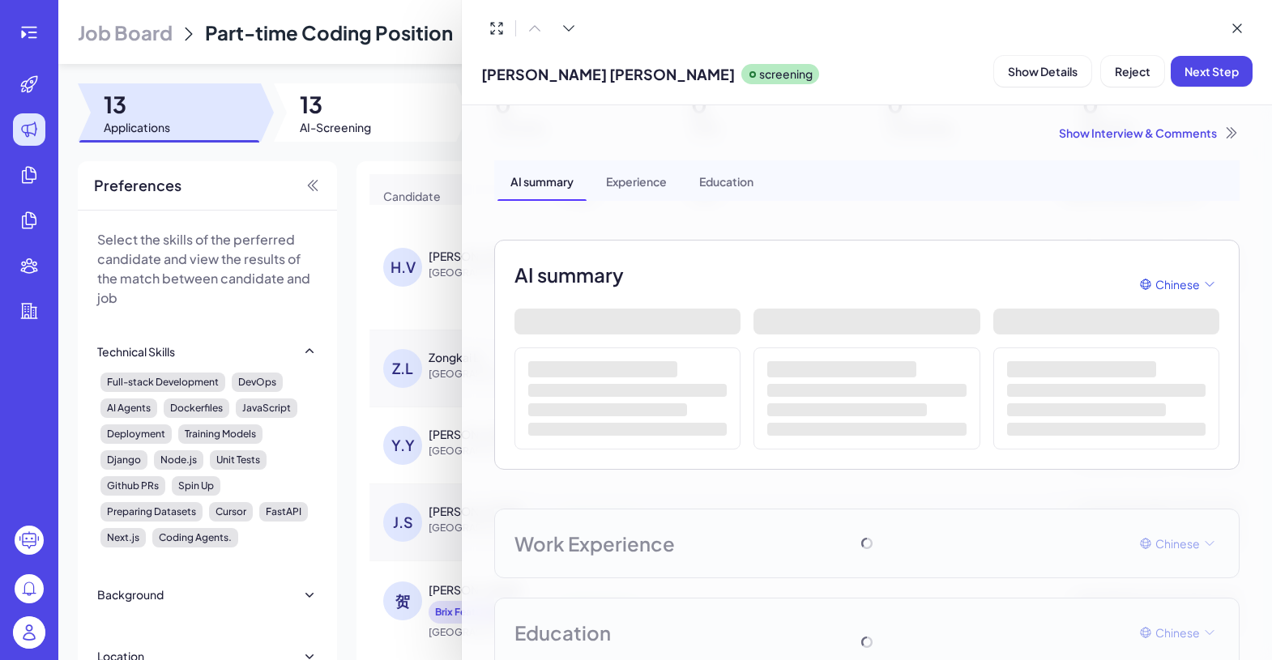
scroll to position [46, 0]
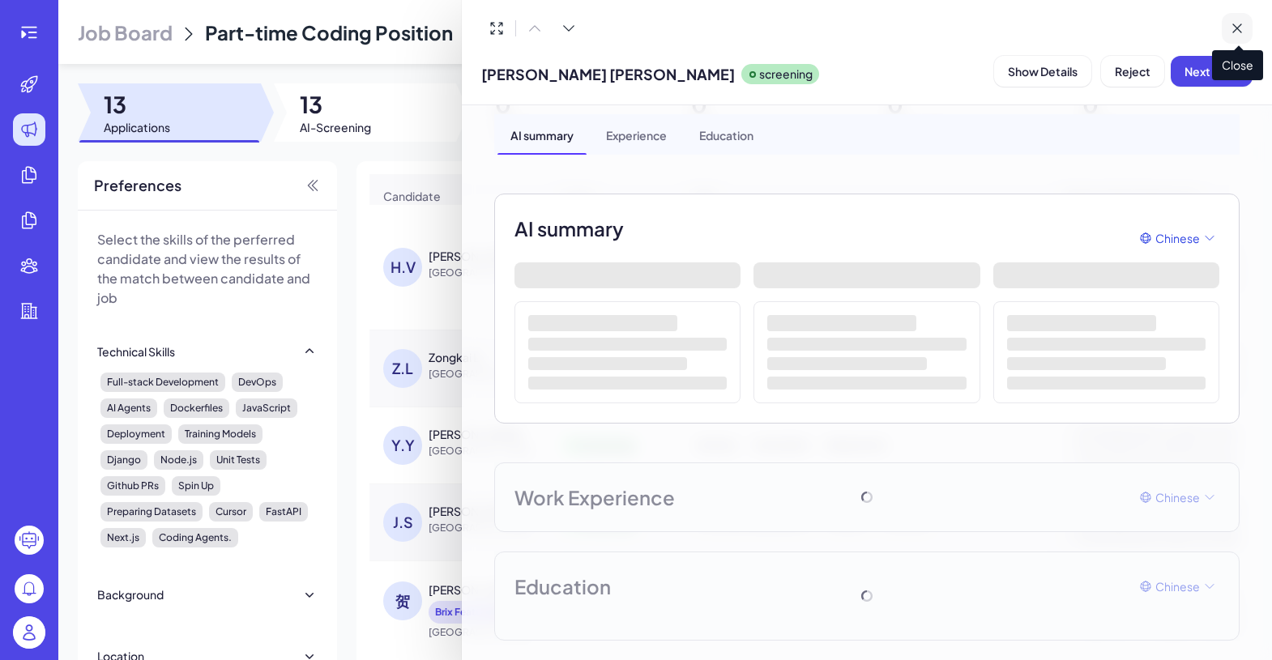
click at [1236, 20] on icon at bounding box center [1237, 28] width 16 height 16
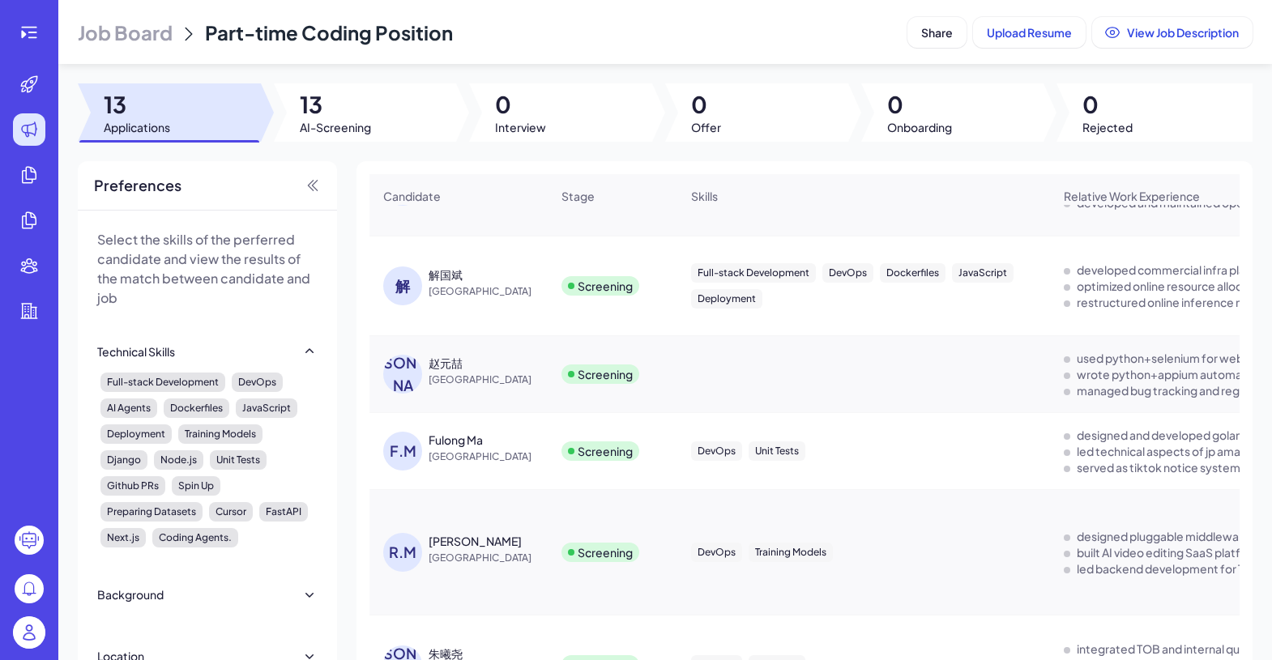
scroll to position [0, 0]
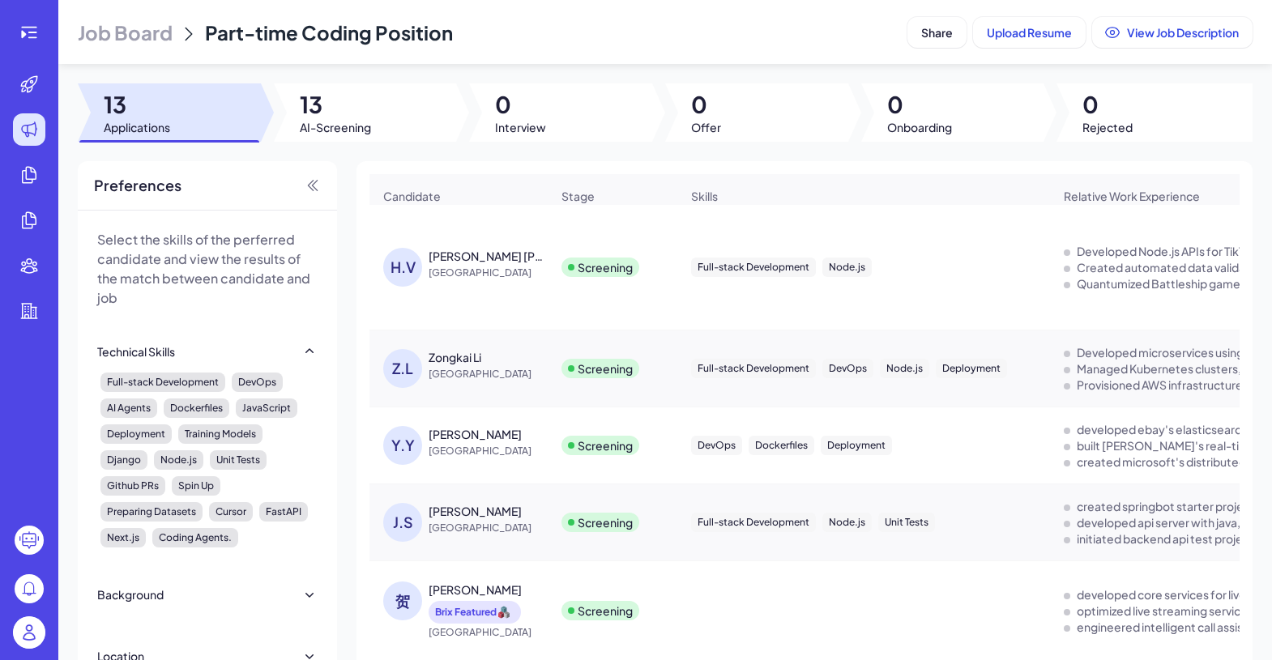
click at [173, 128] on div at bounding box center [169, 112] width 183 height 58
click at [136, 100] on span "13" at bounding box center [137, 104] width 66 height 29
click at [144, 18] on header "Job Board [DEMOGRAPHIC_DATA] Coding Position Share Upload Resume View Job Descr…" at bounding box center [665, 32] width 1214 height 64
click at [147, 28] on span "Job Board" at bounding box center [125, 32] width 95 height 26
